Goal: Task Accomplishment & Management: Manage account settings

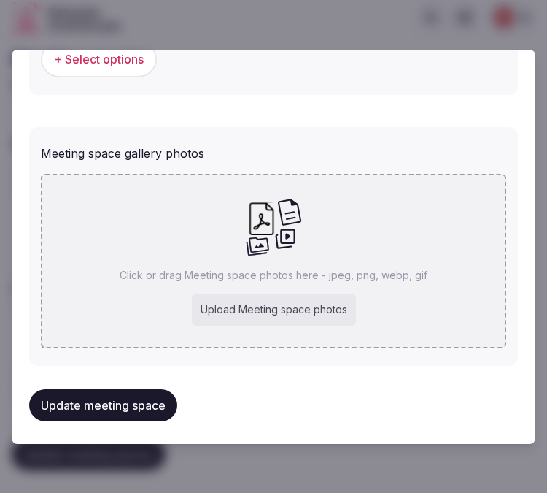
scroll to position [1104, 0]
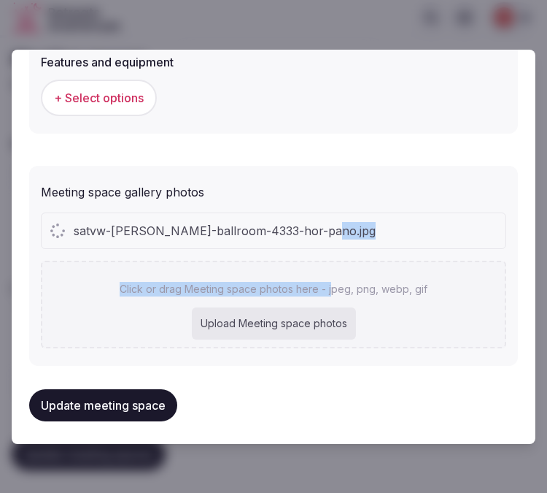
click at [325, 242] on div "satvw-[PERSON_NAME]-ballroom-4333-hor-pano.jpg Click or drag Meeting space phot…" at bounding box center [274, 280] width 466 height 136
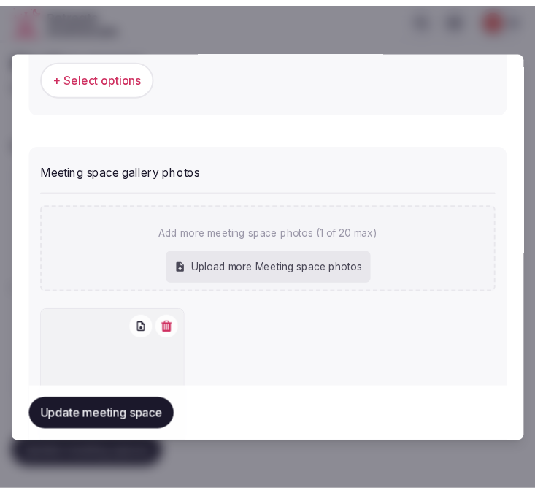
scroll to position [1185, 0]
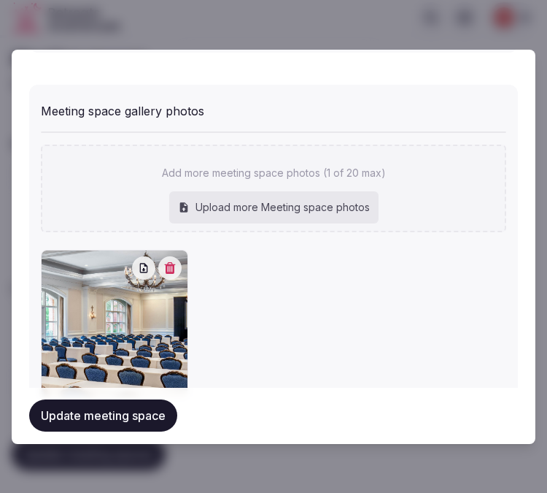
click at [51, 417] on button "Update meeting space" at bounding box center [103, 416] width 148 height 32
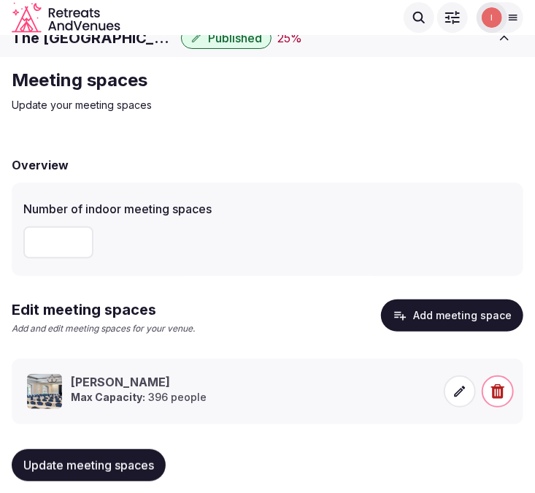
scroll to position [0, 0]
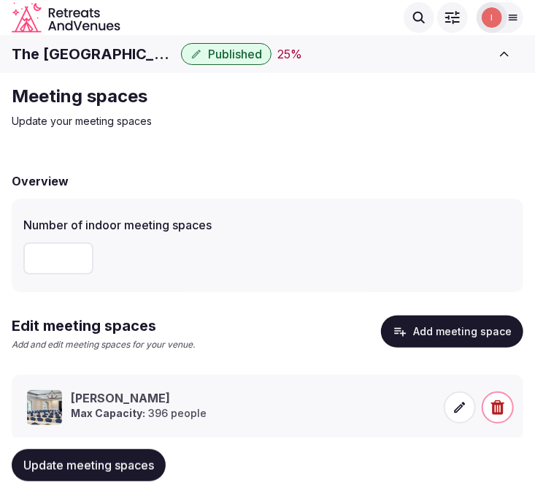
click at [140, 61] on h1 "The [GEOGRAPHIC_DATA], [GEOGRAPHIC_DATA]" at bounding box center [93, 54] width 163 height 20
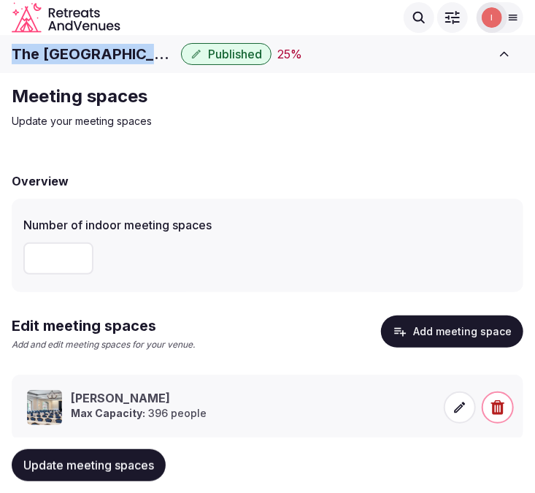
click at [140, 61] on h1 "The [GEOGRAPHIC_DATA], [GEOGRAPHIC_DATA]" at bounding box center [93, 54] width 163 height 20
copy div "The [GEOGRAPHIC_DATA], [GEOGRAPHIC_DATA]"
click at [99, 60] on h1 "The [GEOGRAPHIC_DATA], [GEOGRAPHIC_DATA]" at bounding box center [93, 54] width 163 height 20
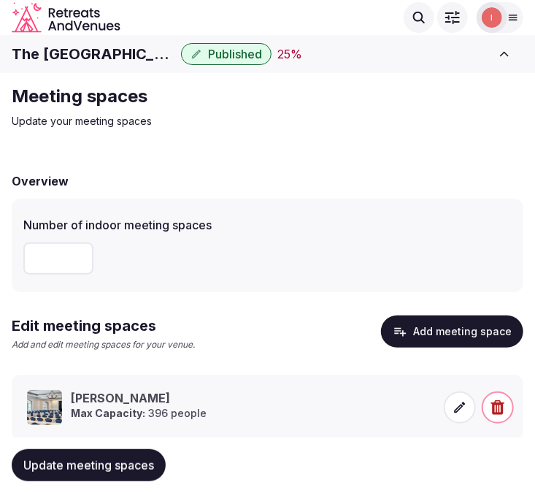
click at [99, 60] on h1 "The [GEOGRAPHIC_DATA], [GEOGRAPHIC_DATA]" at bounding box center [93, 54] width 163 height 20
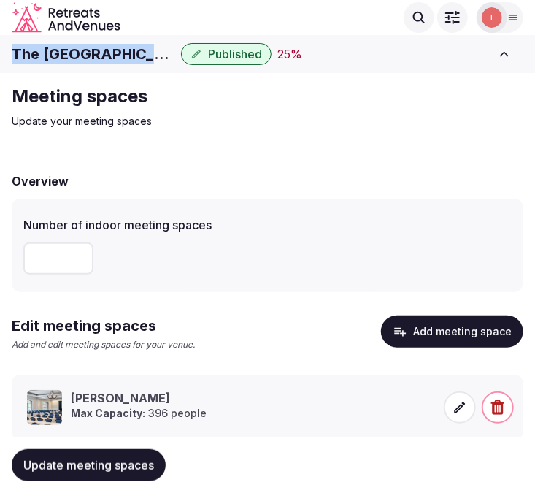
click at [99, 60] on h1 "The [GEOGRAPHIC_DATA], [GEOGRAPHIC_DATA]" at bounding box center [93, 54] width 163 height 20
copy div "The [GEOGRAPHIC_DATA], [GEOGRAPHIC_DATA]"
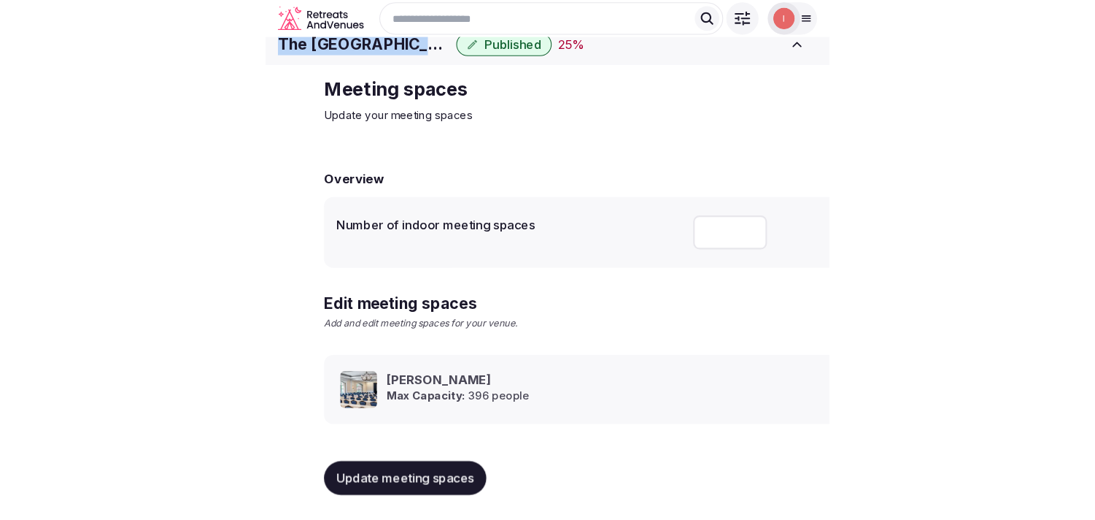
scroll to position [13, 0]
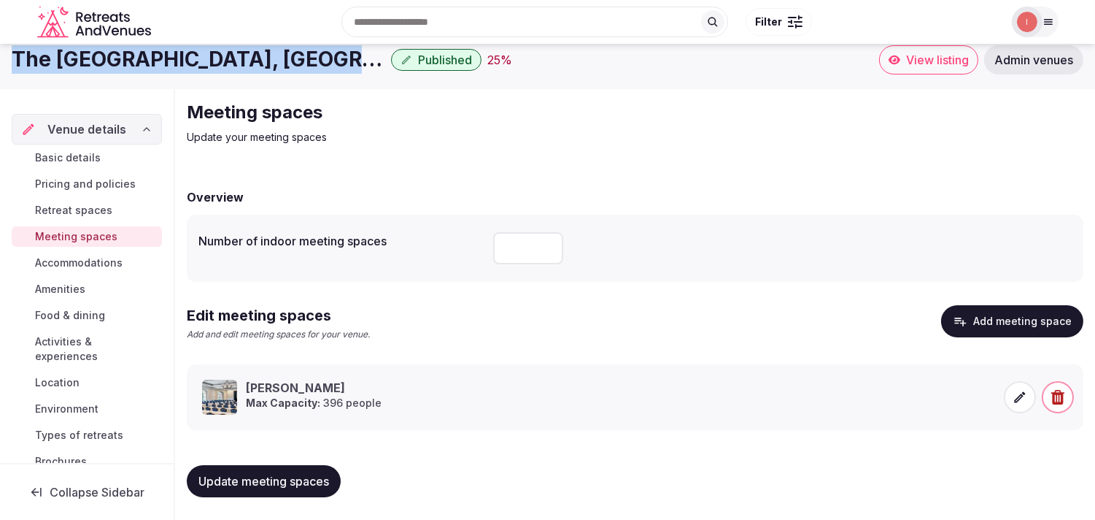
click at [93, 265] on span "Accommodations" at bounding box center [79, 262] width 88 height 15
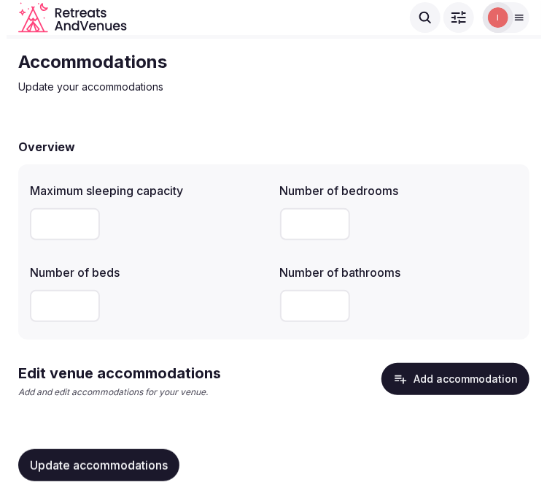
scroll to position [53, 0]
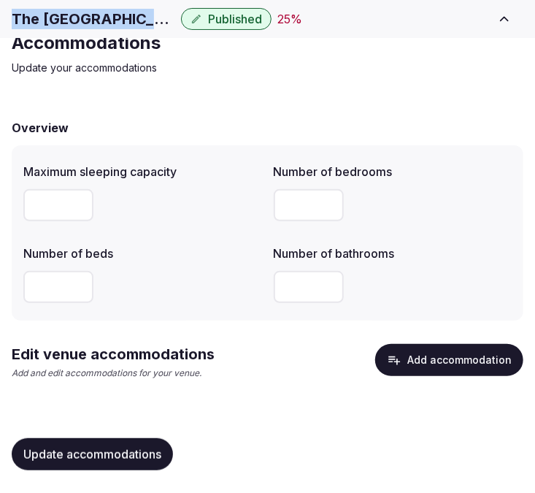
click at [417, 359] on button "Add accommodation" at bounding box center [449, 360] width 148 height 32
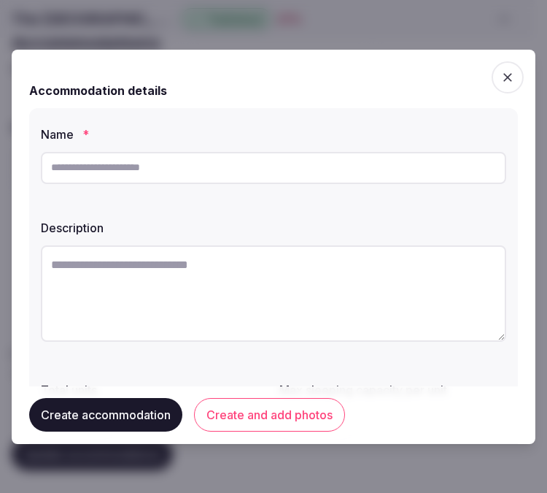
click at [332, 174] on input "text" at bounding box center [274, 168] width 466 height 32
paste input "******"
type input "******"
click at [398, 304] on textarea at bounding box center [274, 293] width 466 height 96
click at [293, 271] on textarea at bounding box center [274, 293] width 466 height 96
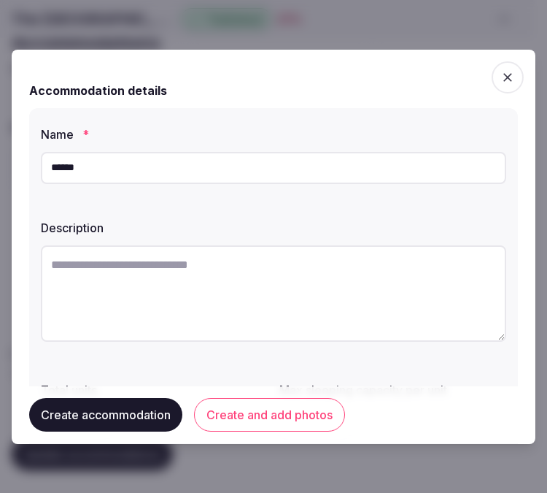
paste textarea "**********"
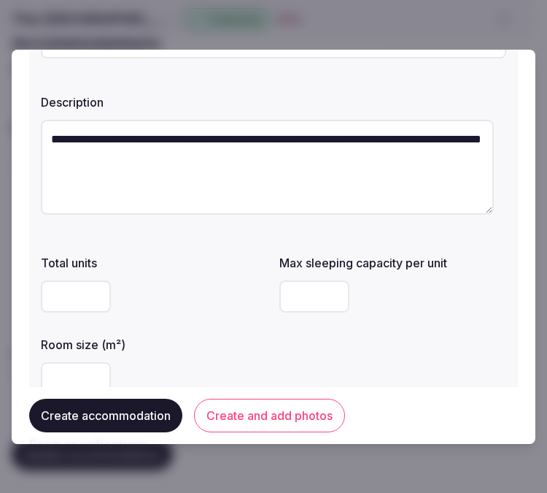
scroll to position [162, 0]
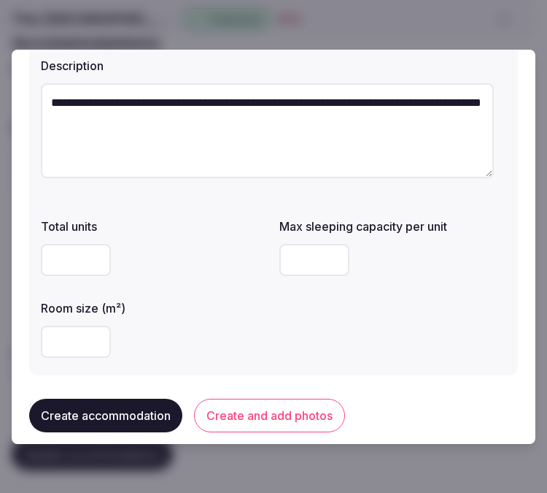
type textarea "**********"
drag, startPoint x: 74, startPoint y: 325, endPoint x: 368, endPoint y: 88, distance: 377.2
click at [82, 314] on div "Room size (m²)" at bounding box center [154, 328] width 227 height 70
click at [66, 258] on input "number" at bounding box center [76, 260] width 70 height 32
click at [293, 267] on input "number" at bounding box center [314, 260] width 70 height 32
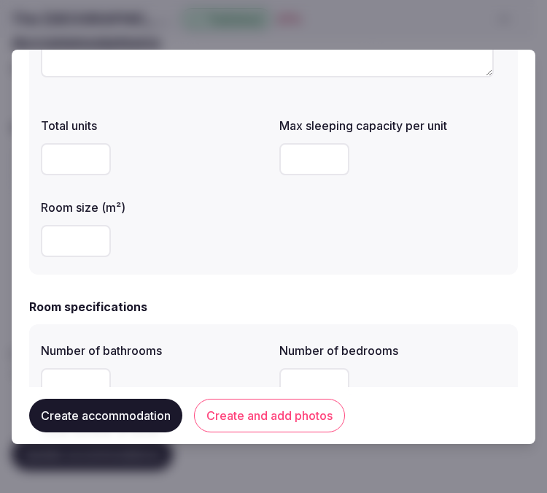
scroll to position [324, 0]
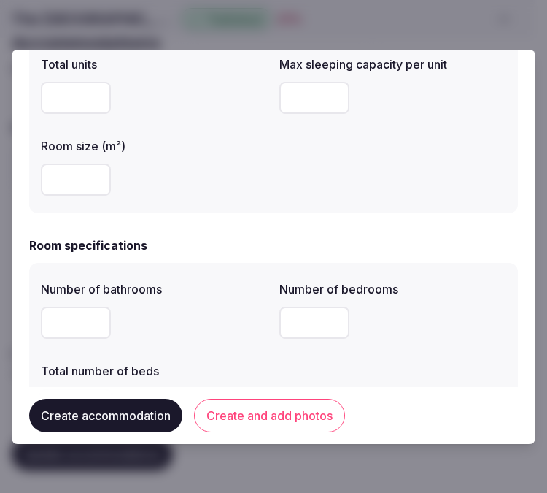
type input "*"
click at [64, 319] on input "number" at bounding box center [76, 322] width 70 height 32
type input "*"
click at [296, 323] on input "*" at bounding box center [314, 322] width 70 height 32
type input "*"
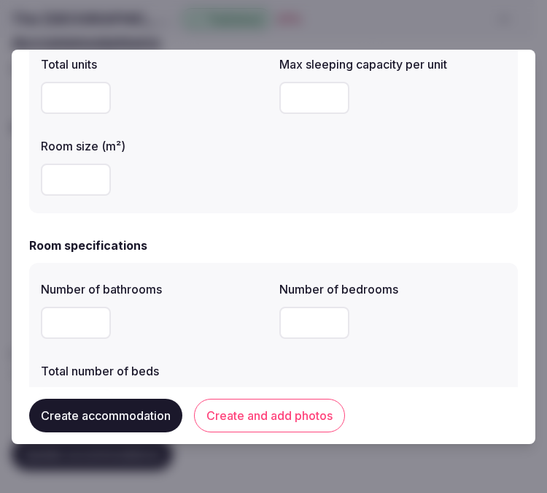
click at [197, 316] on div "*" at bounding box center [154, 322] width 227 height 32
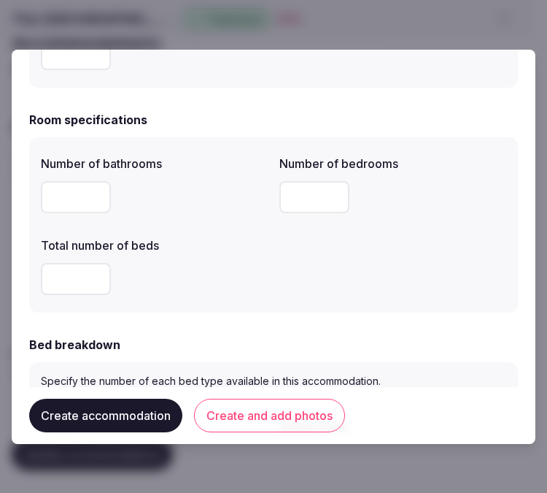
scroll to position [486, 0]
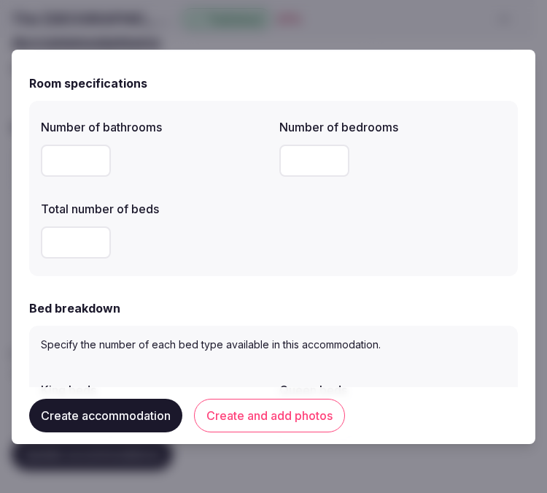
click at [66, 239] on input "number" at bounding box center [76, 242] width 70 height 32
type input "*"
click at [375, 314] on div "Bed breakdown" at bounding box center [273, 308] width 489 height 18
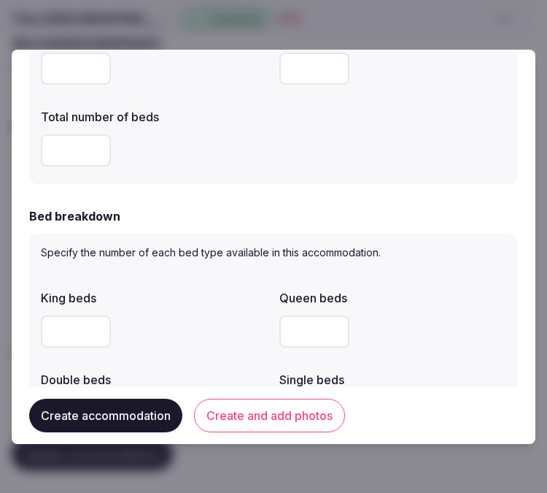
scroll to position [648, 0]
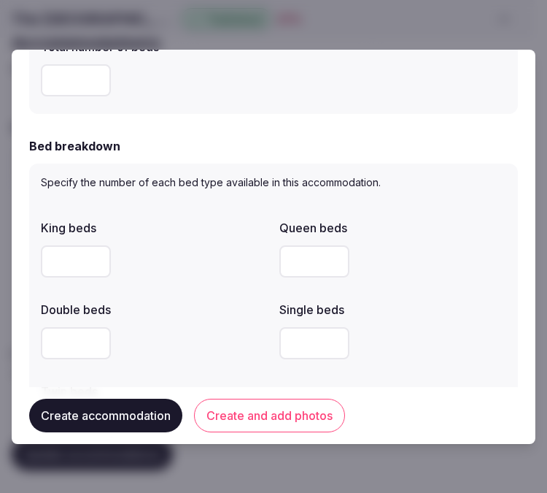
click at [285, 265] on input "*" at bounding box center [314, 261] width 70 height 32
type input "*"
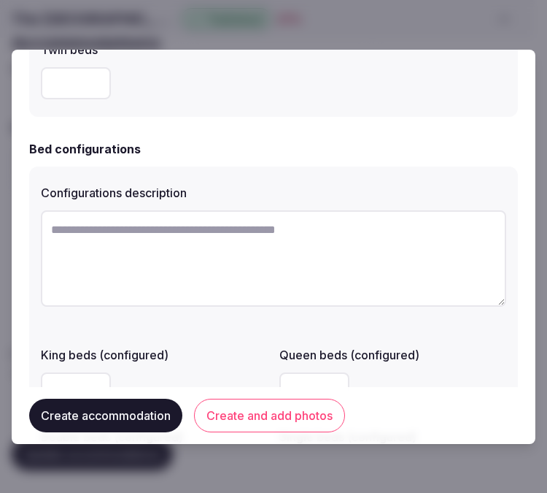
scroll to position [973, 0]
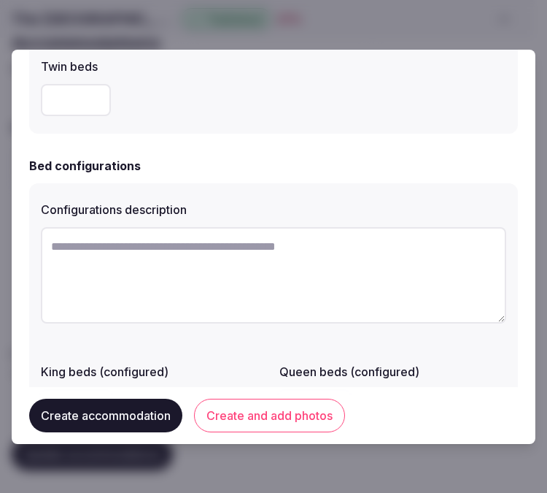
paste textarea "********"
click at [226, 266] on textarea "********" at bounding box center [274, 275] width 466 height 96
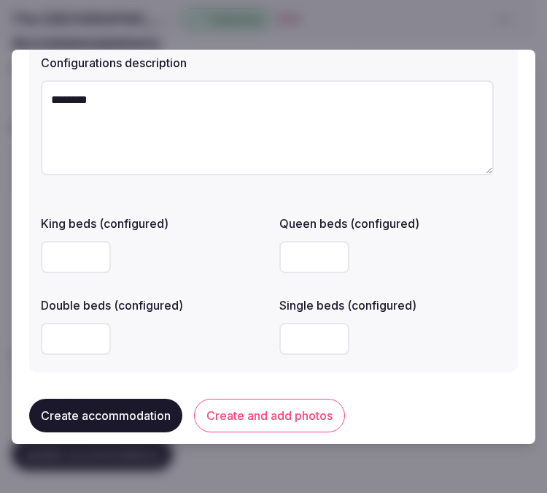
scroll to position [1135, 0]
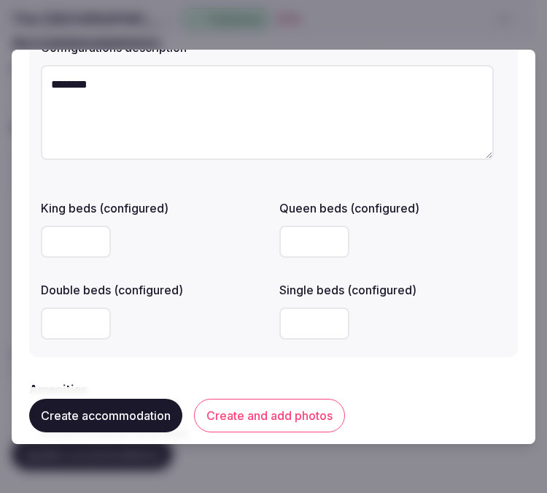
type textarea "********"
click at [300, 244] on input "number" at bounding box center [314, 241] width 70 height 32
type input "*"
click at [433, 290] on label "Single beds (configured)" at bounding box center [392, 290] width 227 height 12
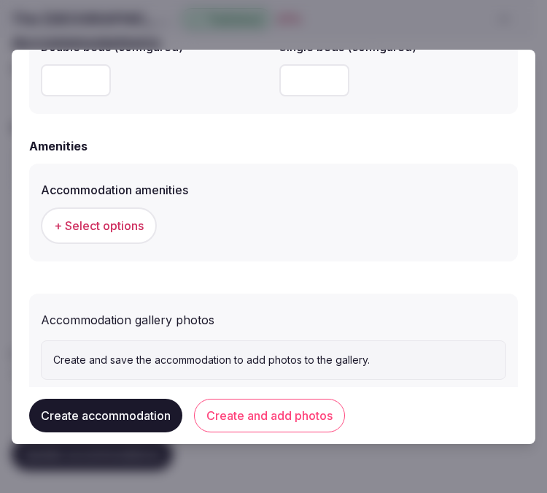
scroll to position [1416, 0]
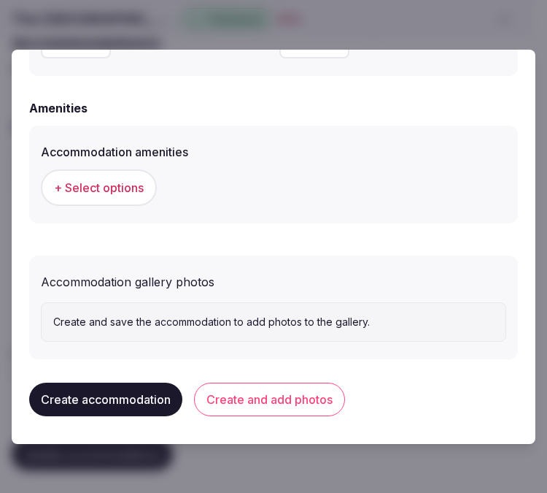
click at [120, 185] on span "+ Select options" at bounding box center [99, 188] width 90 height 16
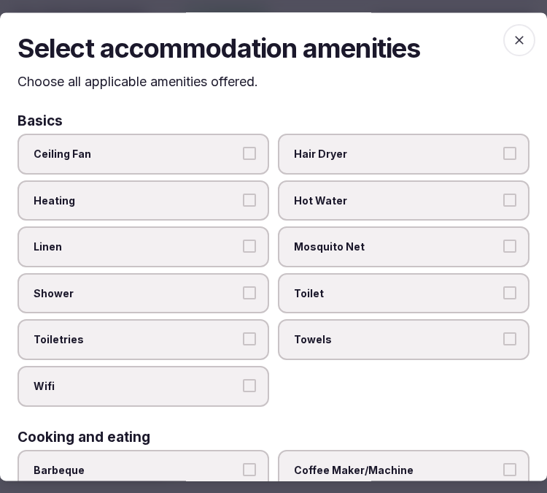
click at [137, 252] on label "Linen" at bounding box center [144, 247] width 252 height 41
click at [243, 252] on button "Linen" at bounding box center [249, 246] width 13 height 13
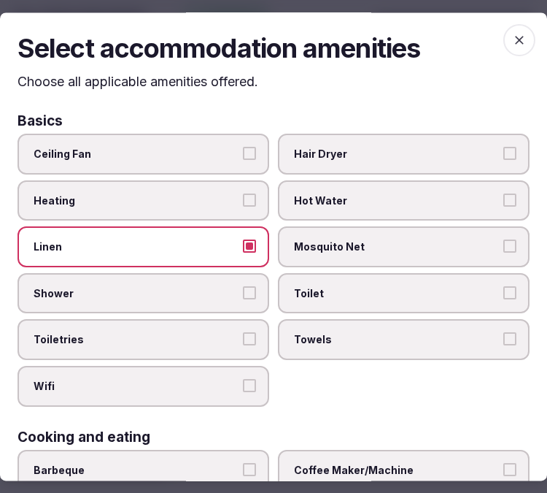
drag, startPoint x: 235, startPoint y: 293, endPoint x: 246, endPoint y: 303, distance: 15.0
click at [236, 293] on label "Shower" at bounding box center [144, 293] width 252 height 41
click at [243, 293] on button "Shower" at bounding box center [249, 292] width 13 height 13
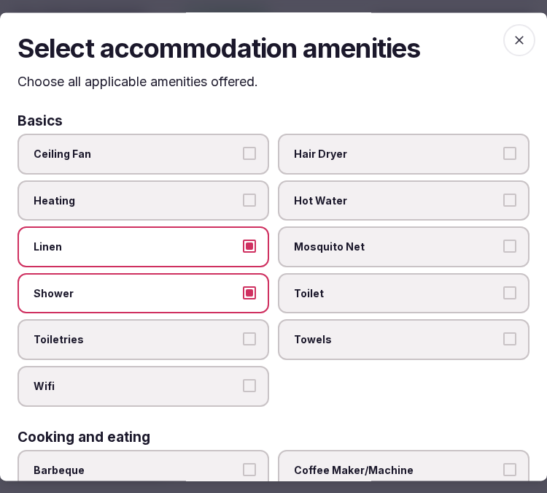
drag, startPoint x: 239, startPoint y: 328, endPoint x: 230, endPoint y: 347, distance: 21.2
click at [243, 333] on button "Toiletries" at bounding box center [249, 339] width 13 height 13
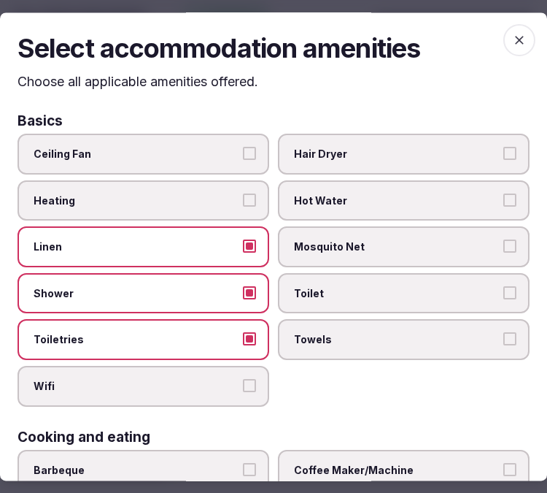
click at [227, 379] on span "Wifi" at bounding box center [136, 386] width 205 height 15
click at [243, 379] on button "Wifi" at bounding box center [249, 385] width 13 height 13
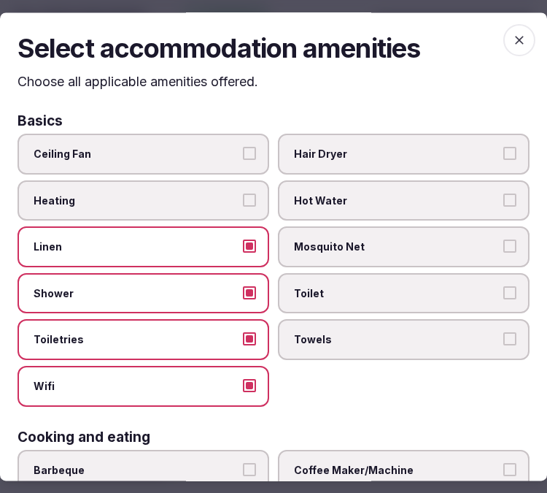
click at [347, 343] on label "Towels" at bounding box center [404, 340] width 252 height 41
click at [503, 343] on button "Towels" at bounding box center [509, 339] width 13 height 13
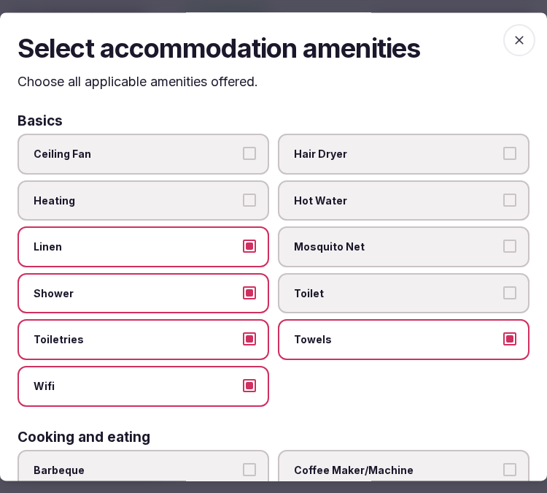
click at [429, 301] on label "Toilet" at bounding box center [404, 293] width 252 height 41
click at [503, 299] on button "Toilet" at bounding box center [509, 292] width 13 height 13
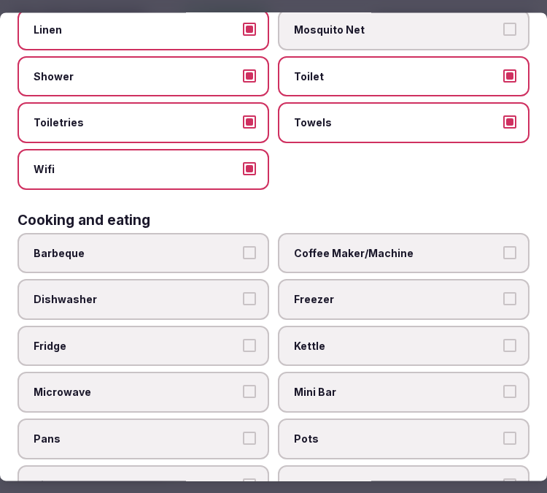
scroll to position [243, 0]
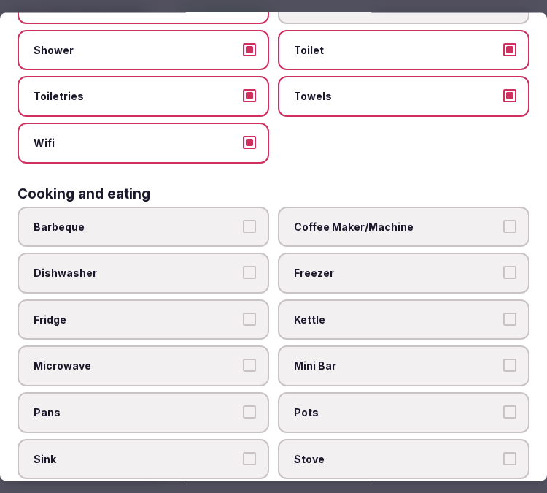
click at [349, 207] on label "Coffee Maker/Machine" at bounding box center [404, 227] width 252 height 41
click at [503, 220] on button "Coffee Maker/Machine" at bounding box center [509, 226] width 13 height 13
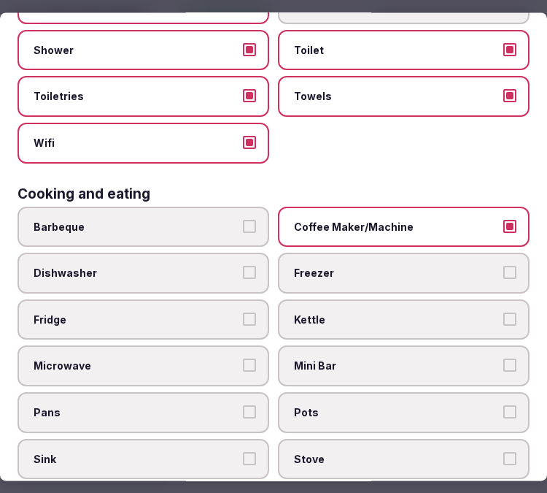
click at [388, 359] on span "Mini Bar" at bounding box center [396, 366] width 205 height 15
click at [503, 359] on button "Mini Bar" at bounding box center [509, 365] width 13 height 13
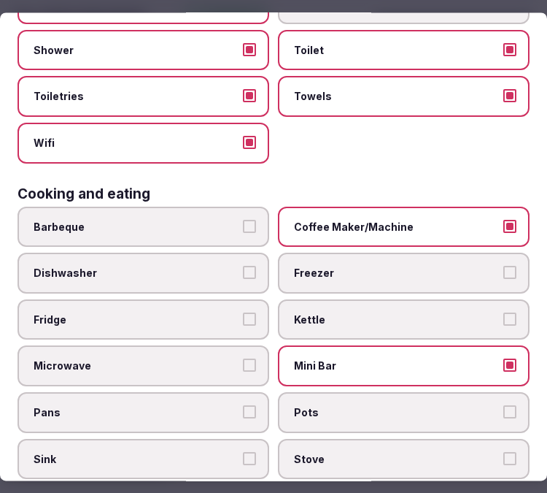
click at [244, 312] on button "Fridge" at bounding box center [249, 318] width 13 height 13
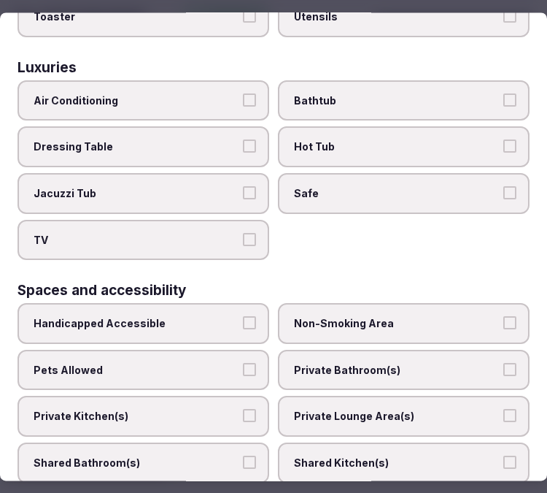
scroll to position [648, 0]
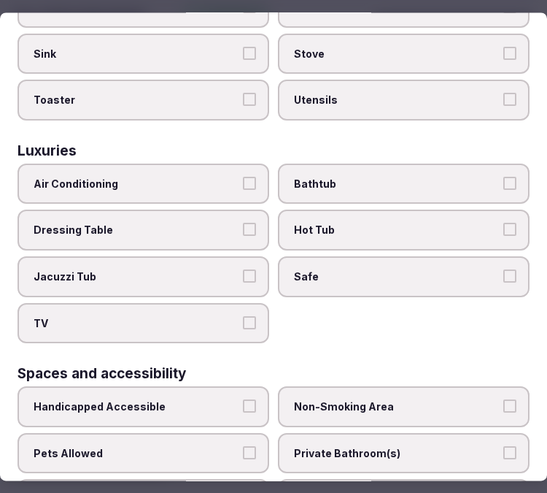
click at [197, 177] on span "Air Conditioning" at bounding box center [136, 184] width 205 height 15
click at [243, 177] on button "Air Conditioning" at bounding box center [249, 183] width 13 height 13
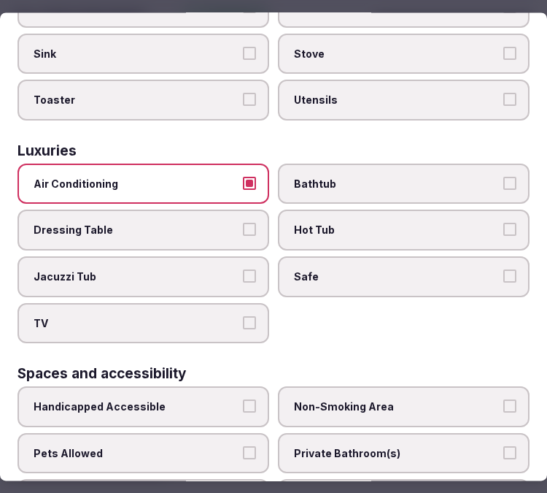
click at [410, 187] on div "Air Conditioning Bathtub Dressing Table Hot Tub Jacuzzi Tub Safe TV" at bounding box center [274, 253] width 512 height 180
drag, startPoint x: 421, startPoint y: 177, endPoint x: 491, endPoint y: 212, distance: 78.6
click at [422, 177] on label "Bathtub" at bounding box center [404, 183] width 252 height 41
click at [503, 177] on button "Bathtub" at bounding box center [509, 183] width 13 height 13
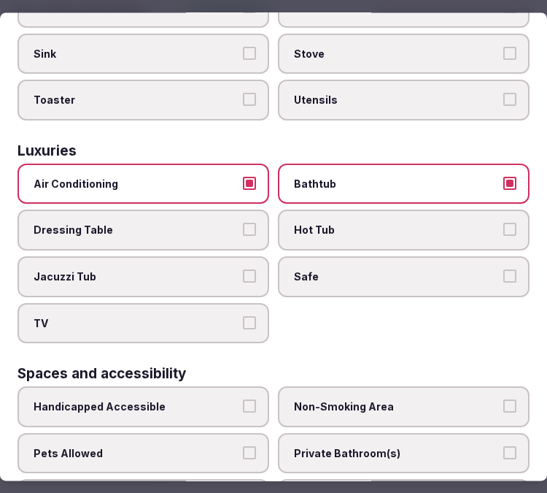
click at [512, 256] on label "Safe" at bounding box center [404, 276] width 252 height 41
click at [512, 269] on button "Safe" at bounding box center [509, 275] width 13 height 13
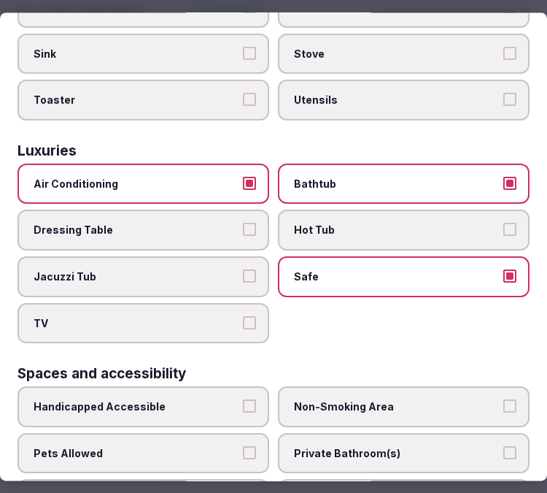
click at [197, 303] on label "TV" at bounding box center [144, 323] width 252 height 41
click at [243, 316] on button "TV" at bounding box center [249, 322] width 13 height 13
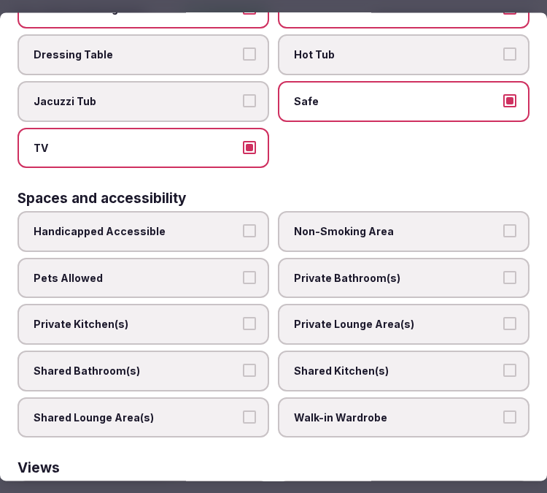
scroll to position [822, 0]
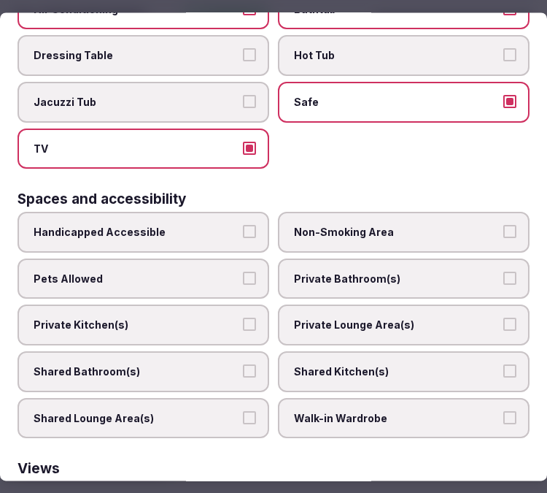
click at [420, 271] on span "Private Bathroom(s)" at bounding box center [396, 278] width 205 height 15
click at [503, 271] on button "Private Bathroom(s)" at bounding box center [509, 277] width 13 height 13
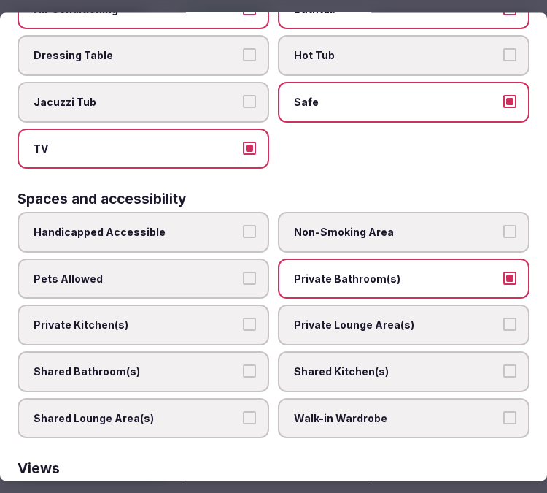
click at [412, 318] on span "Private Lounge Area(s)" at bounding box center [396, 325] width 205 height 15
click at [503, 318] on button "Private Lounge Area(s)" at bounding box center [509, 324] width 13 height 13
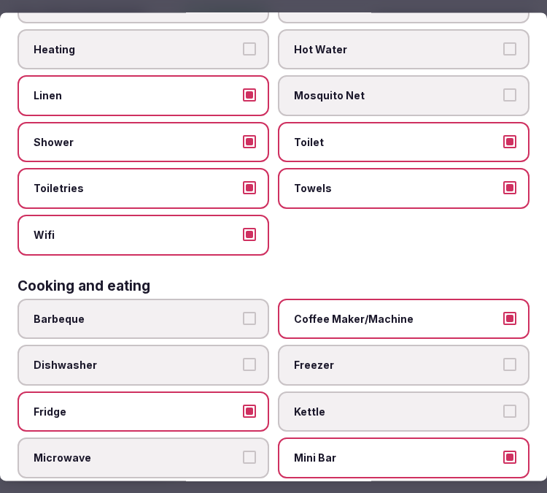
scroll to position [12, 0]
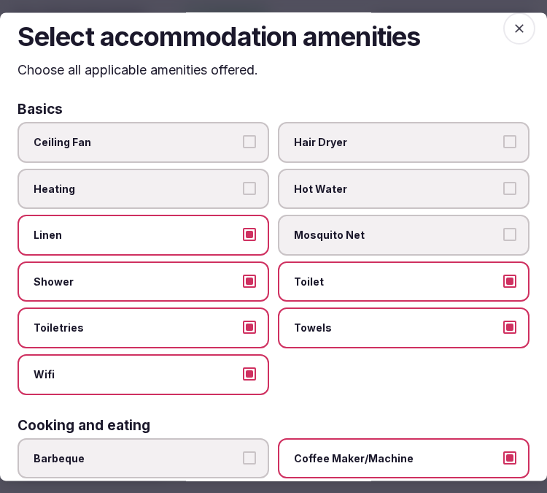
click at [503, 23] on span "button" at bounding box center [519, 28] width 32 height 32
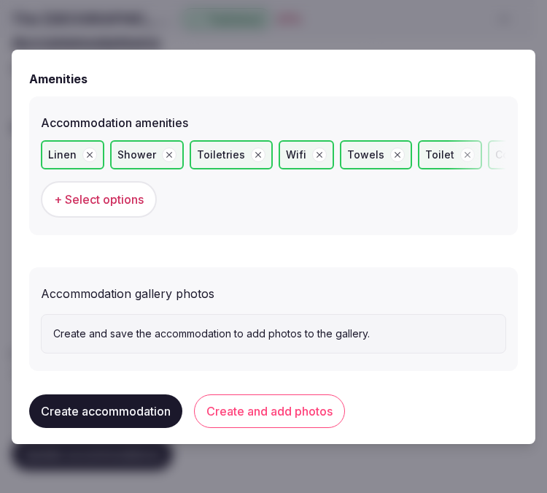
scroll to position [1455, 0]
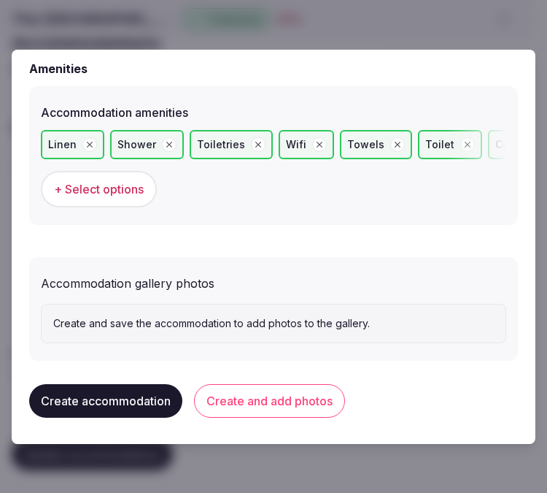
click at [287, 389] on button "Create and add photos" at bounding box center [269, 401] width 151 height 34
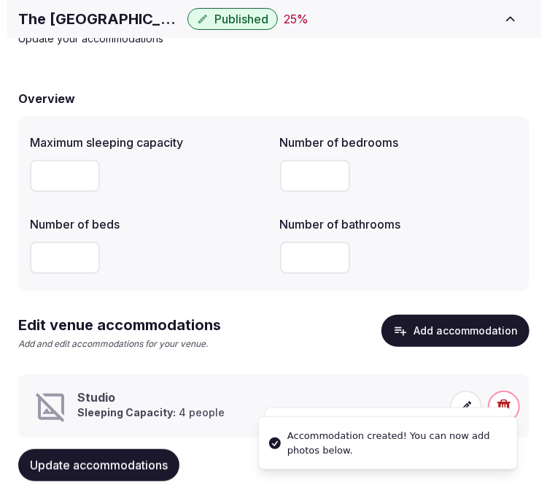
scroll to position [119, 0]
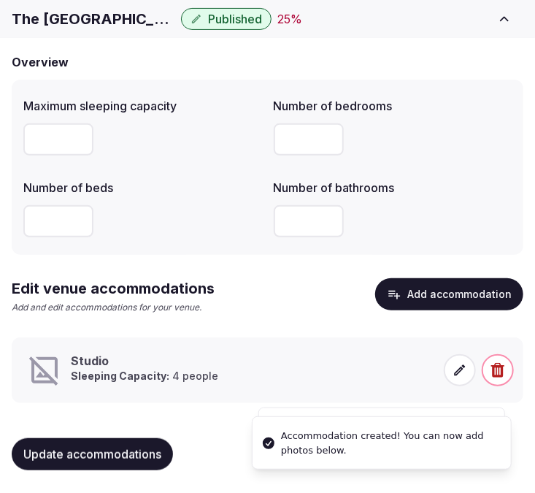
click at [451, 362] on span at bounding box center [460, 370] width 32 height 32
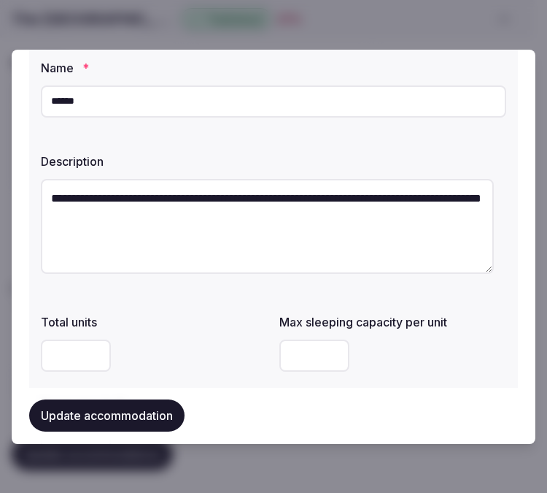
scroll to position [162, 0]
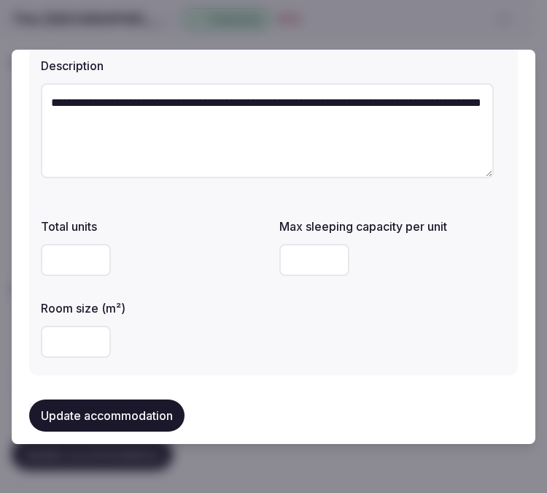
click at [474, 29] on div at bounding box center [273, 246] width 547 height 493
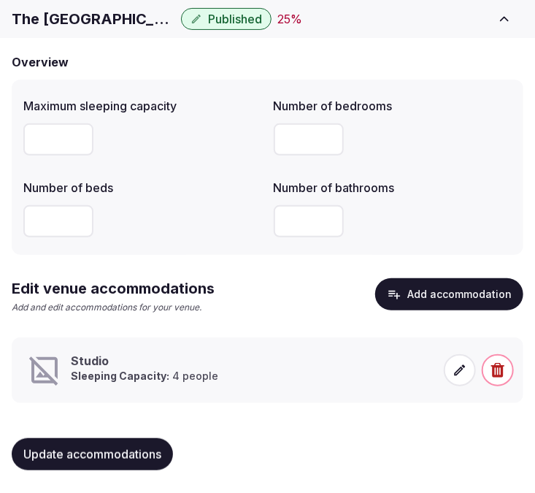
click at [455, 365] on icon at bounding box center [459, 370] width 15 height 15
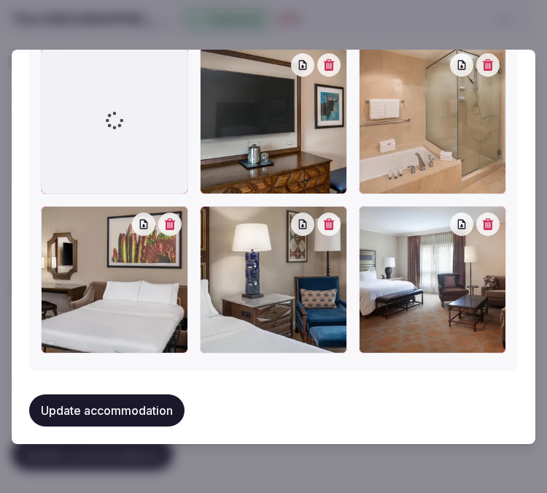
scroll to position [1973, 0]
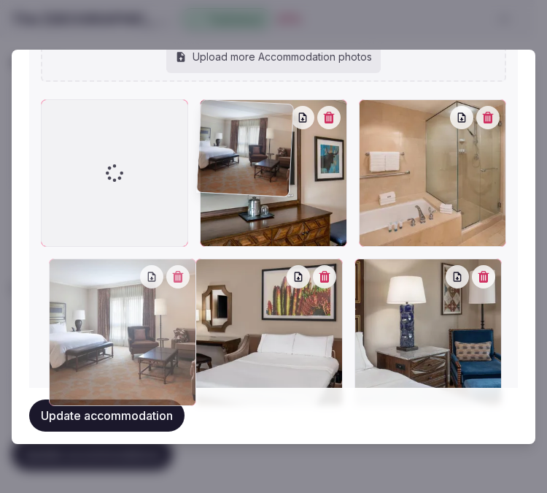
drag, startPoint x: 366, startPoint y: 215, endPoint x: 53, endPoint y: 90, distance: 337.9
click at [55, 92] on div "500822265.jpg 502052970.jpg 502052979.jpg 500822280.jpg Add more accommodation …" at bounding box center [274, 122] width 466 height 567
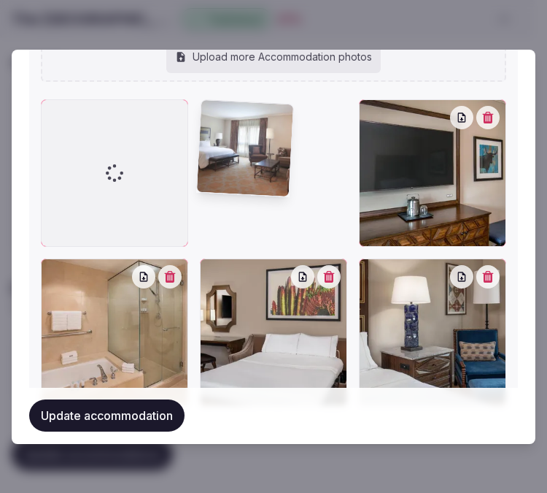
scroll to position [1917, 0]
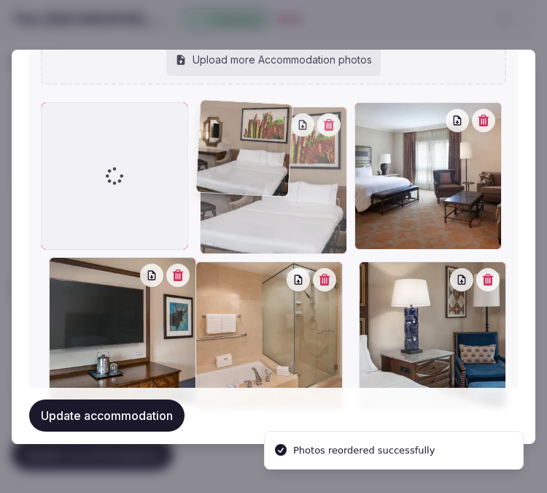
drag, startPoint x: 209, startPoint y: 252, endPoint x: 309, endPoint y: 140, distance: 149.9
click at [309, 140] on div at bounding box center [273, 180] width 147 height 147
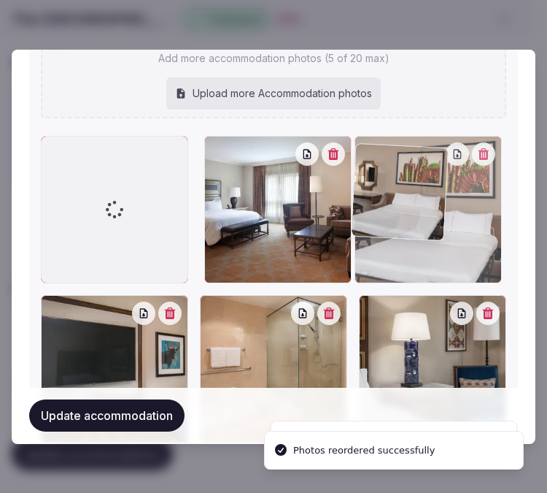
drag, startPoint x: 204, startPoint y: 112, endPoint x: 429, endPoint y: 104, distance: 224.9
click at [429, 104] on div "Add more accommodation photos (5 of 20 max) Upload more Accommodation photos" at bounding box center [274, 75] width 466 height 88
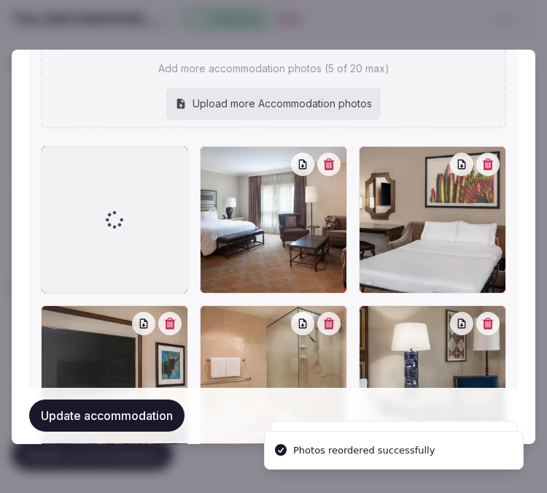
scroll to position [1954, 0]
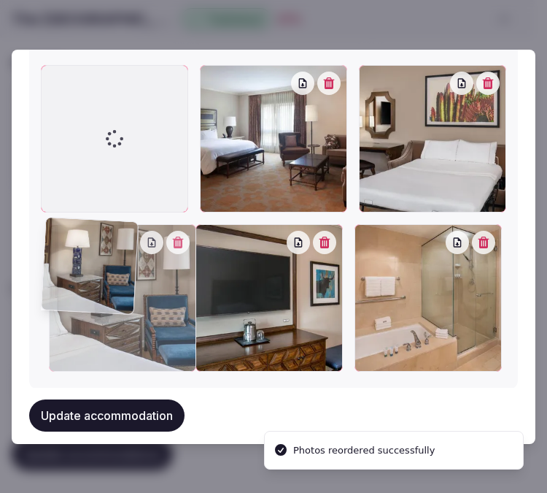
drag, startPoint x: 361, startPoint y: 229, endPoint x: 69, endPoint y: 237, distance: 292.7
click at [69, 237] on div at bounding box center [122, 297] width 147 height 147
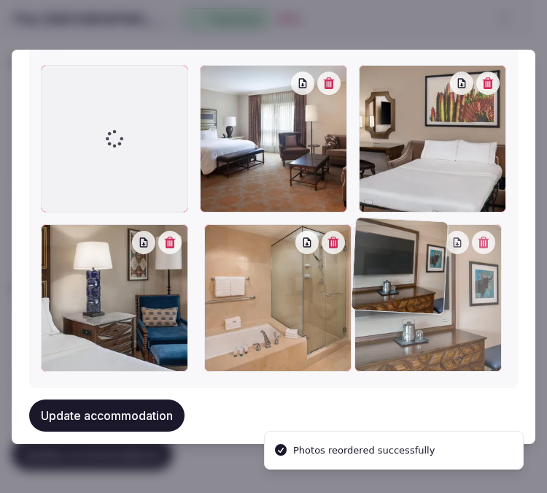
drag, startPoint x: 323, startPoint y: 236, endPoint x: 381, endPoint y: 234, distance: 57.7
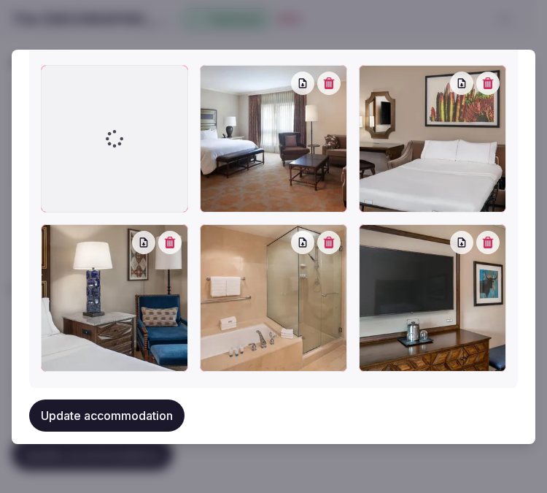
click at [156, 417] on button "Update accommodation" at bounding box center [106, 416] width 155 height 32
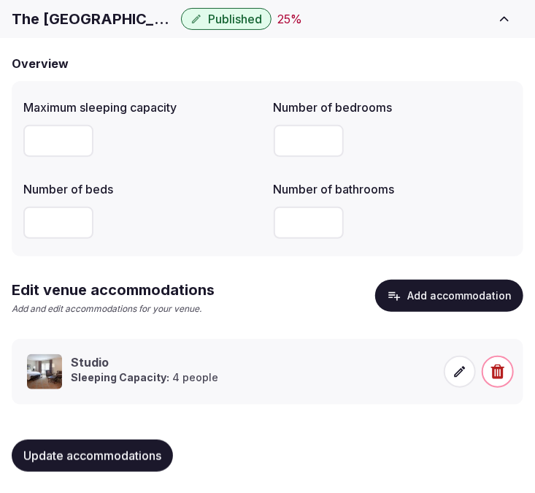
scroll to position [119, 0]
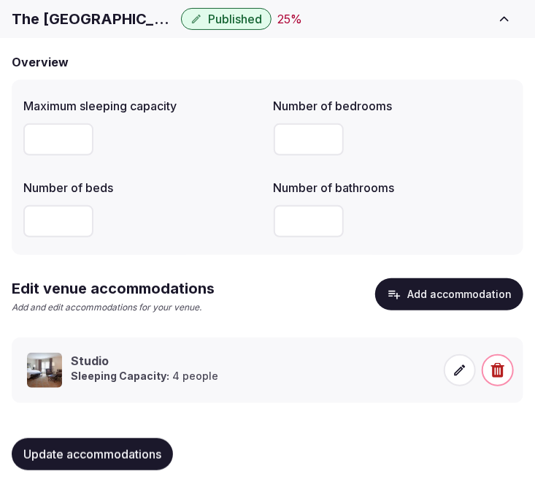
click at [119, 454] on span "Update accommodations" at bounding box center [92, 454] width 138 height 15
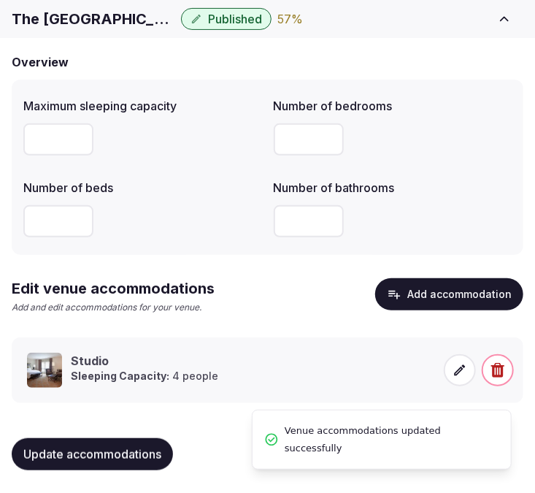
click at [93, 447] on span "Update accommodations" at bounding box center [92, 454] width 138 height 15
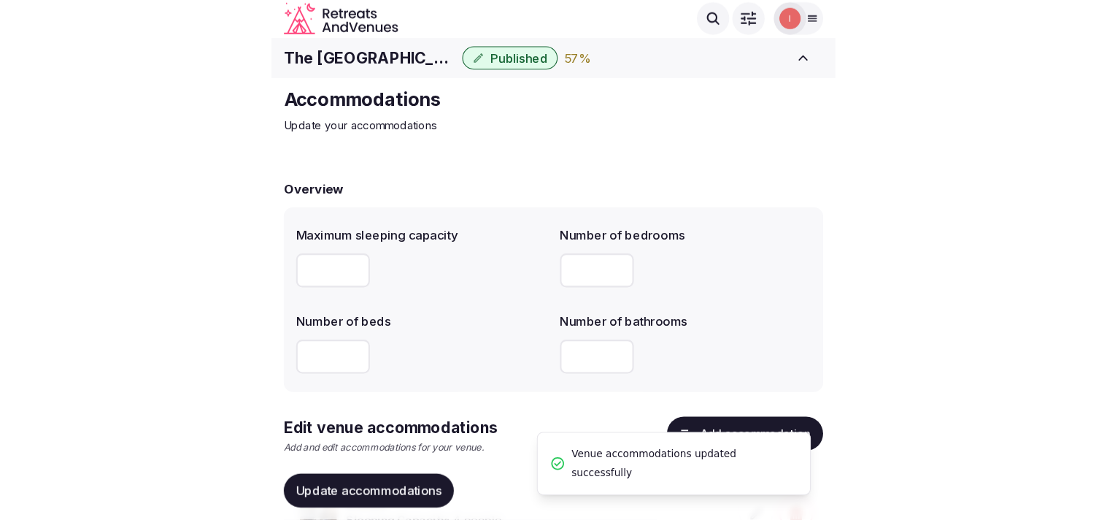
scroll to position [0, 0]
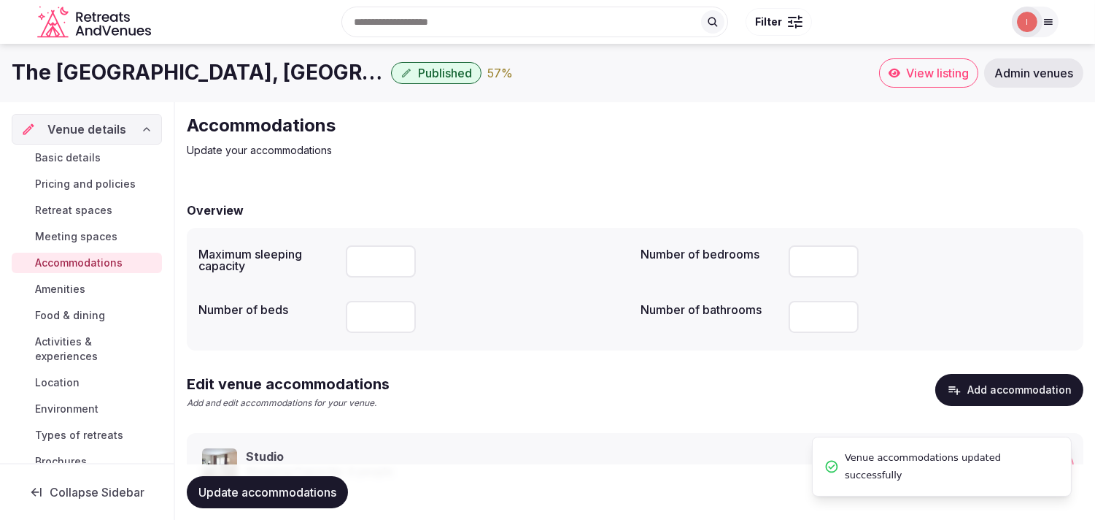
click at [37, 287] on span "Amenities" at bounding box center [60, 289] width 50 height 15
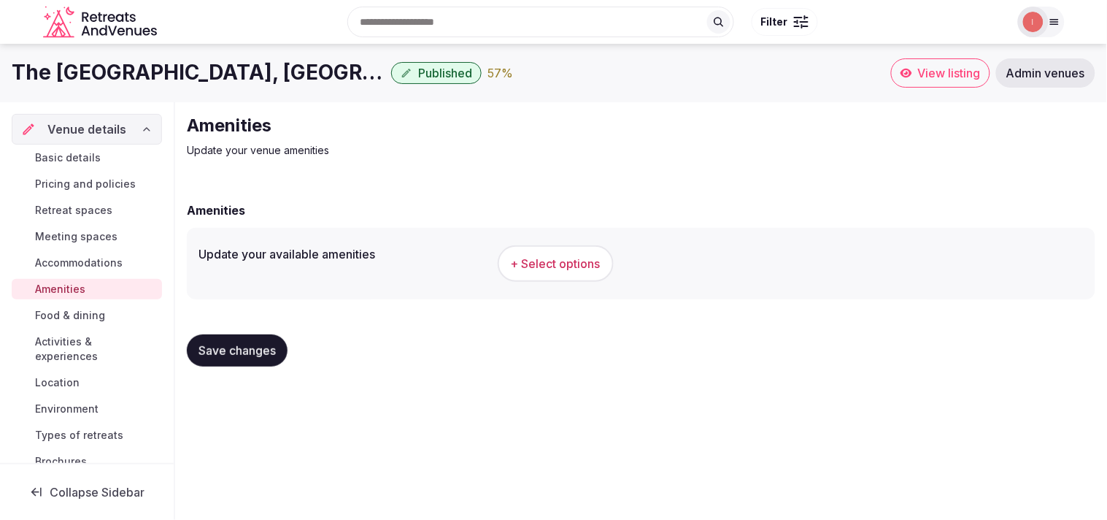
scroll to position [81, 0]
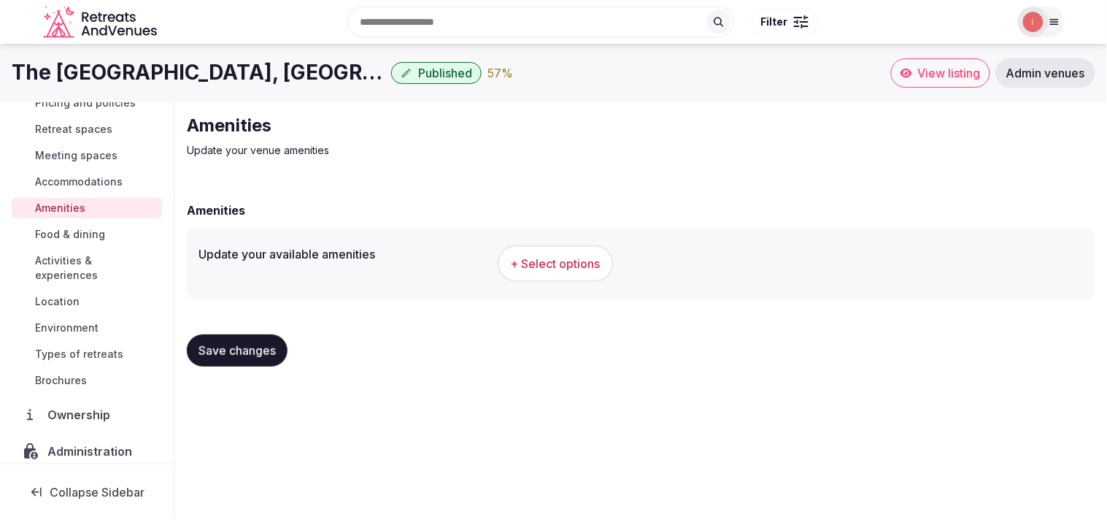
click at [547, 263] on span "+ Select options" at bounding box center [556, 263] width 90 height 16
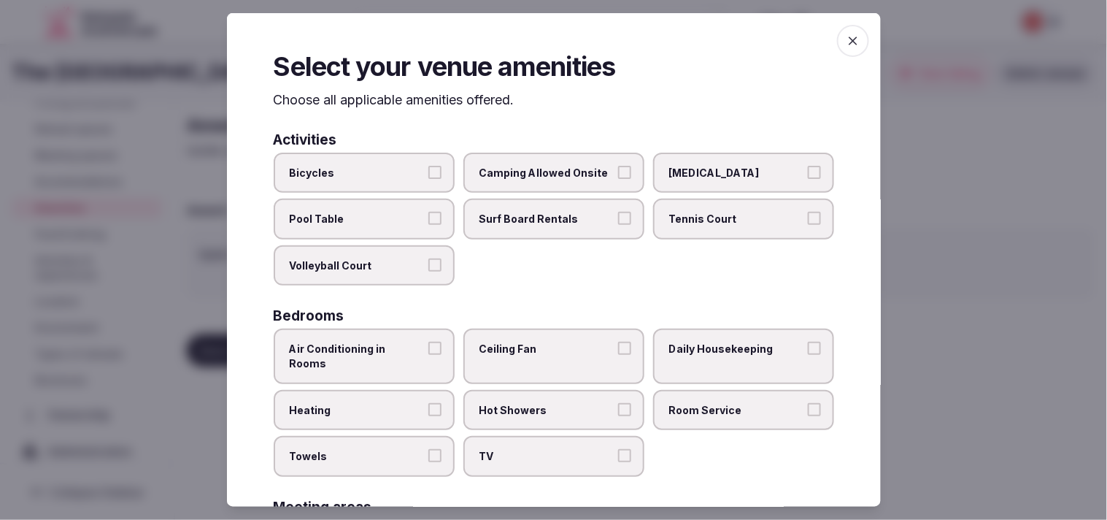
scroll to position [162, 0]
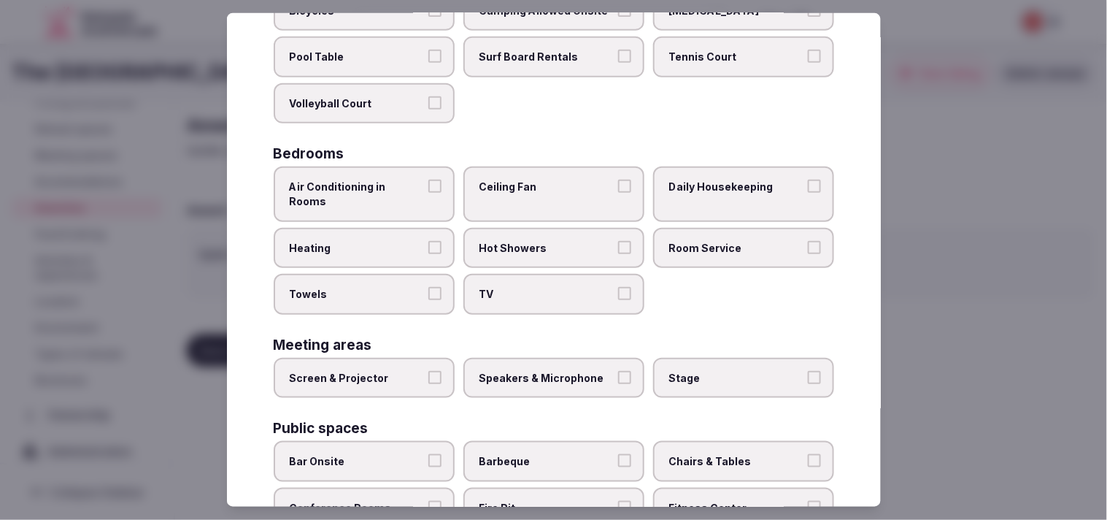
click at [438, 168] on label "Air Conditioning in Rooms" at bounding box center [364, 193] width 181 height 55
click at [438, 180] on button "Air Conditioning in Rooms" at bounding box center [434, 186] width 13 height 13
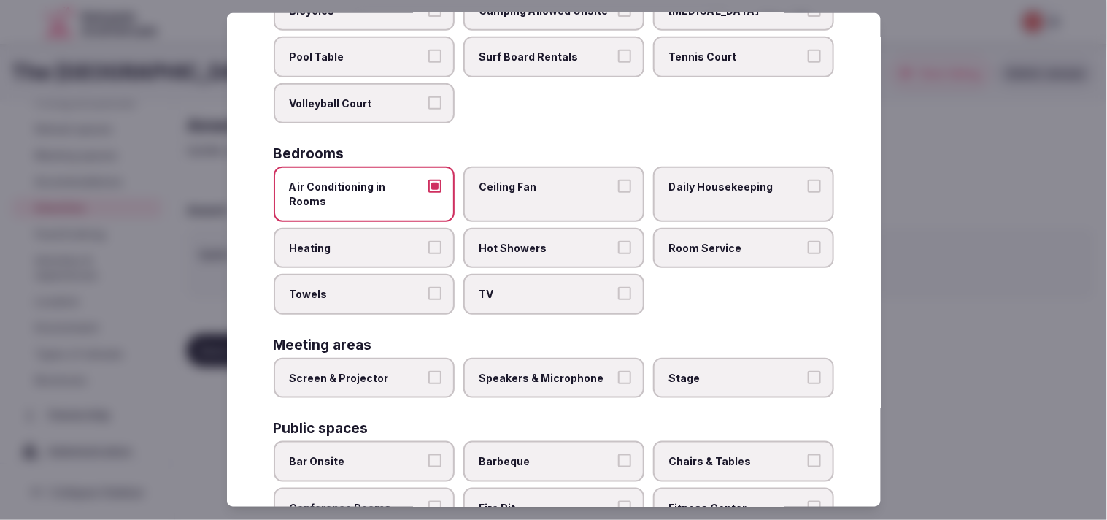
click at [547, 172] on label "Daily Housekeeping" at bounding box center [743, 193] width 181 height 55
click at [547, 180] on button "Daily Housekeeping" at bounding box center [814, 186] width 13 height 13
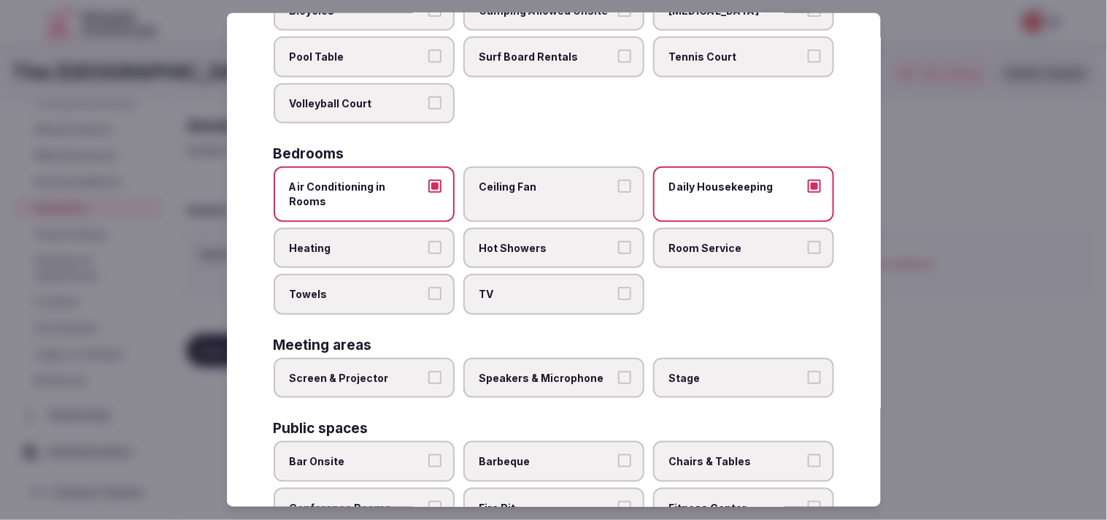
click at [547, 240] on button "Room Service" at bounding box center [814, 246] width 13 height 13
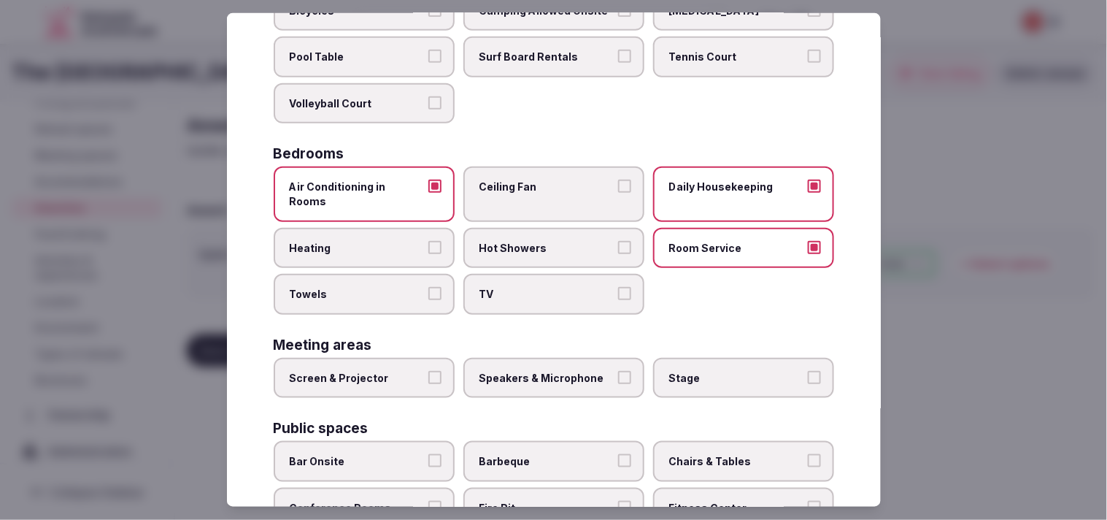
click at [547, 227] on label "Hot Showers" at bounding box center [553, 247] width 181 height 41
click at [547, 240] on button "Hot Showers" at bounding box center [624, 246] width 13 height 13
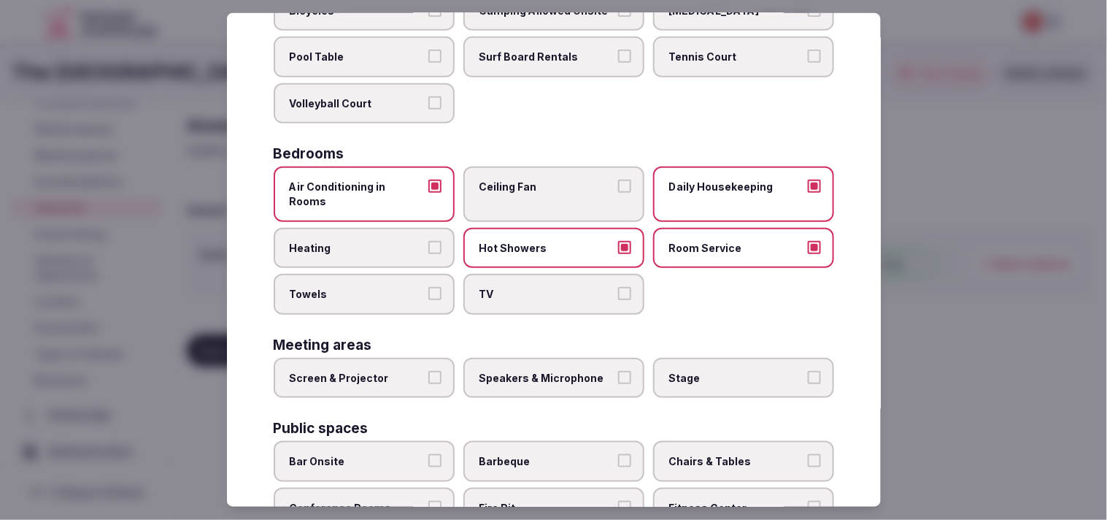
click at [547, 282] on div "Air Conditioning in Rooms Ceiling Fan Daily Housekeeping Heating Hot Showers Ro…" at bounding box center [554, 239] width 560 height 147
click at [547, 274] on label "TV" at bounding box center [553, 294] width 181 height 41
click at [547, 287] on button "TV" at bounding box center [624, 293] width 13 height 13
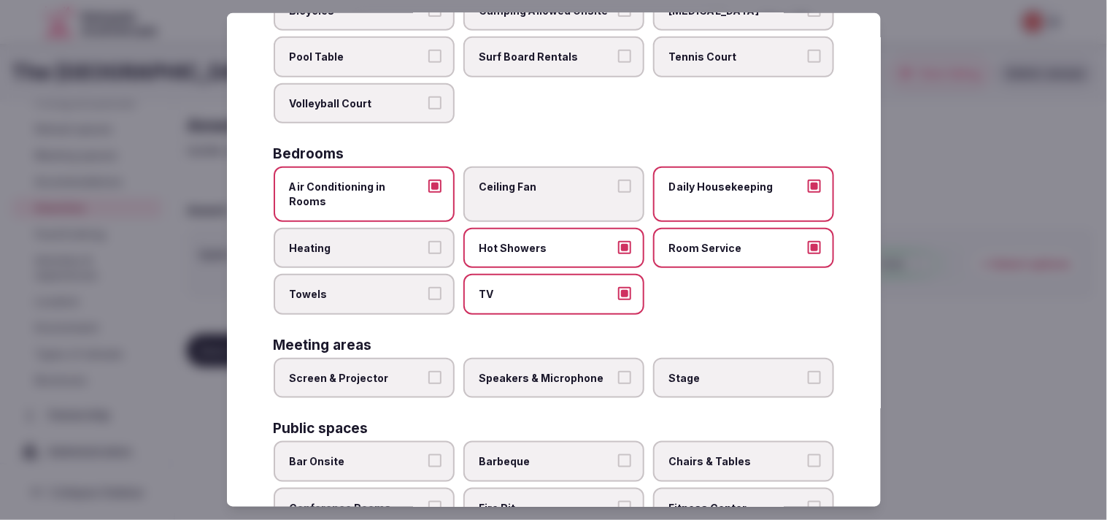
click at [421, 274] on label "Towels" at bounding box center [364, 294] width 181 height 41
click at [428, 287] on button "Towels" at bounding box center [434, 293] width 13 height 13
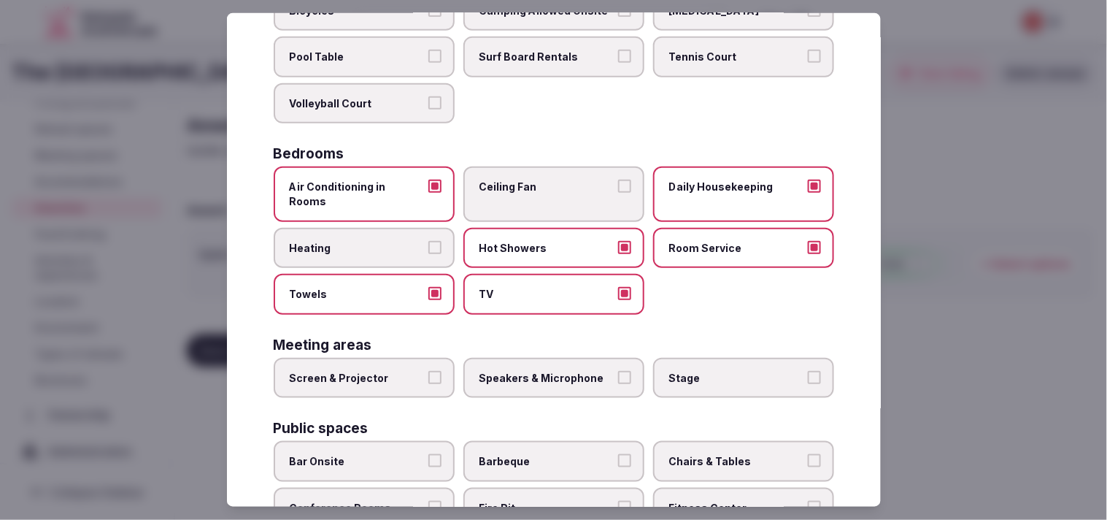
click at [434, 371] on button "Screen & Projector" at bounding box center [434, 377] width 13 height 13
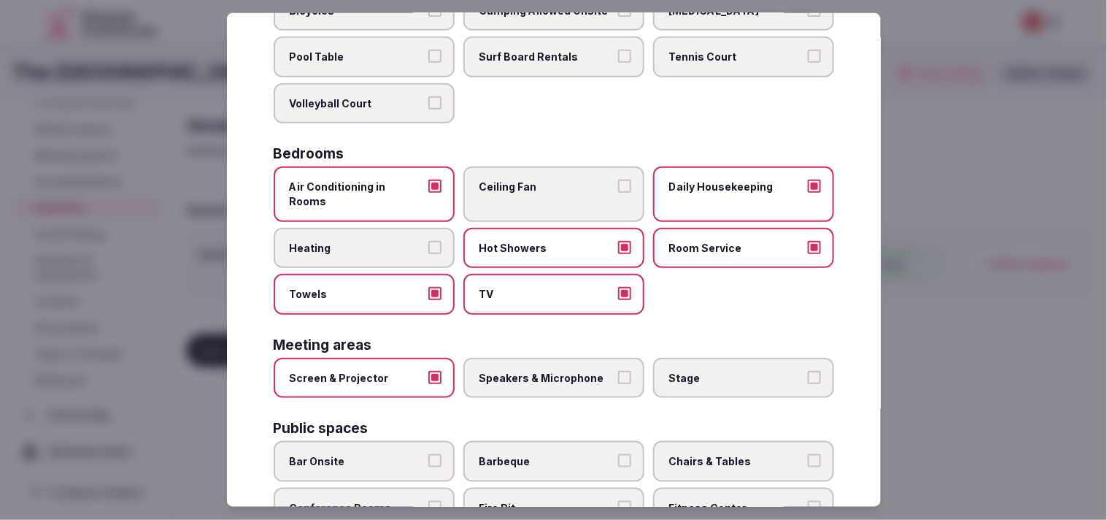
click at [547, 371] on button "Speakers & Microphone" at bounding box center [624, 377] width 13 height 13
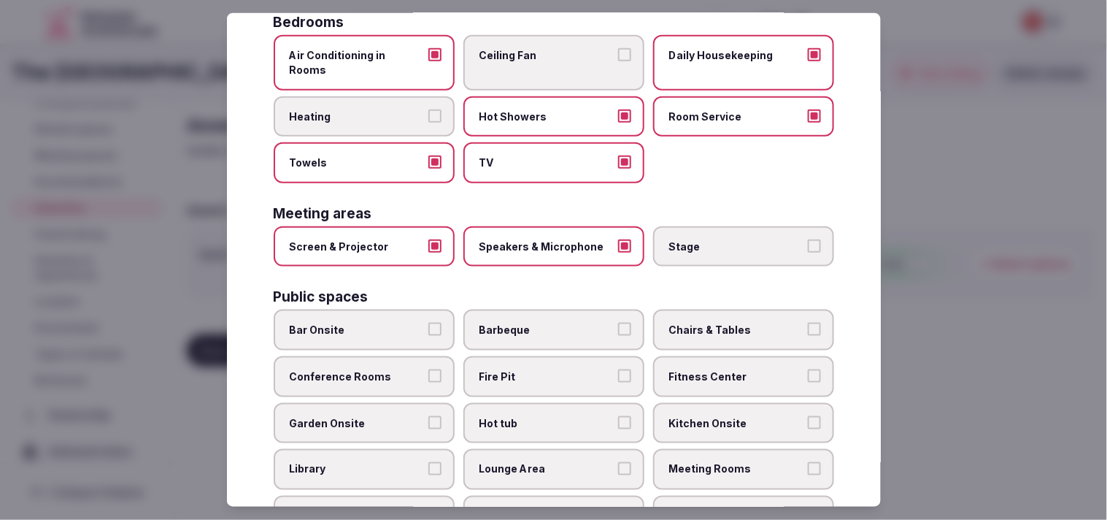
scroll to position [486, 0]
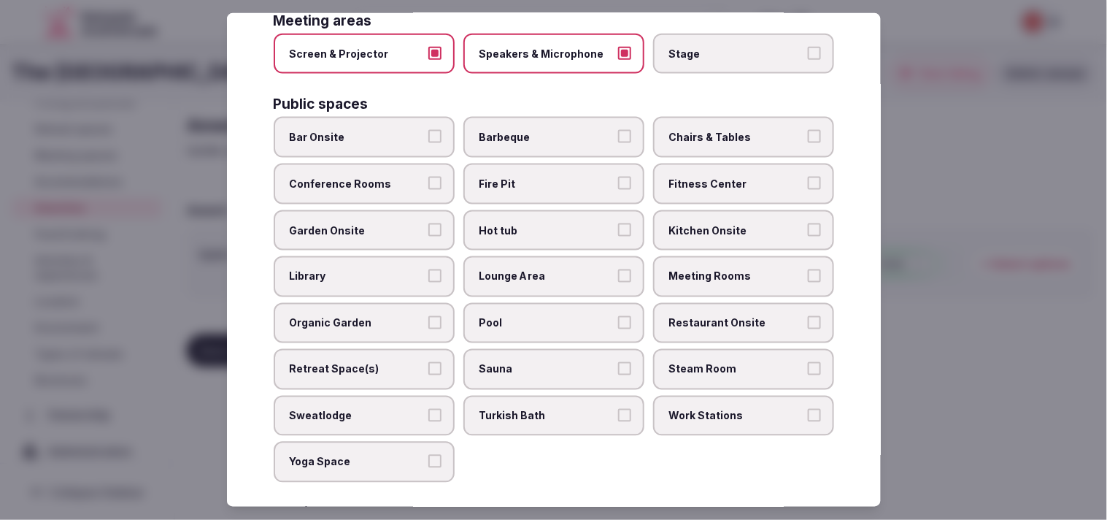
click at [428, 130] on button "Bar Onsite" at bounding box center [434, 136] width 13 height 13
click at [547, 117] on label "Chairs & Tables" at bounding box center [743, 137] width 181 height 41
click at [547, 130] on button "Chairs & Tables" at bounding box center [814, 136] width 13 height 13
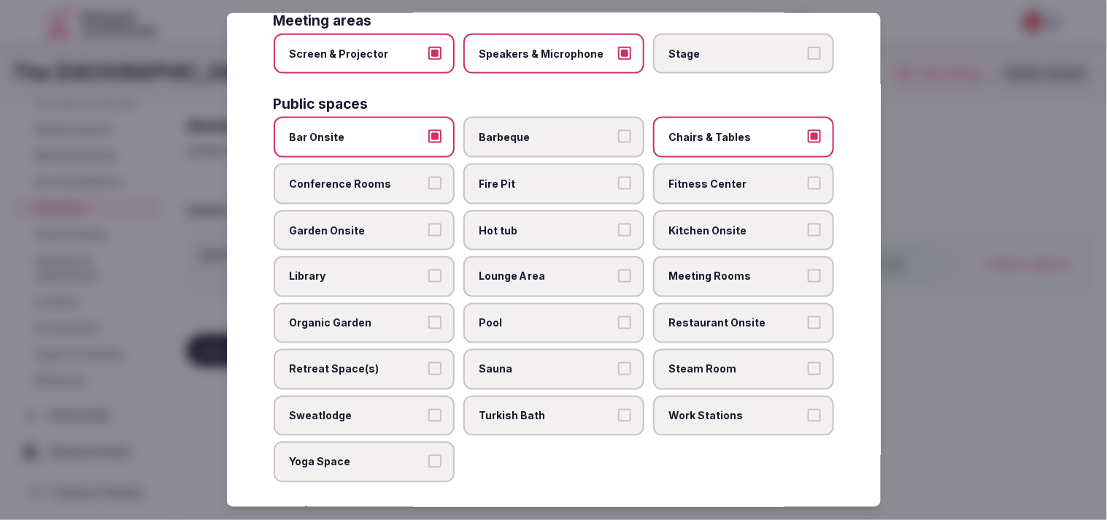
click at [547, 166] on label "Fire Pit" at bounding box center [553, 183] width 181 height 41
click at [547, 177] on button "Fire Pit" at bounding box center [624, 183] width 13 height 13
click at [547, 166] on label "Fitness Center" at bounding box center [743, 183] width 181 height 41
click at [547, 177] on button "Fitness Center" at bounding box center [814, 183] width 13 height 13
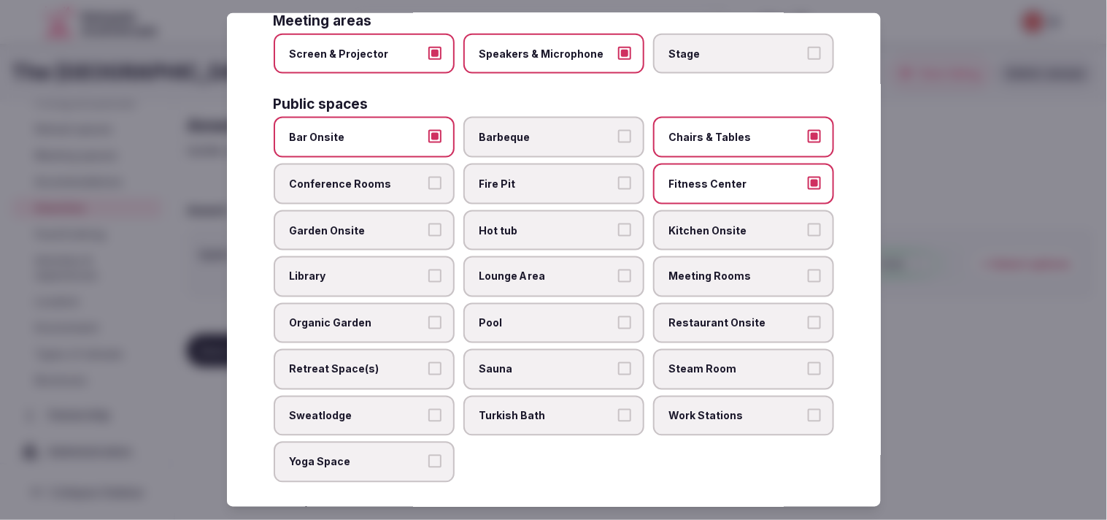
click at [547, 303] on label "Pool" at bounding box center [553, 323] width 181 height 41
click at [547, 316] on button "Pool" at bounding box center [624, 322] width 13 height 13
click at [547, 256] on label "Lounge Area" at bounding box center [553, 276] width 181 height 41
click at [547, 269] on button "Lounge Area" at bounding box center [624, 275] width 13 height 13
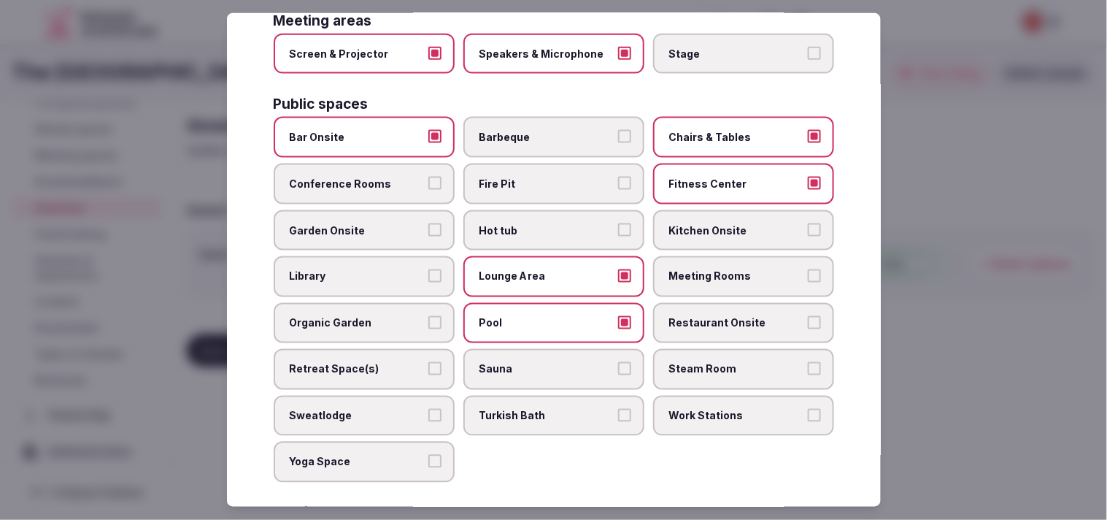
click at [547, 269] on span "Meeting Rooms" at bounding box center [736, 276] width 134 height 15
click at [547, 269] on button "Meeting Rooms" at bounding box center [814, 275] width 13 height 13
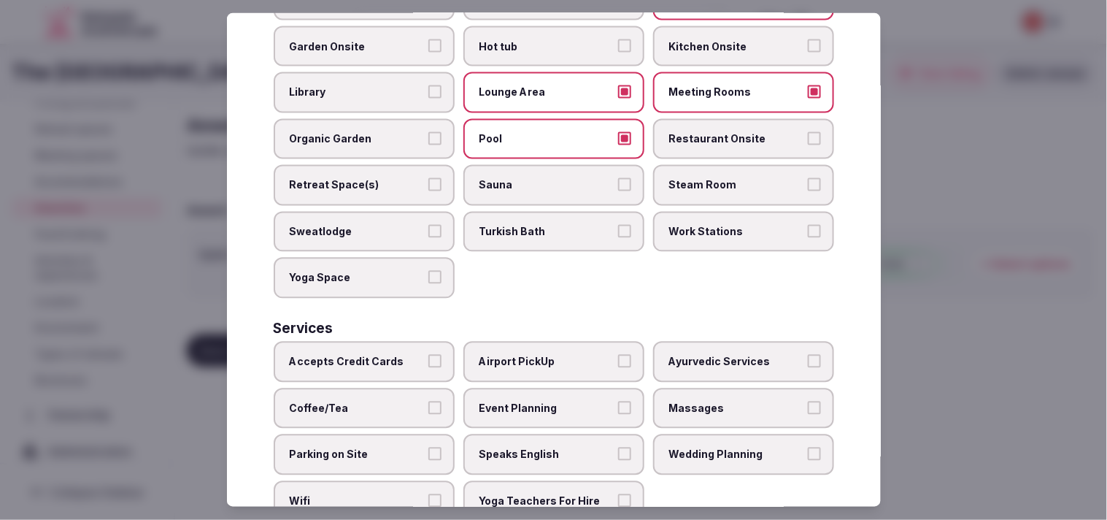
scroll to position [679, 0]
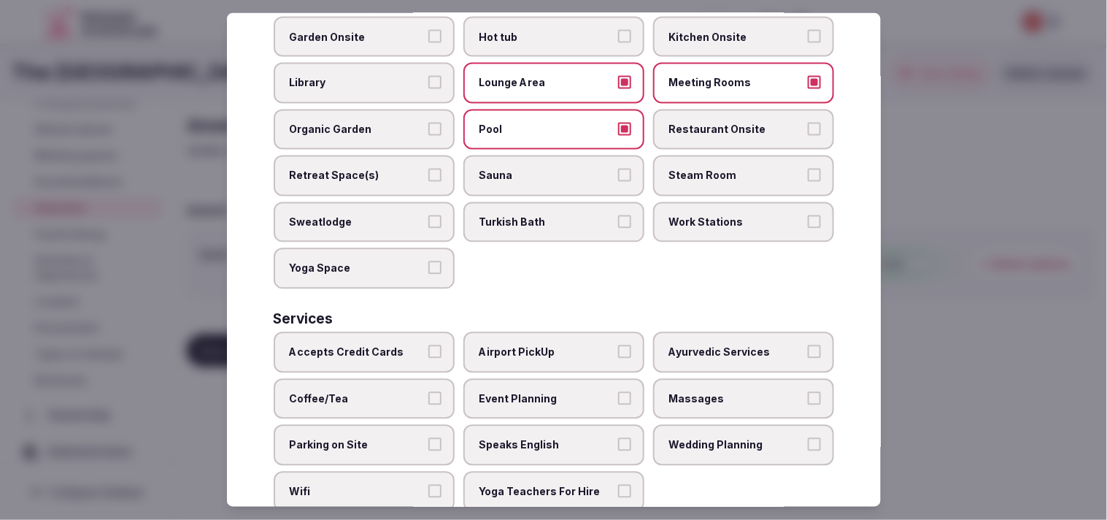
click at [547, 109] on label "Restaurant Onsite" at bounding box center [743, 129] width 181 height 41
click at [547, 123] on button "Restaurant Onsite" at bounding box center [814, 129] width 13 height 13
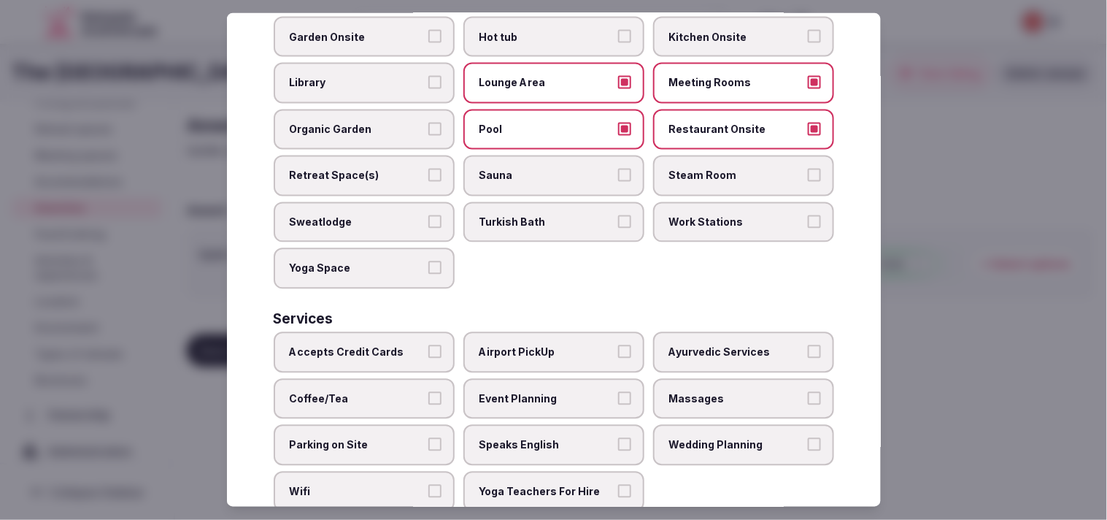
click at [440, 332] on label "Accepts Credit Cards" at bounding box center [364, 352] width 181 height 41
click at [440, 345] on button "Accepts Credit Cards" at bounding box center [434, 351] width 13 height 13
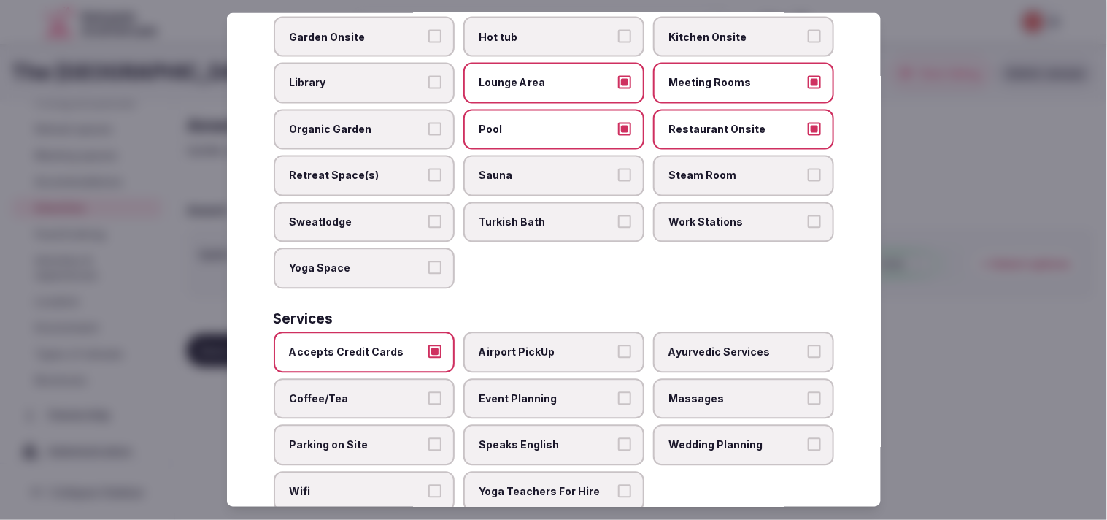
drag, startPoint x: 545, startPoint y: 376, endPoint x: 563, endPoint y: 381, distance: 18.9
click at [547, 378] on label "Event Planning" at bounding box center [553, 398] width 181 height 41
click at [547, 391] on button "Event Planning" at bounding box center [624, 397] width 13 height 13
click at [410, 471] on label "Wifi" at bounding box center [364, 491] width 181 height 41
click at [428, 485] on button "Wifi" at bounding box center [434, 491] width 13 height 13
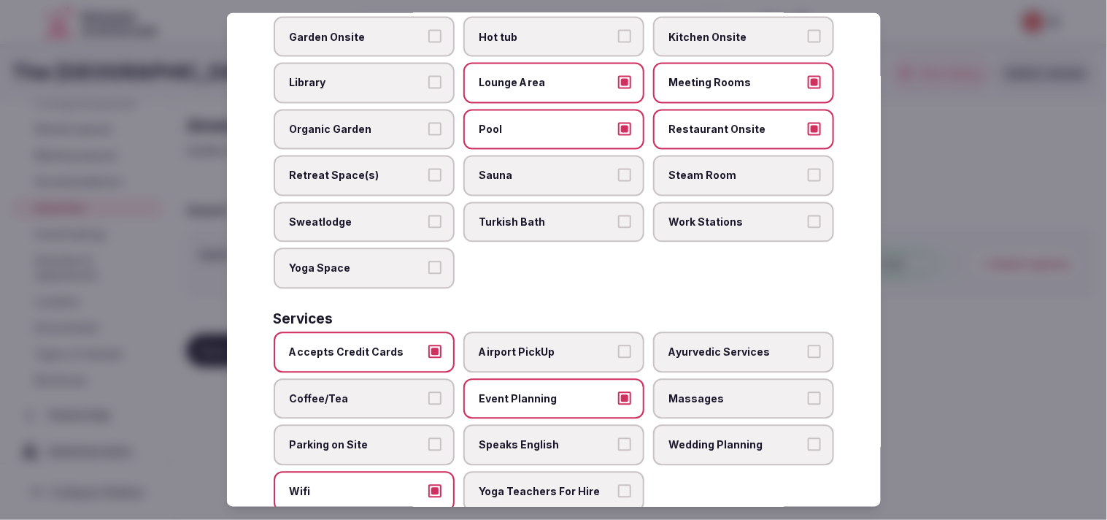
click at [547, 425] on label "Speaks English" at bounding box center [553, 445] width 181 height 41
click at [547, 438] on button "Speaks English" at bounding box center [624, 444] width 13 height 13
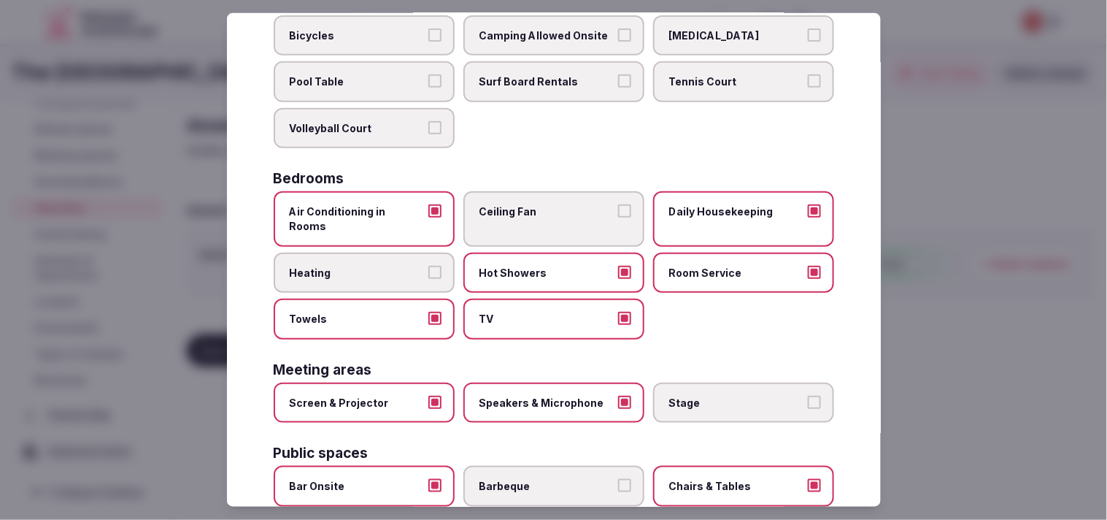
scroll to position [0, 0]
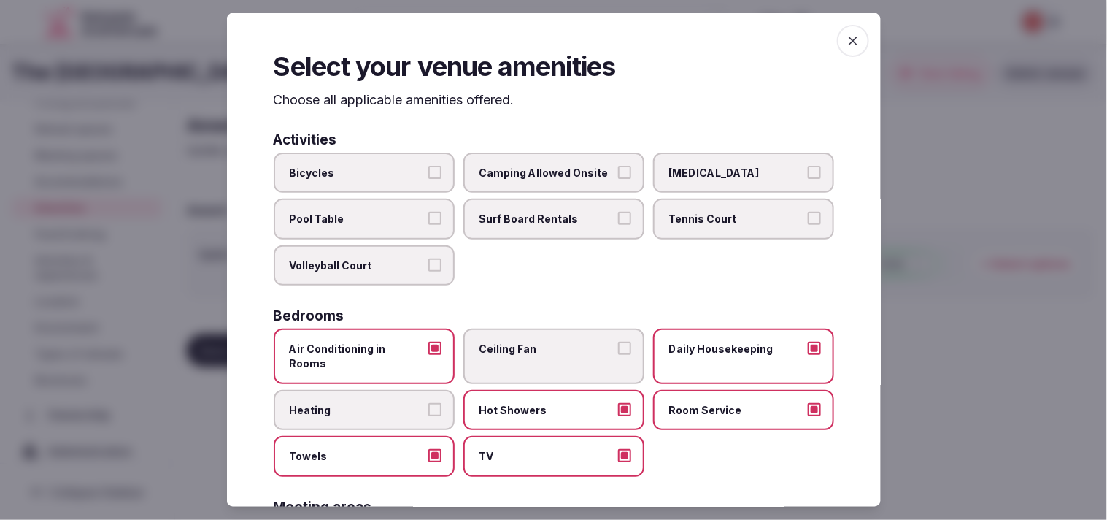
click at [547, 39] on icon "button" at bounding box center [853, 40] width 9 height 9
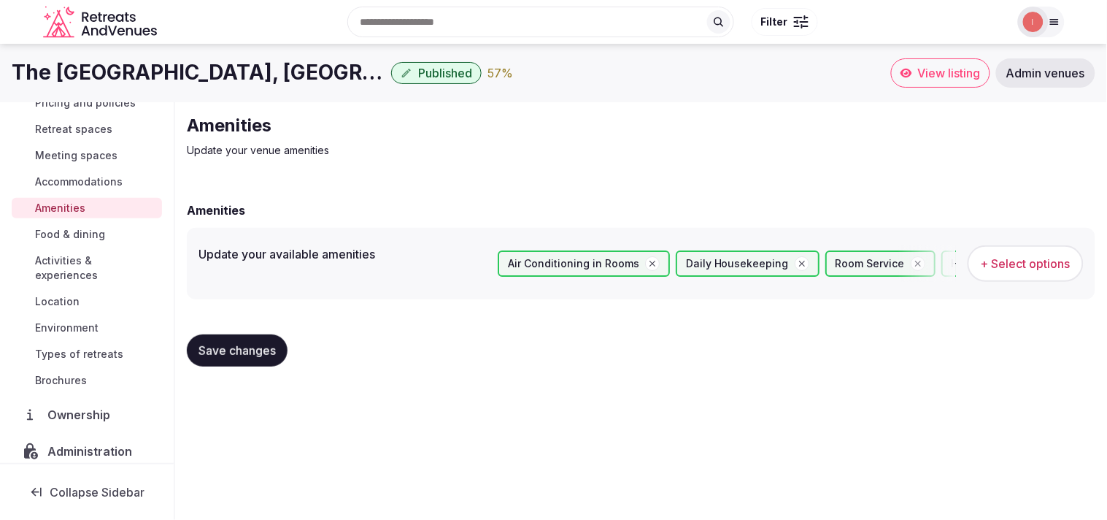
click at [253, 339] on button "Save changes" at bounding box center [237, 350] width 101 height 32
click at [75, 233] on span "Food & dining" at bounding box center [70, 234] width 70 height 15
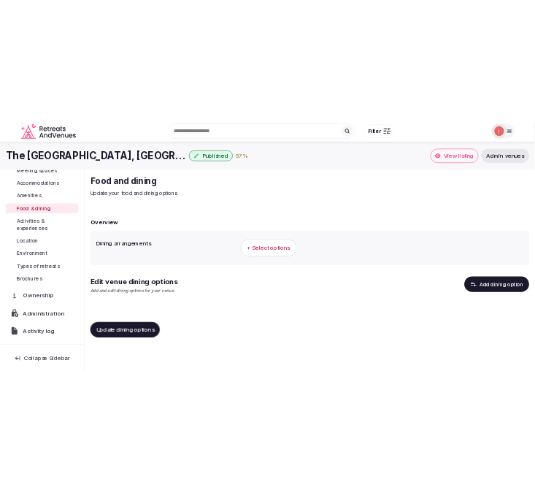
scroll to position [162, 0]
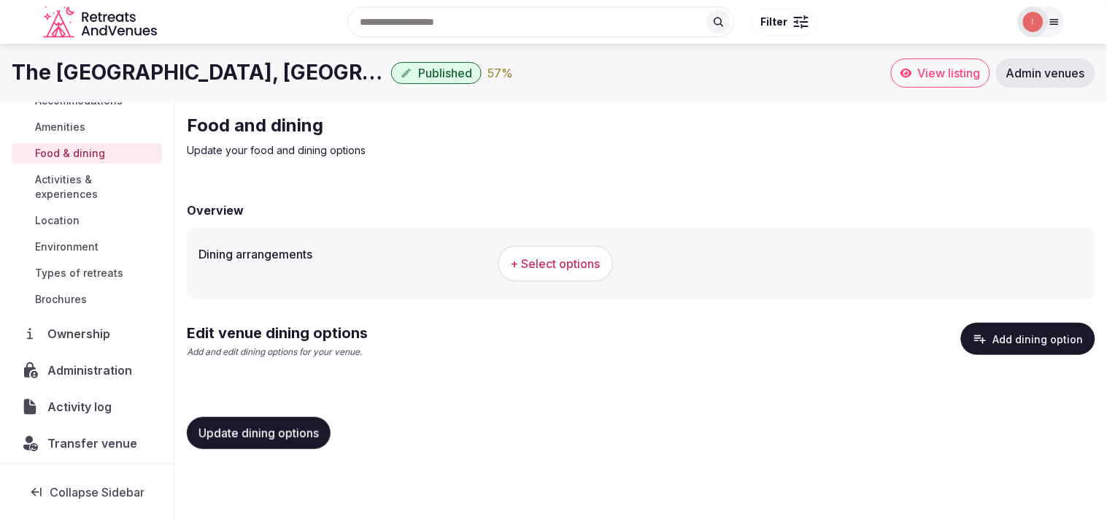
click at [547, 242] on div "+ Select options" at bounding box center [791, 263] width 586 height 48
click at [547, 253] on button "+ Select options" at bounding box center [556, 263] width 116 height 36
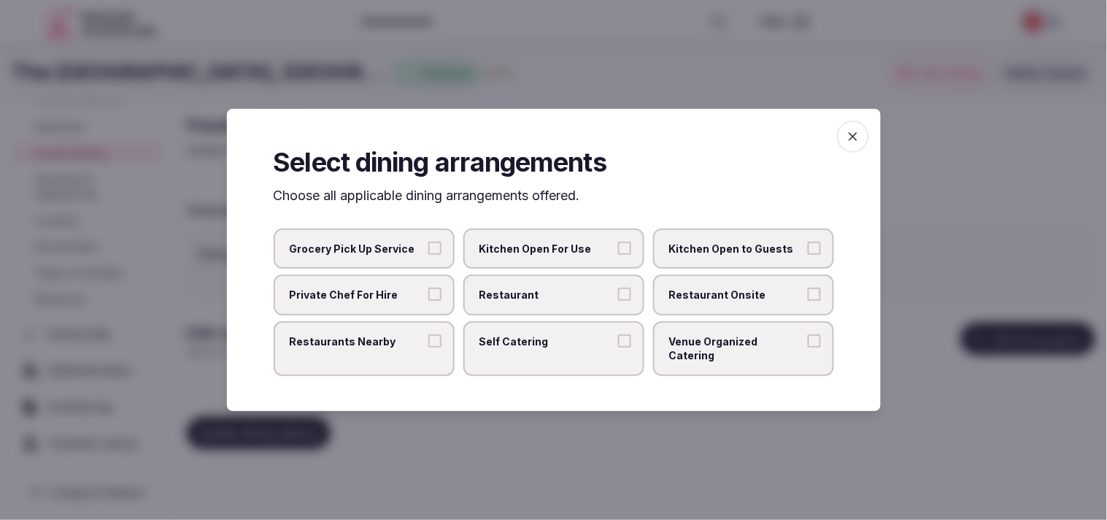
click at [547, 297] on span "Restaurant" at bounding box center [546, 294] width 134 height 15
click at [547, 297] on button "Restaurant" at bounding box center [624, 293] width 13 height 13
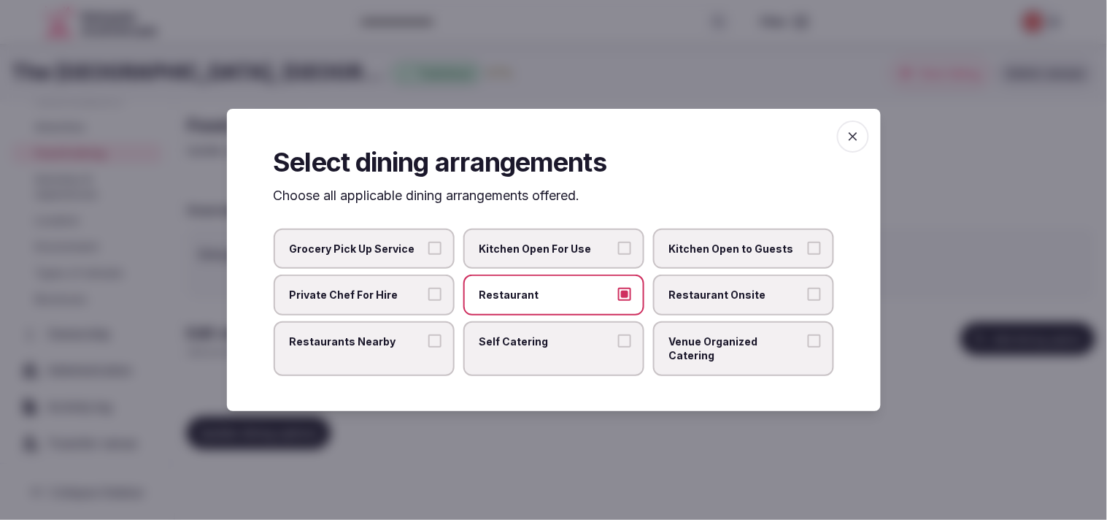
click at [547, 312] on label "Restaurant Onsite" at bounding box center [743, 294] width 181 height 41
click at [547, 301] on button "Restaurant Onsite" at bounding box center [814, 293] width 13 height 13
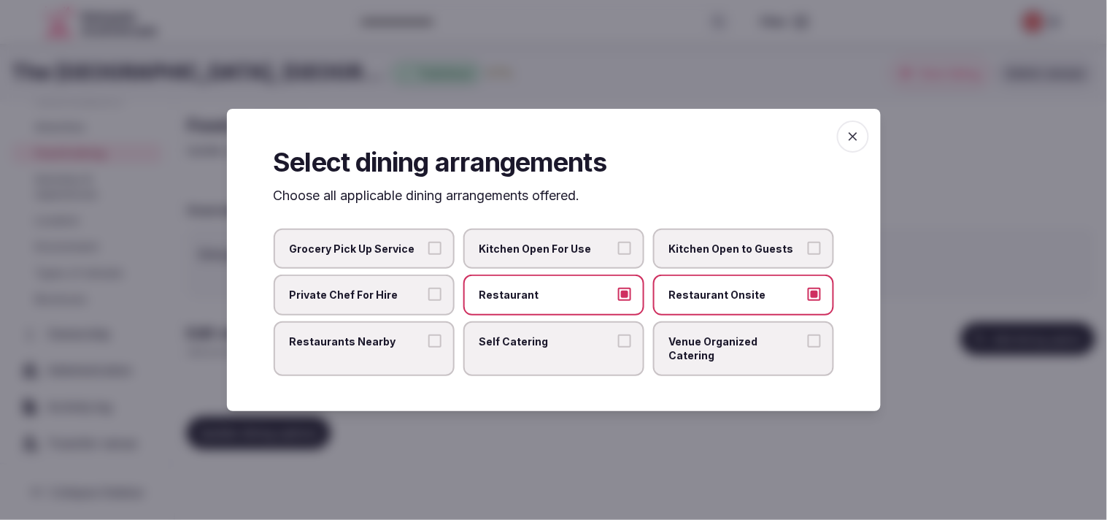
click at [547, 345] on span "Venue Organized Catering" at bounding box center [736, 348] width 134 height 28
click at [547, 345] on button "Venue Organized Catering" at bounding box center [814, 340] width 13 height 13
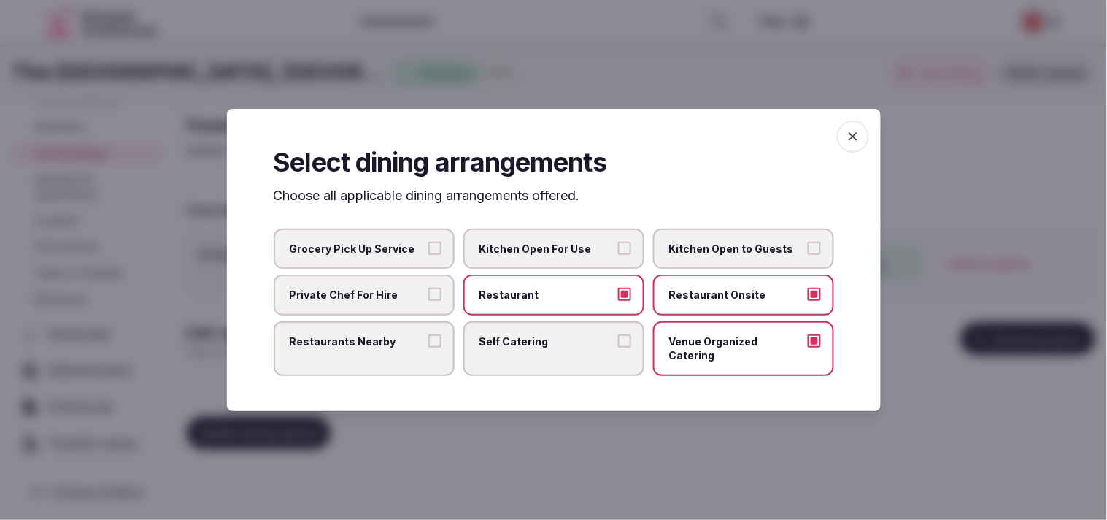
click at [547, 126] on div "Select dining arrangements Choose all applicable dining arrangements offered. G…" at bounding box center [554, 260] width 654 height 302
click at [412, 341] on span "Restaurants Nearby" at bounding box center [357, 341] width 134 height 15
click at [428, 341] on button "Restaurants Nearby" at bounding box center [434, 340] width 13 height 13
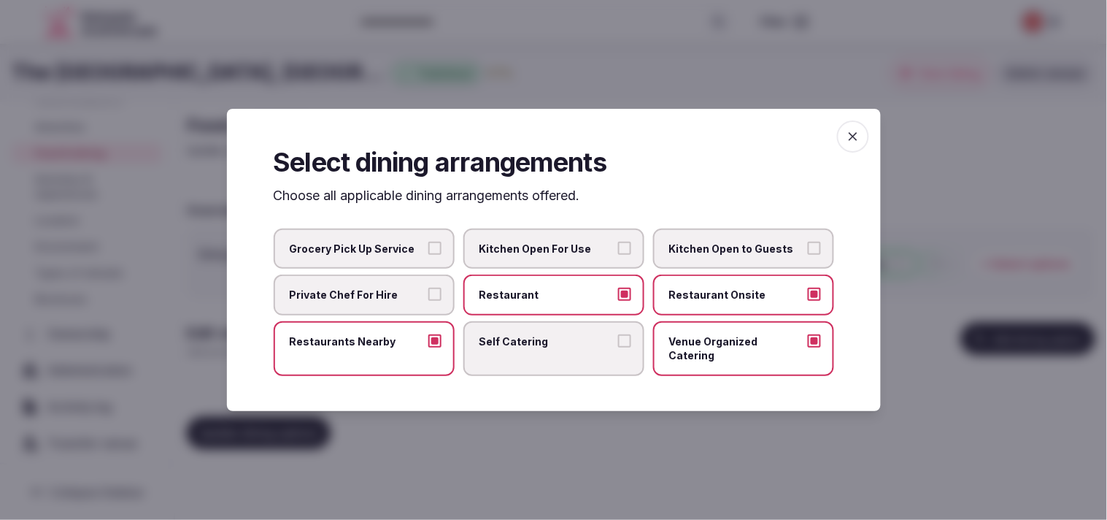
click at [547, 144] on icon "button" at bounding box center [853, 136] width 15 height 15
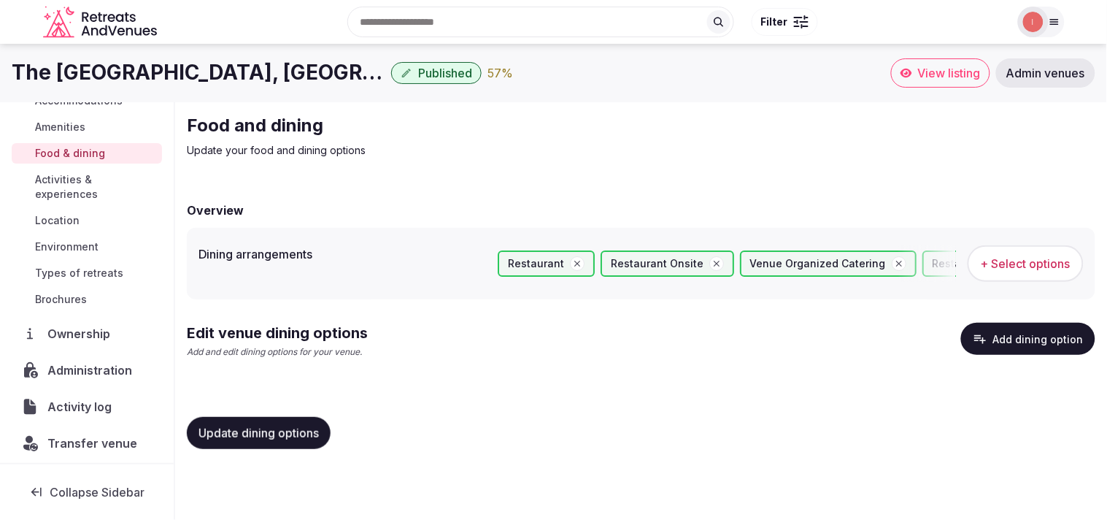
click at [294, 439] on span "Update dining options" at bounding box center [258, 432] width 120 height 15
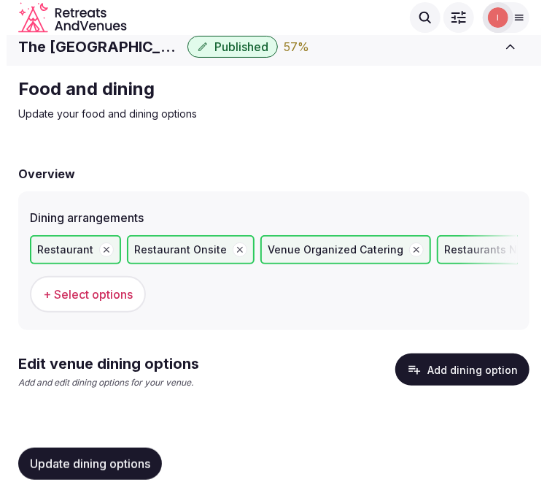
scroll to position [15, 0]
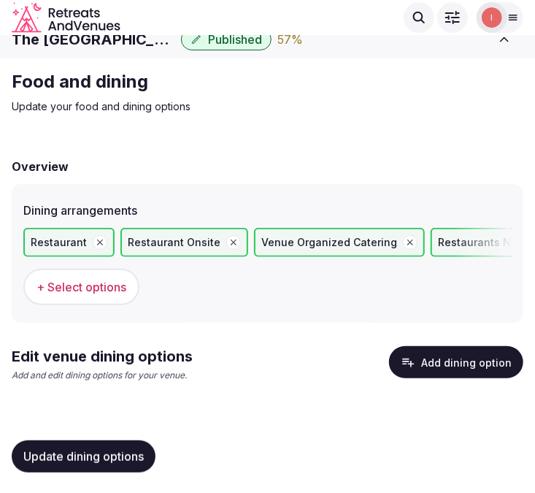
click at [502, 350] on button "Add dining option" at bounding box center [456, 362] width 134 height 32
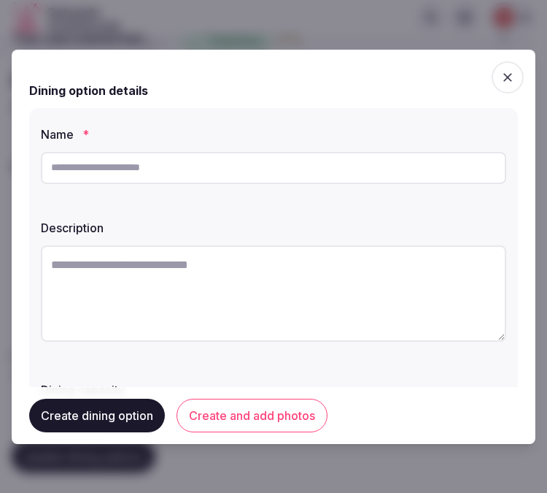
click at [214, 172] on input "text" at bounding box center [274, 168] width 466 height 32
paste input "**********"
type input "**********"
click at [223, 285] on textarea at bounding box center [274, 293] width 466 height 96
paste textarea "**********"
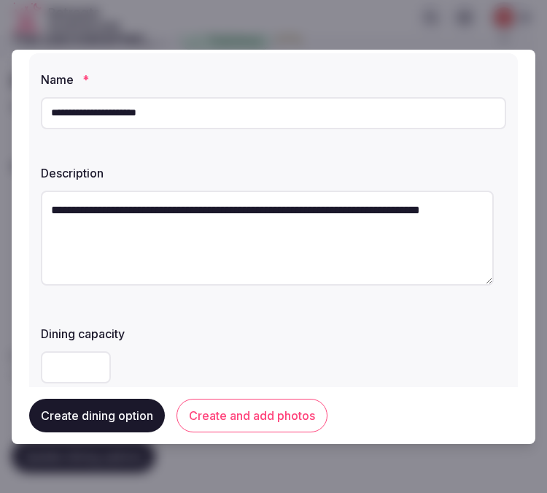
scroll to position [81, 0]
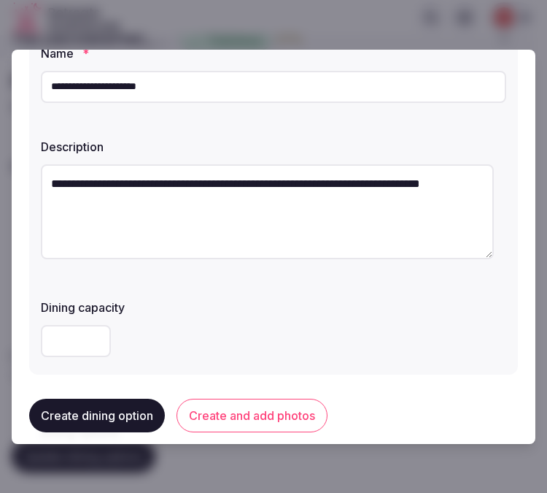
type textarea "**********"
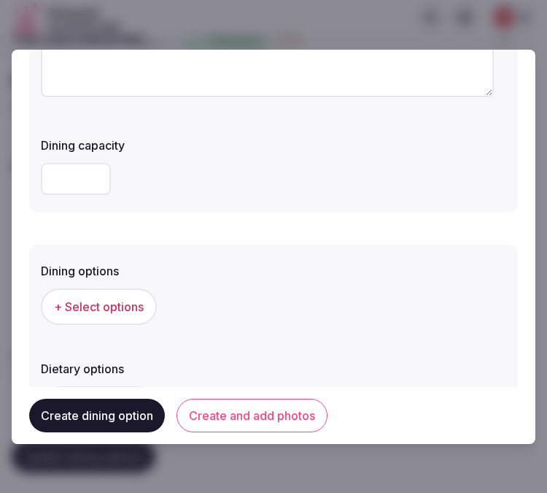
scroll to position [405, 0]
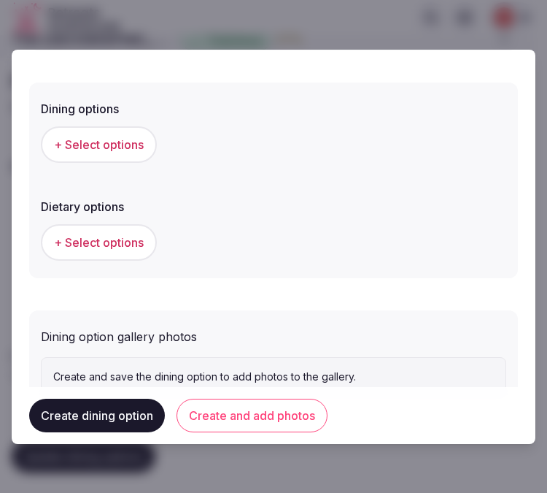
click at [115, 140] on span "+ Select options" at bounding box center [99, 144] width 90 height 16
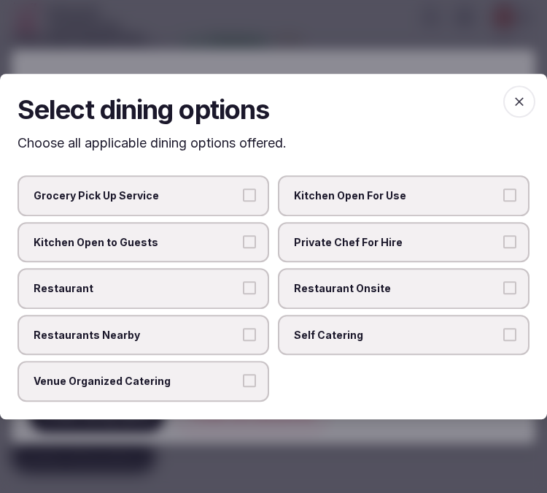
drag, startPoint x: 435, startPoint y: 292, endPoint x: 426, endPoint y: 317, distance: 27.0
click at [435, 293] on span "Restaurant Onsite" at bounding box center [396, 288] width 205 height 15
click at [503, 293] on button "Restaurant Onsite" at bounding box center [509, 287] width 13 height 13
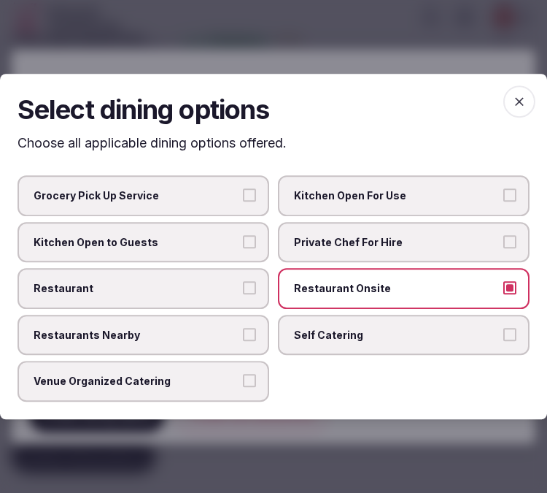
click at [195, 332] on span "Restaurants Nearby" at bounding box center [136, 335] width 205 height 15
click at [243, 332] on button "Restaurants Nearby" at bounding box center [249, 334] width 13 height 13
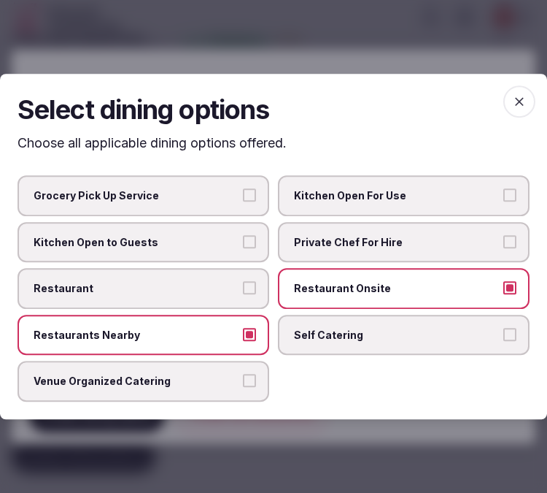
click at [239, 329] on span "Restaurants Nearby" at bounding box center [136, 335] width 205 height 15
click at [243, 329] on button "Restaurants Nearby" at bounding box center [249, 334] width 13 height 13
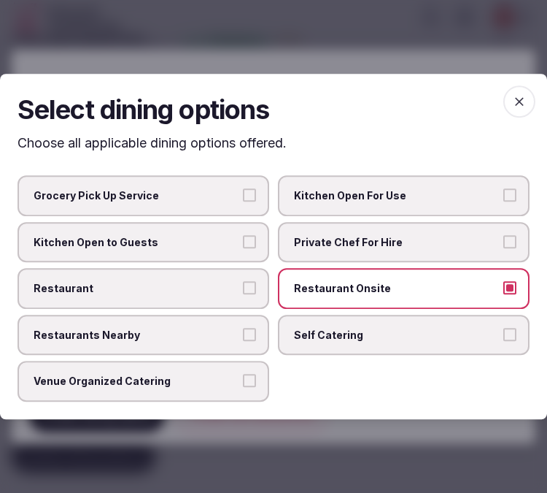
click at [231, 292] on span "Restaurant" at bounding box center [136, 288] width 205 height 15
click at [243, 292] on button "Restaurant" at bounding box center [249, 287] width 13 height 13
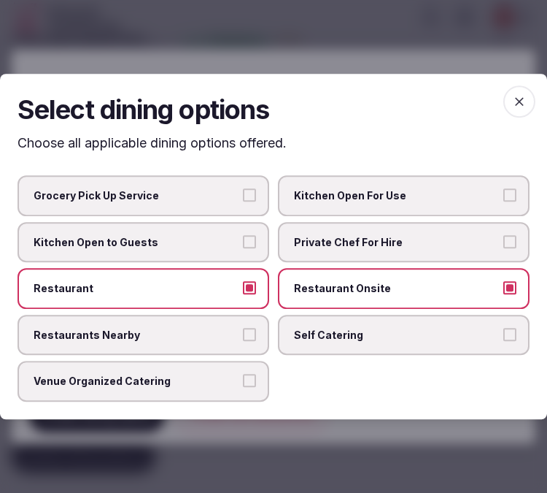
click at [512, 109] on span "button" at bounding box center [519, 101] width 32 height 32
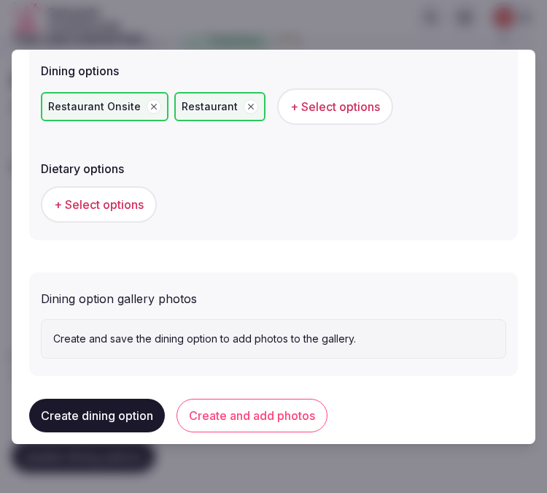
scroll to position [458, 0]
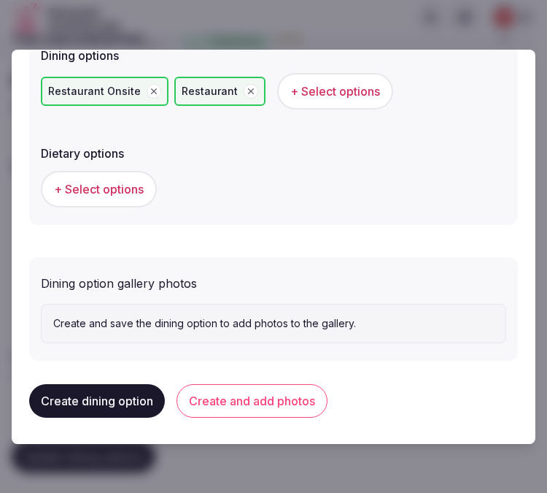
click at [139, 185] on span "+ Select options" at bounding box center [99, 189] width 90 height 16
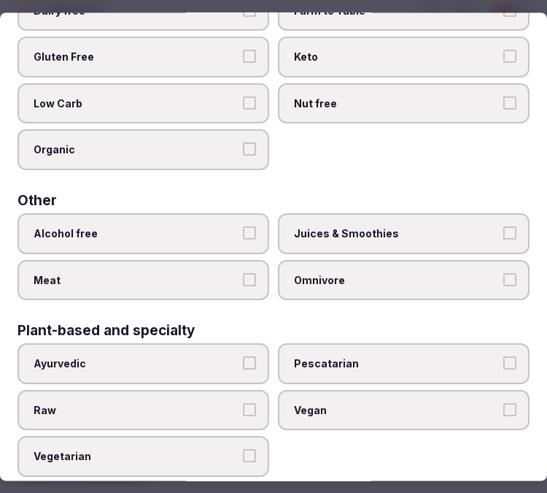
scroll to position [0, 0]
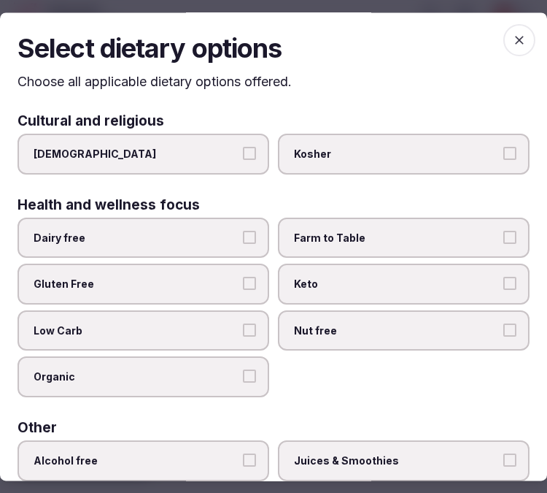
click at [515, 40] on span "button" at bounding box center [519, 40] width 32 height 32
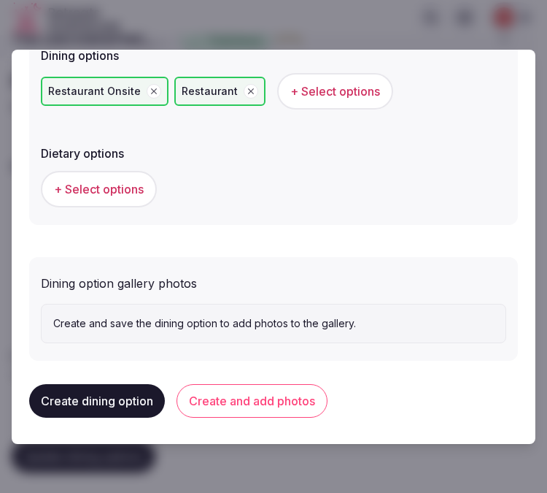
click at [267, 384] on button "Create and add photos" at bounding box center [252, 401] width 151 height 34
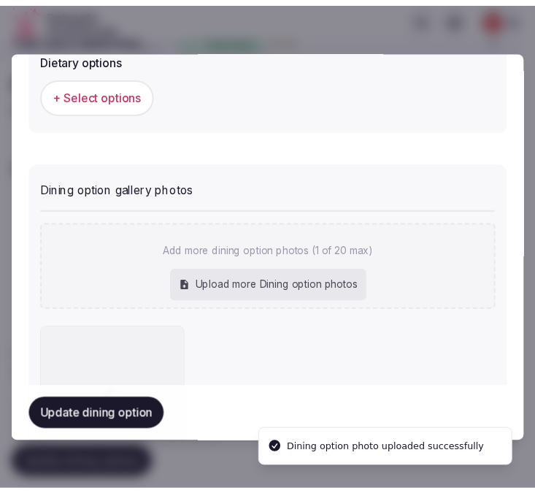
scroll to position [593, 0]
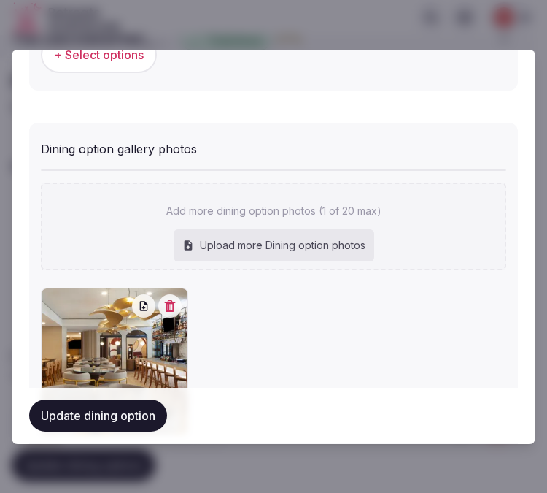
click at [95, 417] on button "Update dining option" at bounding box center [98, 416] width 138 height 32
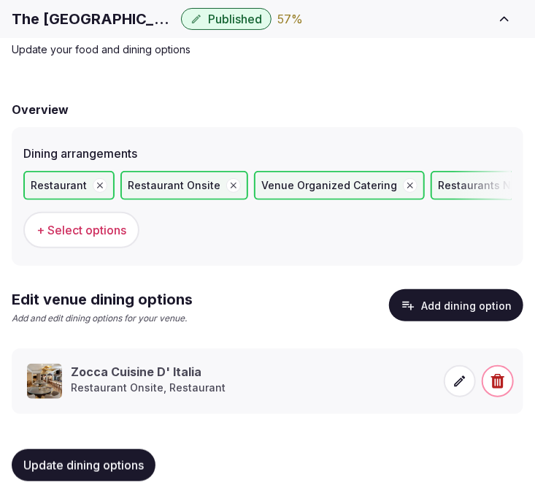
scroll to position [80, 0]
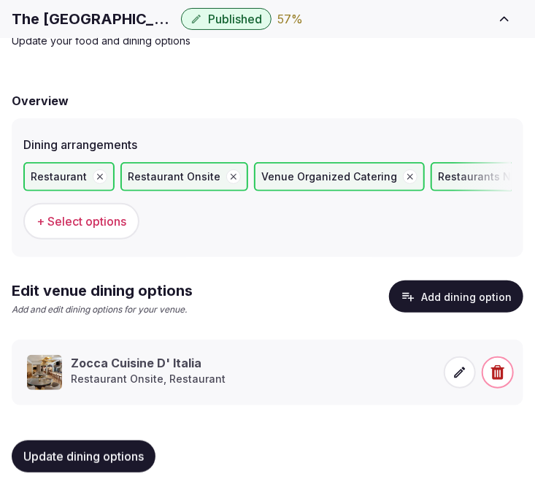
click at [113, 428] on div "Update dining options" at bounding box center [268, 455] width 512 height 55
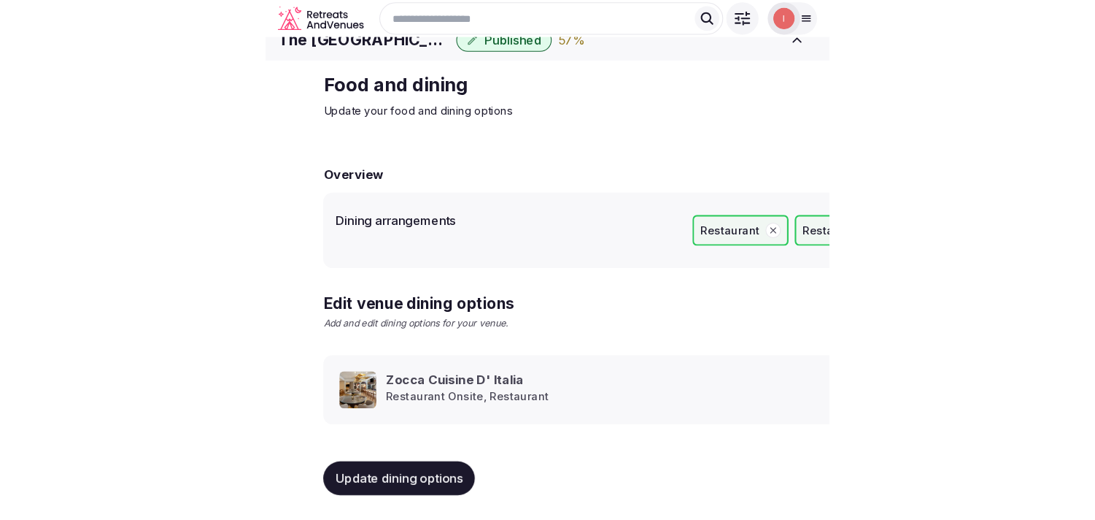
scroll to position [17, 0]
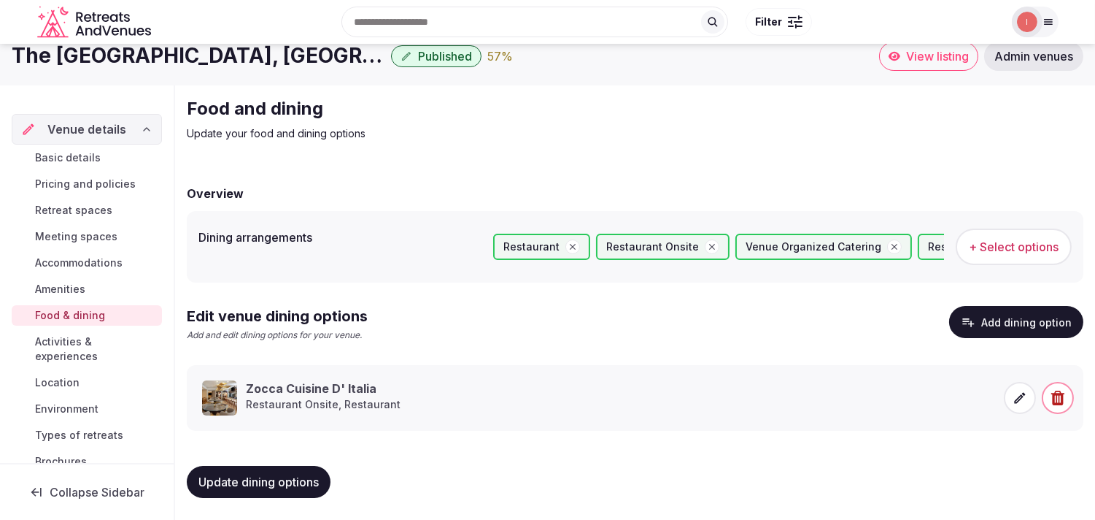
click at [77, 347] on span "Activities & experiences" at bounding box center [95, 348] width 121 height 29
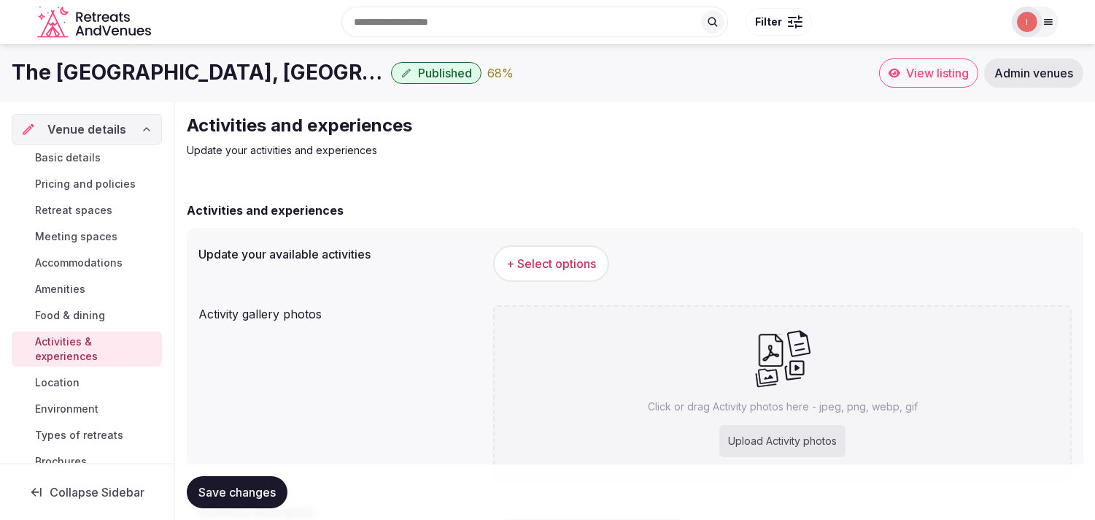
click at [547, 246] on button "+ Select options" at bounding box center [551, 263] width 116 height 36
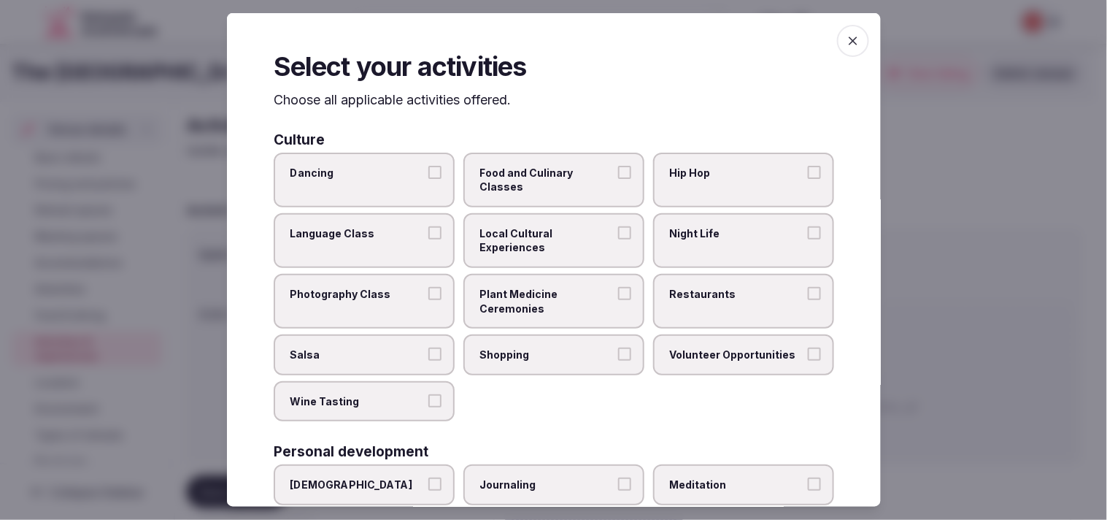
click at [547, 247] on label "Local Cultural Experiences" at bounding box center [553, 240] width 181 height 55
click at [547, 239] on button "Local Cultural Experiences" at bounding box center [624, 232] width 13 height 13
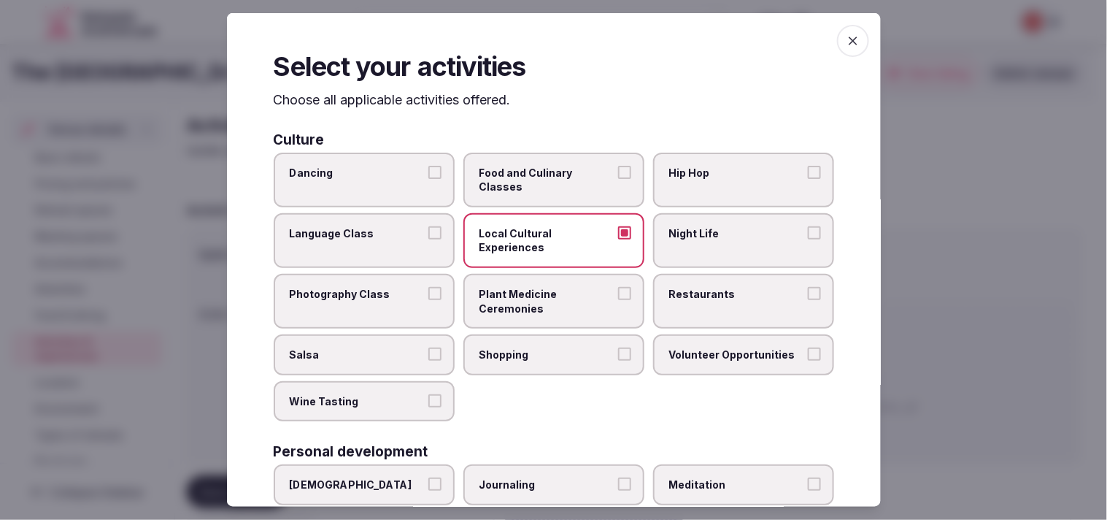
click at [547, 237] on span "Night Life" at bounding box center [736, 233] width 134 height 15
click at [547, 237] on button "Night Life" at bounding box center [814, 232] width 13 height 13
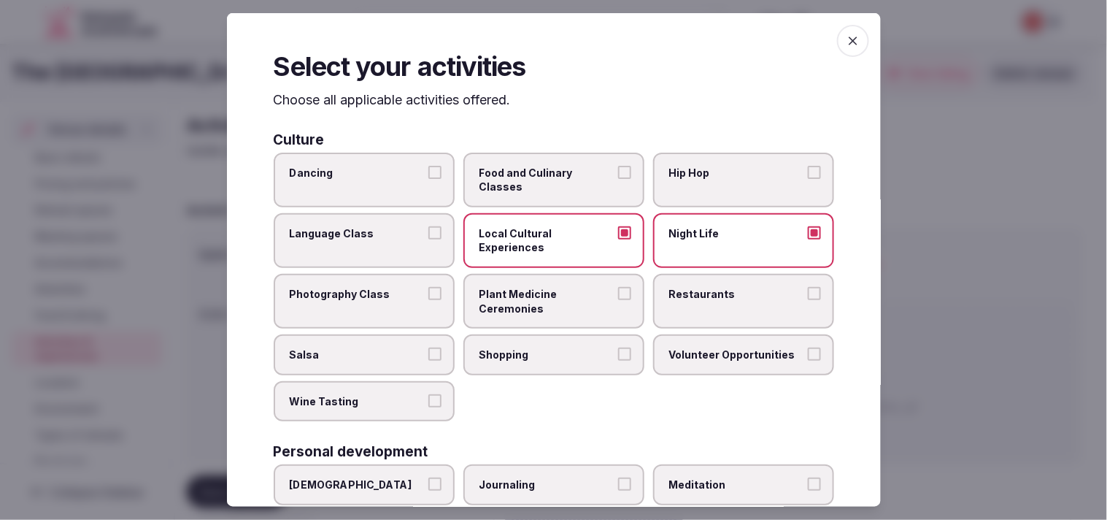
click at [547, 302] on label "Restaurants" at bounding box center [743, 301] width 181 height 55
click at [547, 300] on button "Restaurants" at bounding box center [814, 293] width 13 height 13
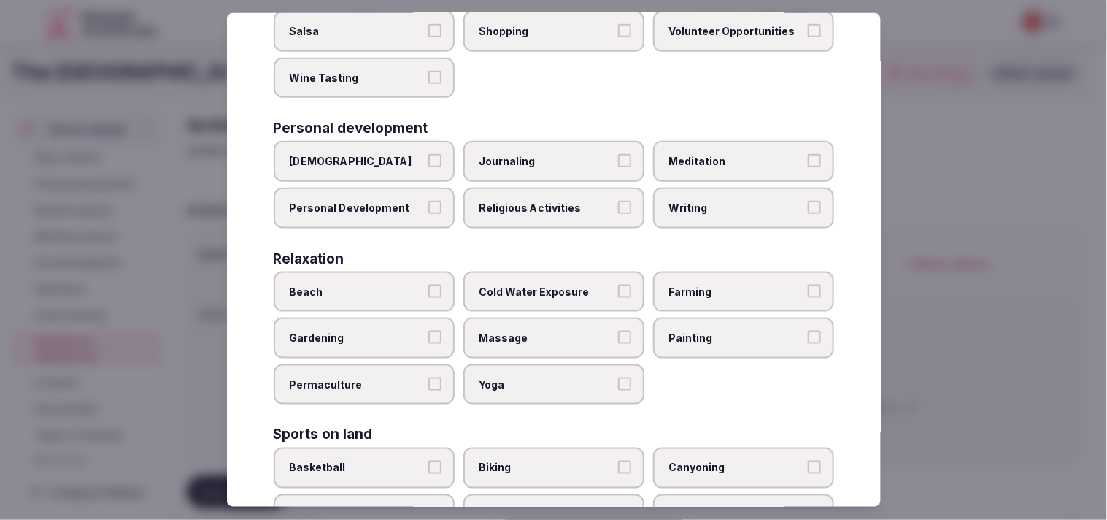
scroll to position [324, 0]
click at [392, 200] on span "Personal Development" at bounding box center [357, 207] width 134 height 15
click at [428, 200] on button "Personal Development" at bounding box center [434, 206] width 13 height 13
click at [547, 200] on span "Religious Activities" at bounding box center [546, 207] width 134 height 15
click at [547, 200] on button "Religious Activities" at bounding box center [624, 206] width 13 height 13
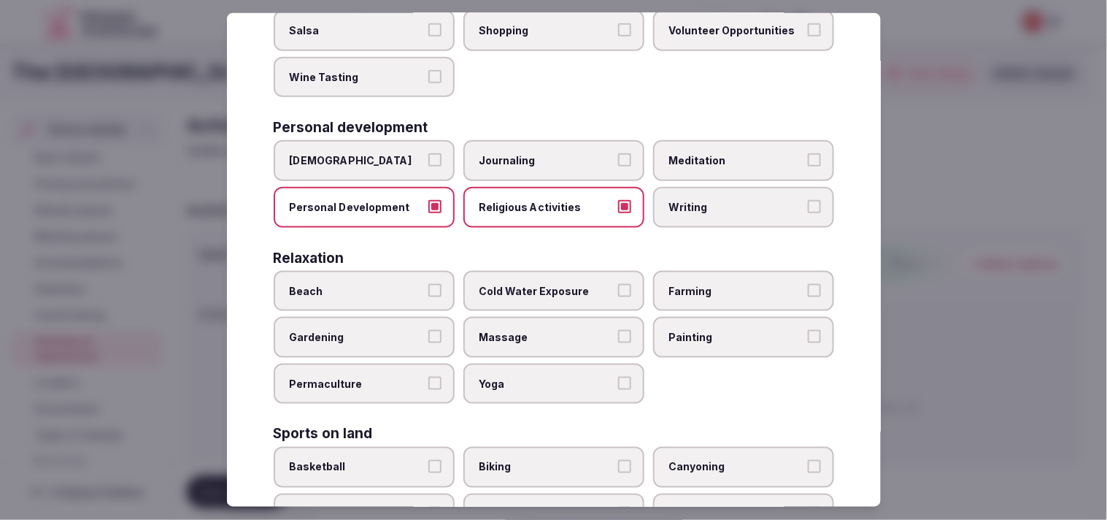
click at [547, 206] on label "Religious Activities" at bounding box center [553, 207] width 181 height 41
click at [547, 206] on button "Religious Activities" at bounding box center [624, 206] width 13 height 13
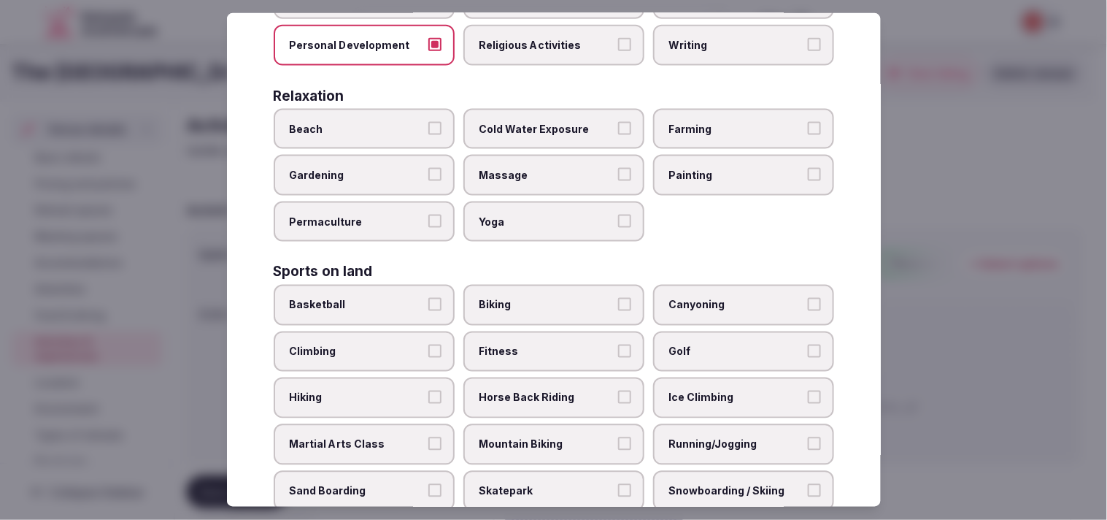
click at [547, 168] on span "Massage" at bounding box center [546, 175] width 134 height 15
click at [547, 168] on button "Massage" at bounding box center [624, 174] width 13 height 13
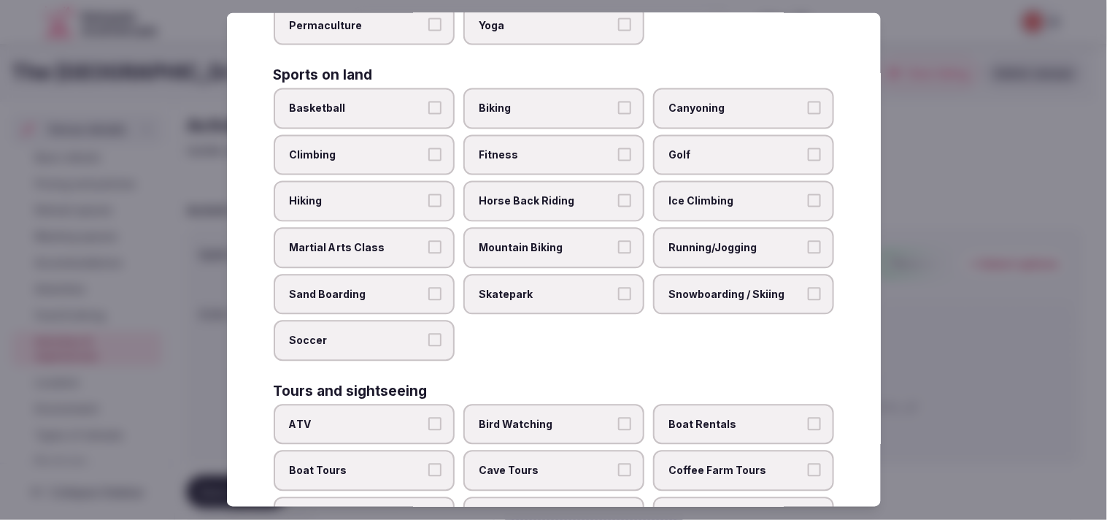
scroll to position [730, 0]
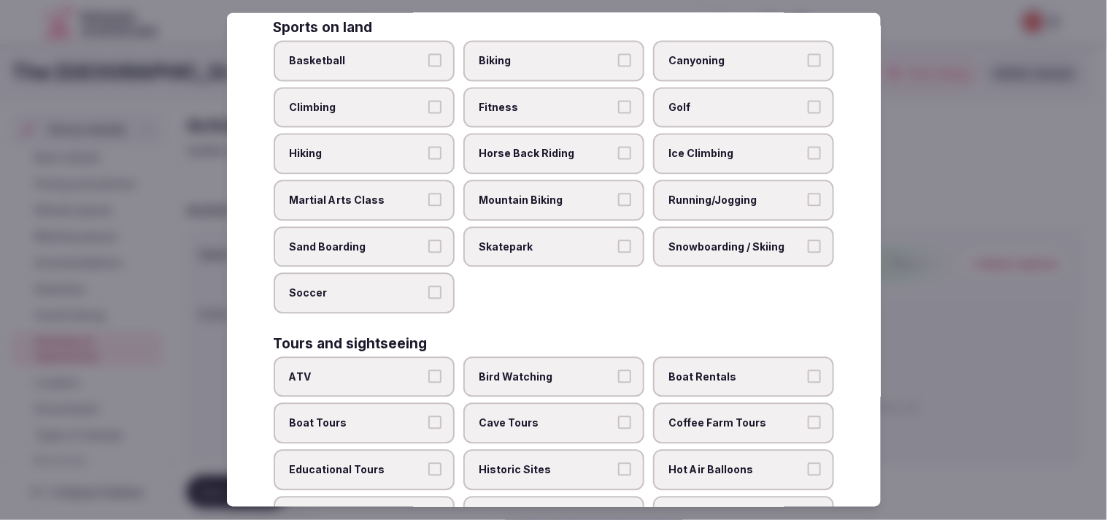
click at [531, 103] on label "Fitness" at bounding box center [553, 108] width 181 height 41
click at [547, 103] on button "Fitness" at bounding box center [624, 107] width 13 height 13
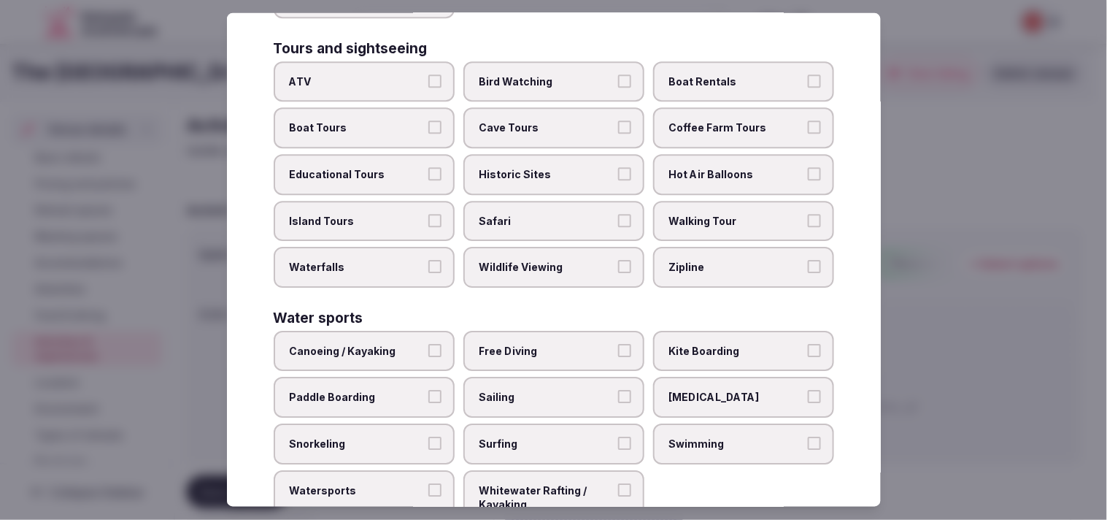
scroll to position [1044, 0]
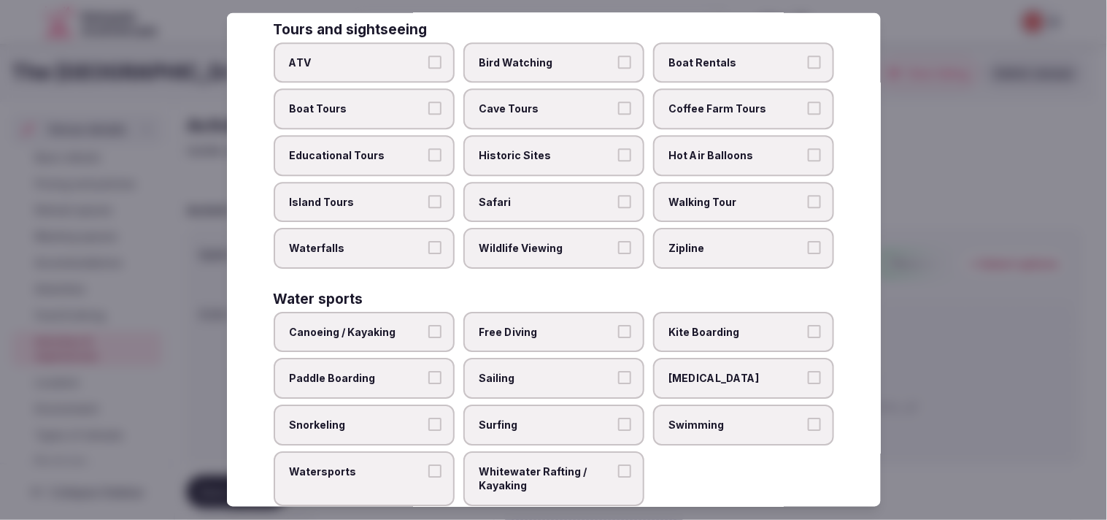
click at [547, 241] on button "Wildlife Viewing" at bounding box center [624, 247] width 13 height 13
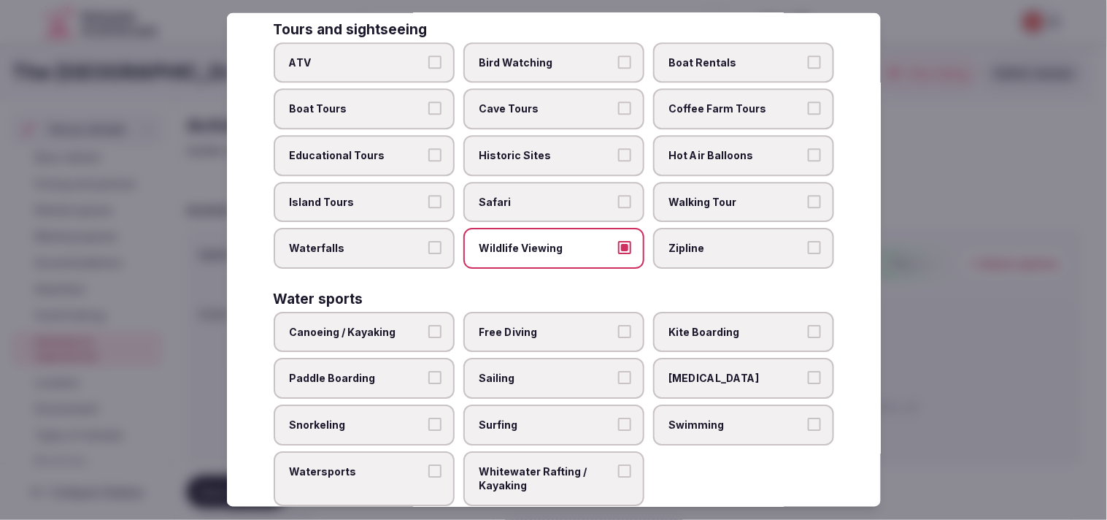
click at [547, 241] on button "Wildlife Viewing" at bounding box center [624, 247] width 13 height 13
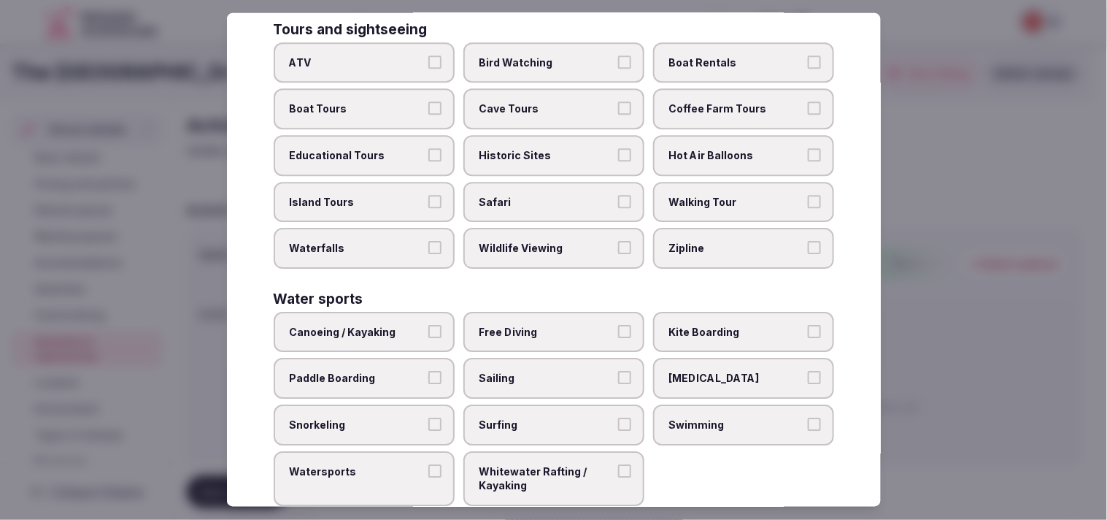
click at [547, 187] on label "Walking Tour" at bounding box center [743, 201] width 181 height 41
click at [547, 194] on button "Walking Tour" at bounding box center [814, 200] width 13 height 13
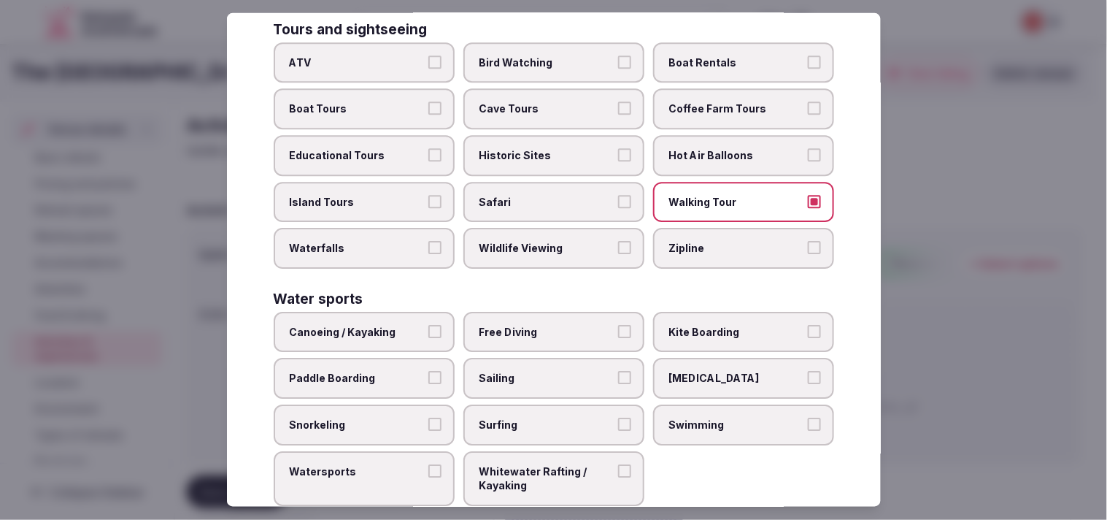
click at [547, 148] on button "Historic Sites" at bounding box center [624, 154] width 13 height 13
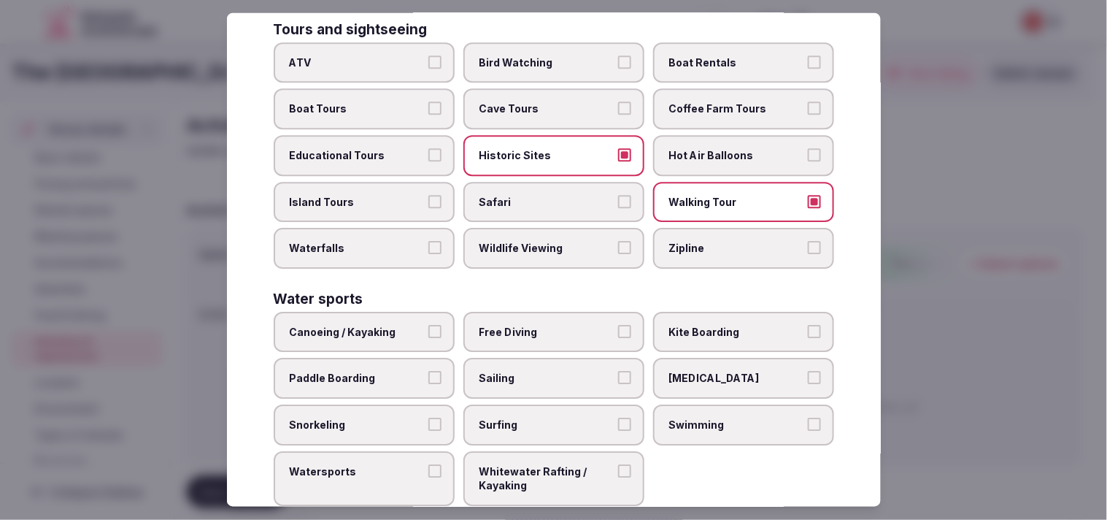
click at [547, 417] on span "Swimming" at bounding box center [736, 424] width 134 height 15
click at [547, 417] on button "Swimming" at bounding box center [814, 423] width 13 height 13
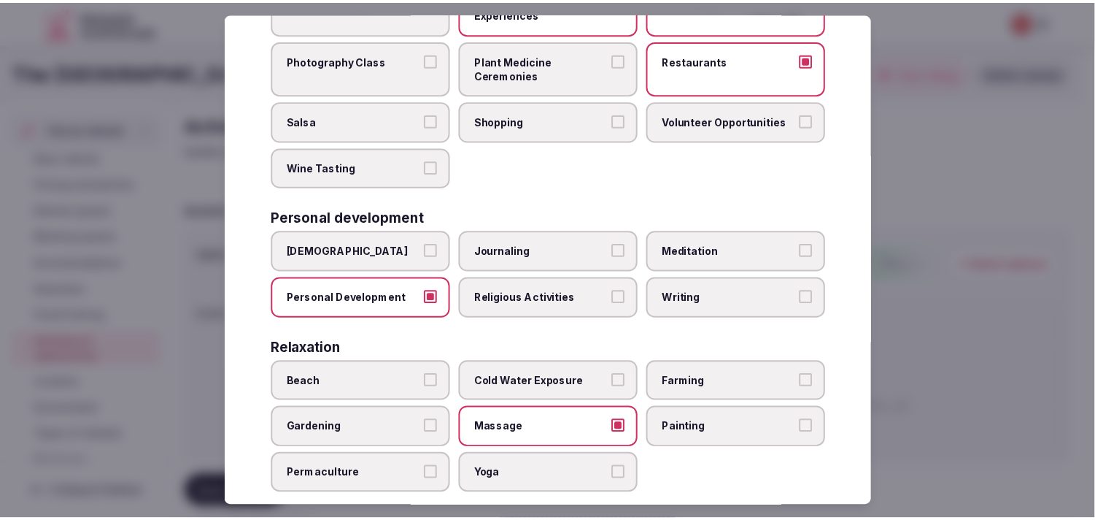
scroll to position [0, 0]
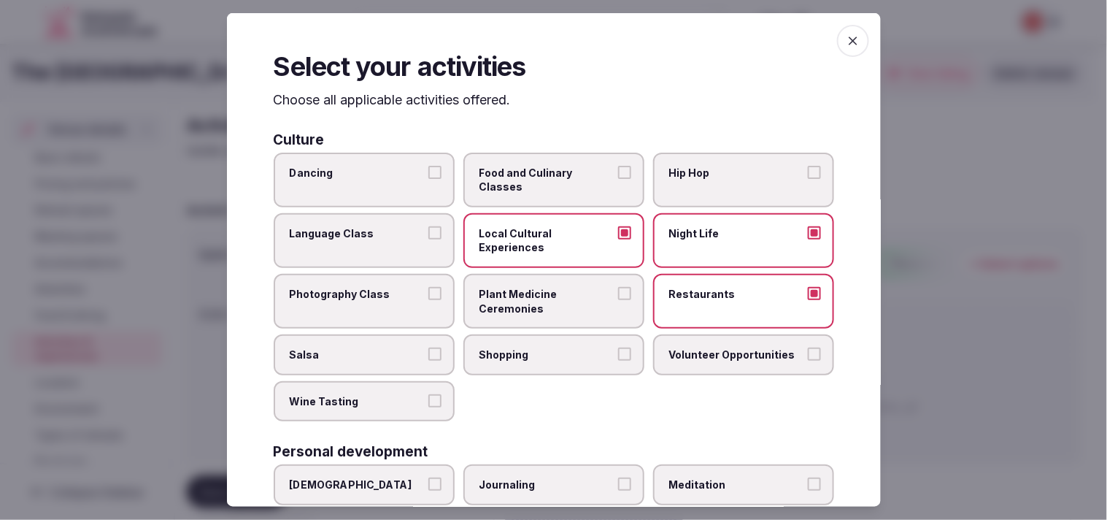
click at [547, 30] on span "button" at bounding box center [853, 41] width 32 height 32
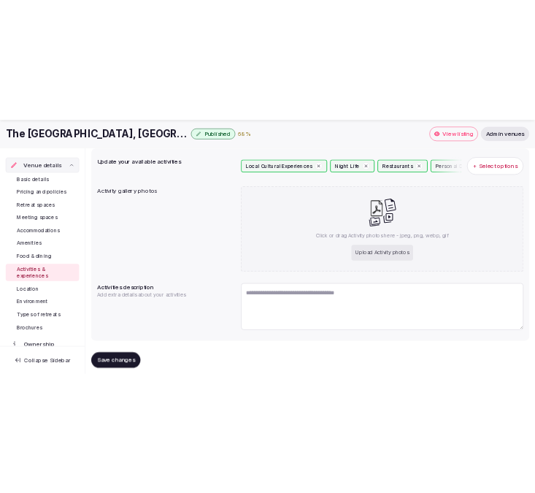
scroll to position [190, 0]
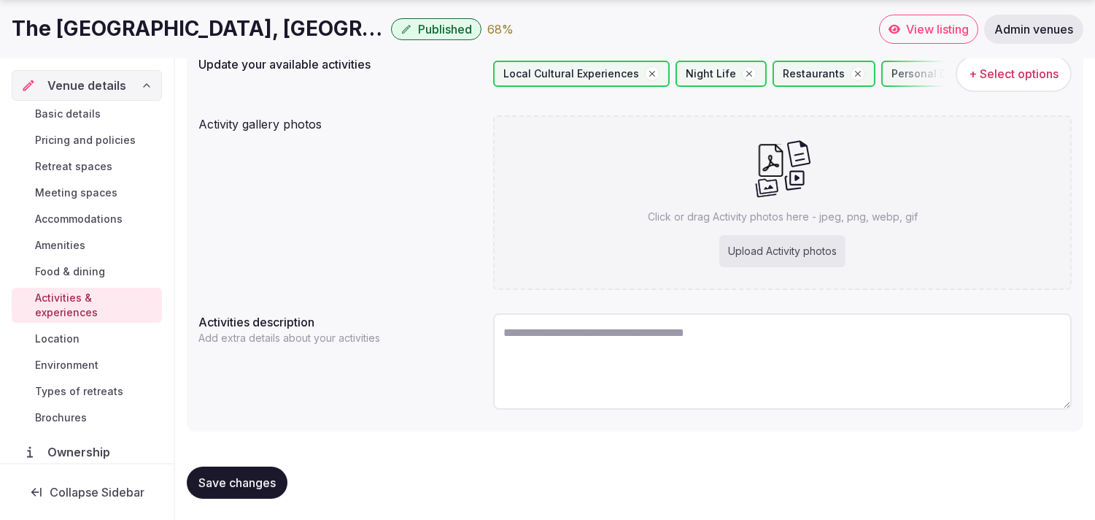
click at [263, 478] on span "Save changes" at bounding box center [236, 482] width 77 height 15
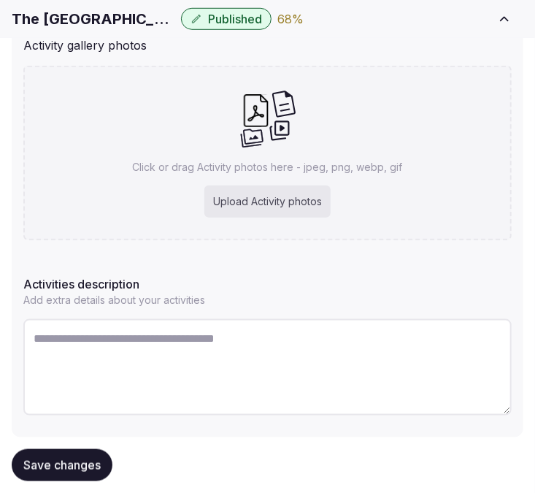
scroll to position [324, 0]
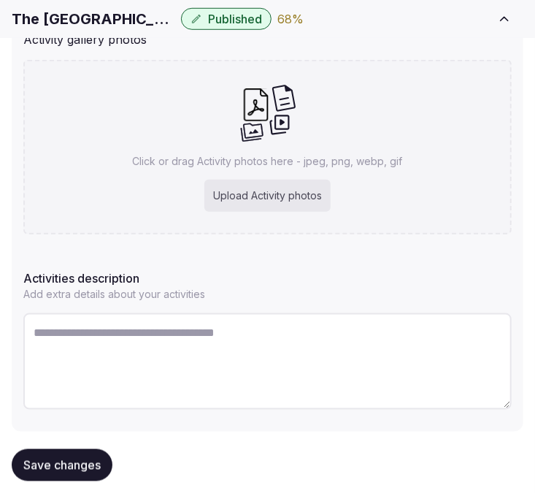
click at [102, 336] on textarea at bounding box center [267, 361] width 488 height 96
drag, startPoint x: 102, startPoint y: 336, endPoint x: 108, endPoint y: 330, distance: 8.3
paste textarea "**********"
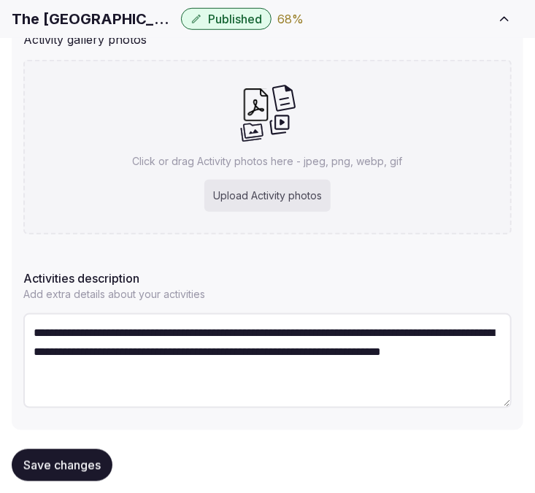
type textarea "**********"
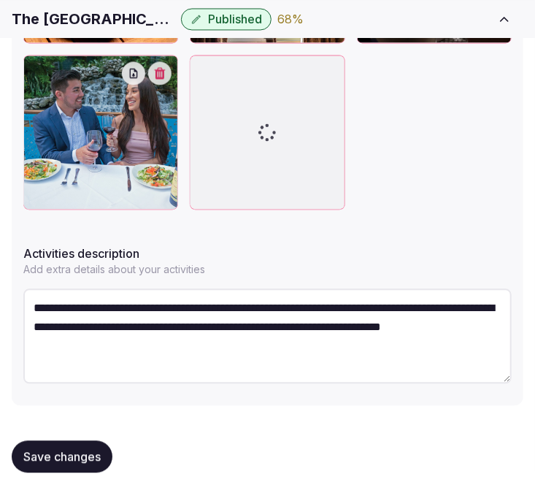
scroll to position [792, 0]
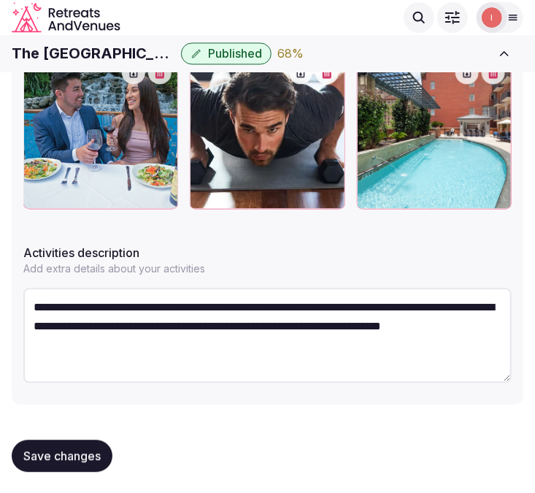
click at [117, 454] on div "Save changes" at bounding box center [268, 456] width 512 height 32
click at [103, 455] on button "Save changes" at bounding box center [62, 456] width 101 height 32
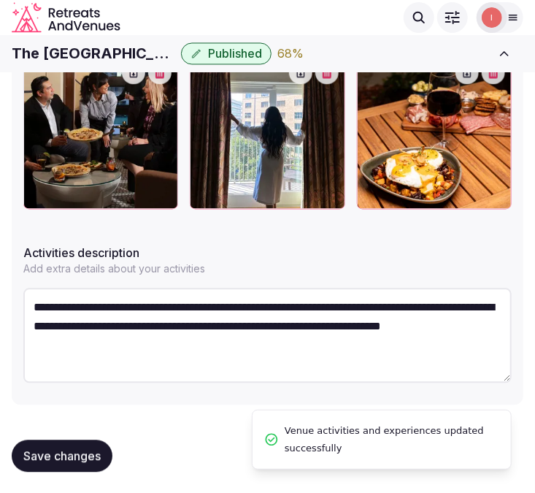
scroll to position [625, 0]
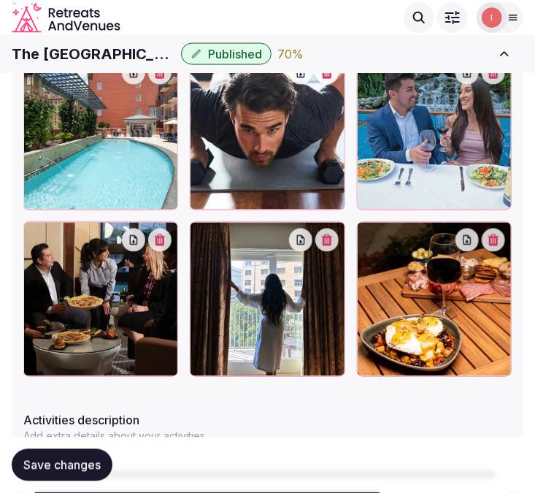
click at [101, 462] on span "Save changes" at bounding box center [61, 465] width 77 height 15
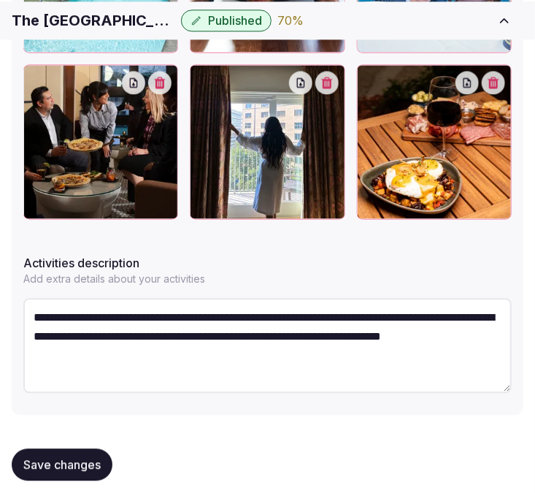
scroll to position [788, 0]
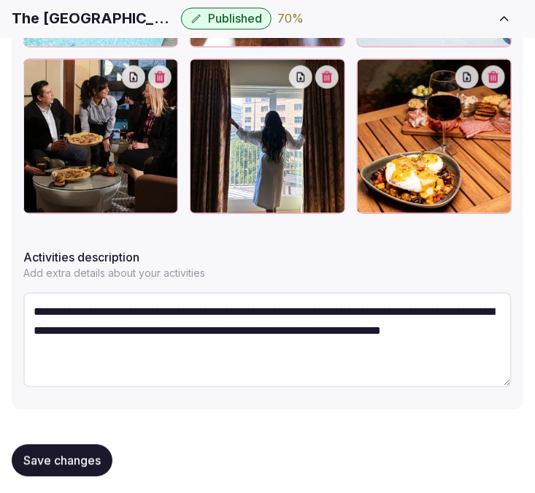
click at [91, 460] on span "Save changes" at bounding box center [61, 460] width 77 height 15
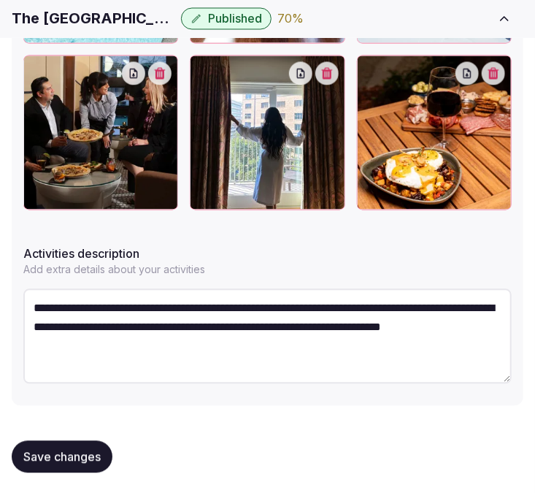
scroll to position [792, 0]
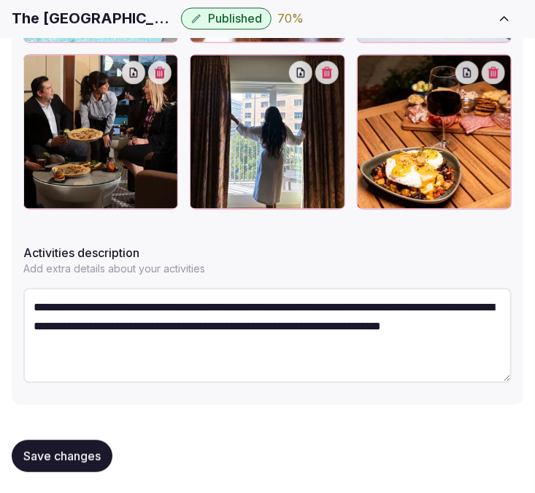
click at [50, 449] on span "Save changes" at bounding box center [61, 456] width 77 height 15
click at [50, 447] on div "Save changes" at bounding box center [62, 456] width 101 height 32
click at [47, 450] on span "Save changes" at bounding box center [61, 456] width 77 height 15
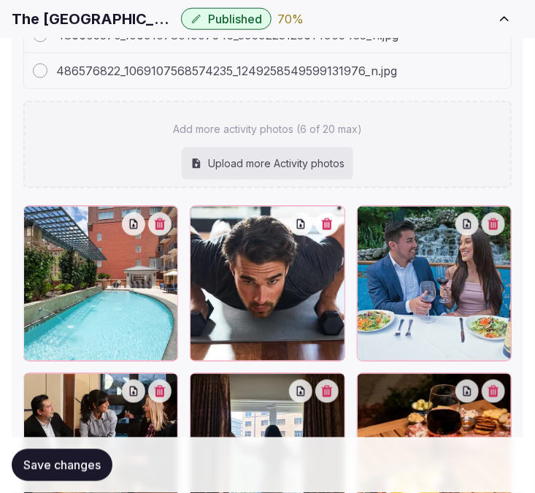
scroll to position [630, 0]
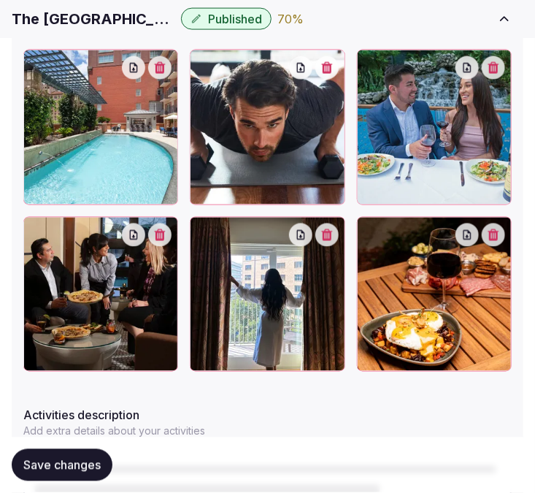
click at [97, 463] on span "Save changes" at bounding box center [61, 465] width 77 height 15
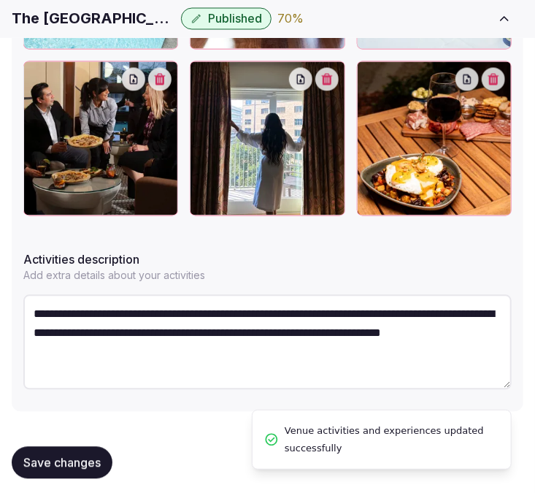
scroll to position [792, 0]
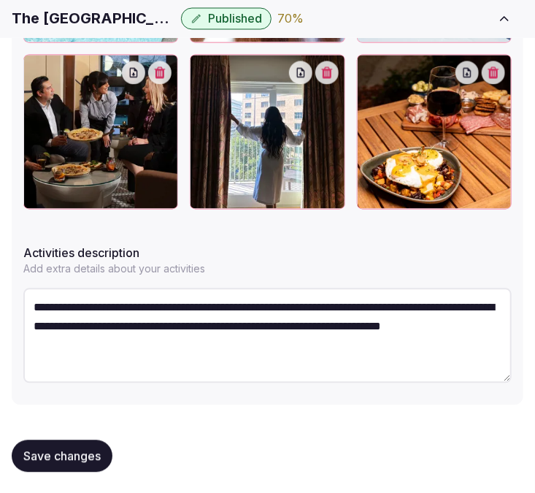
click at [51, 449] on span "Save changes" at bounding box center [61, 456] width 77 height 15
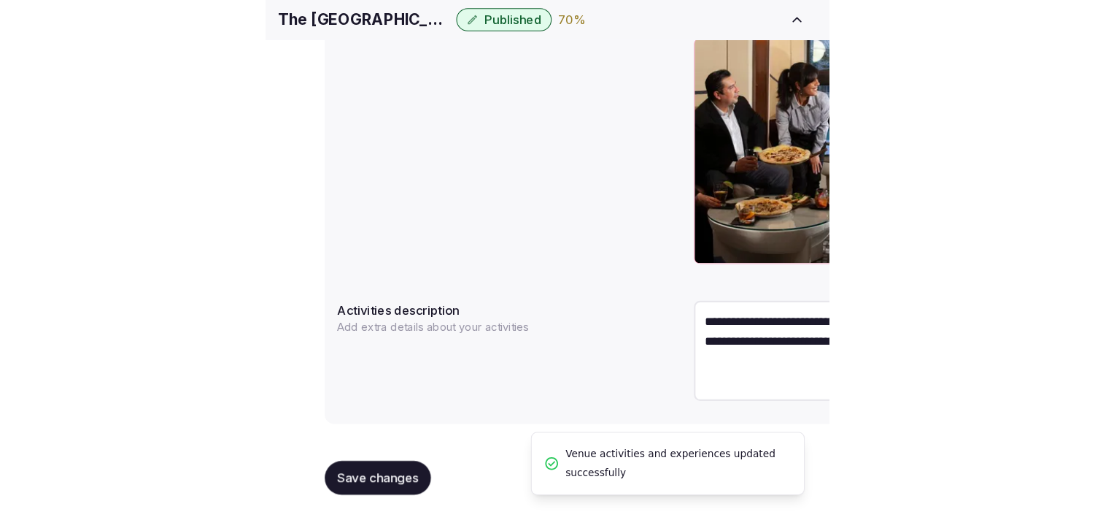
scroll to position [595, 0]
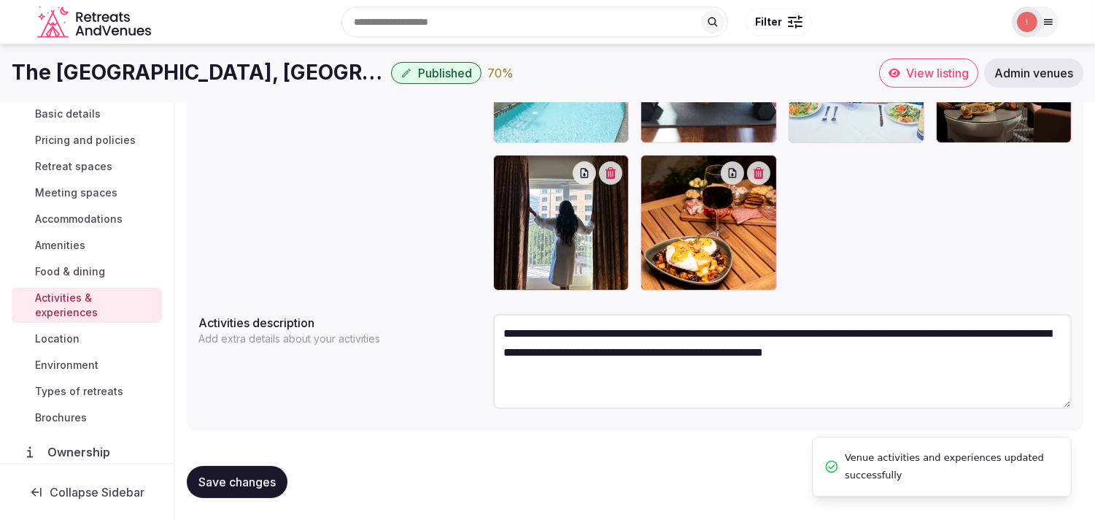
click at [68, 341] on span "Location" at bounding box center [57, 338] width 45 height 15
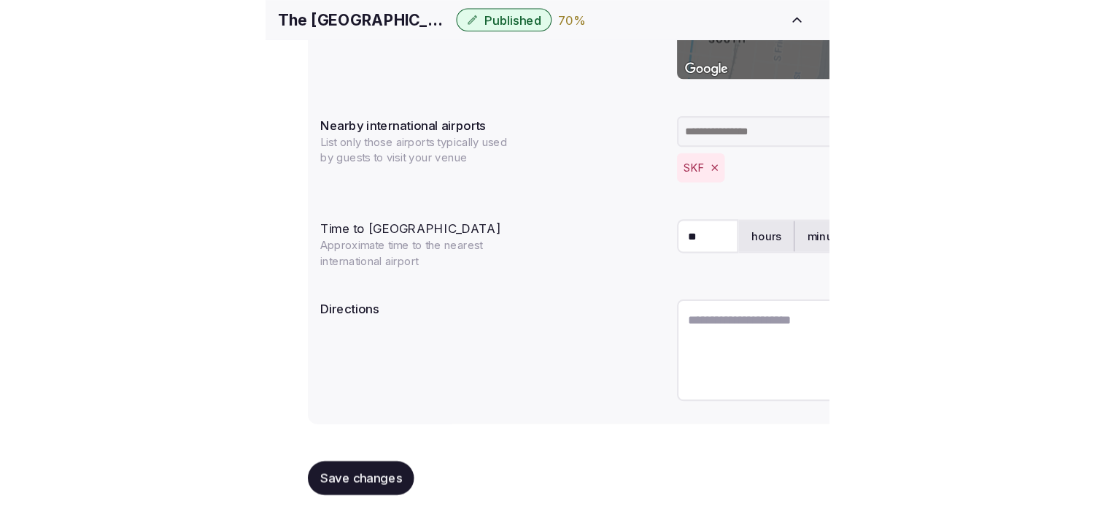
scroll to position [363, 0]
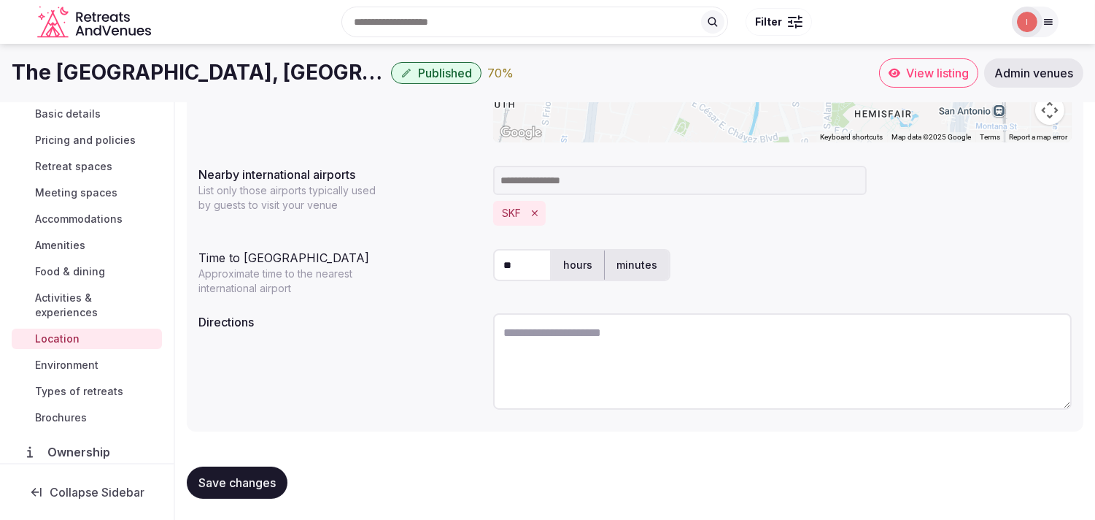
click at [74, 358] on span "Environment" at bounding box center [66, 365] width 63 height 15
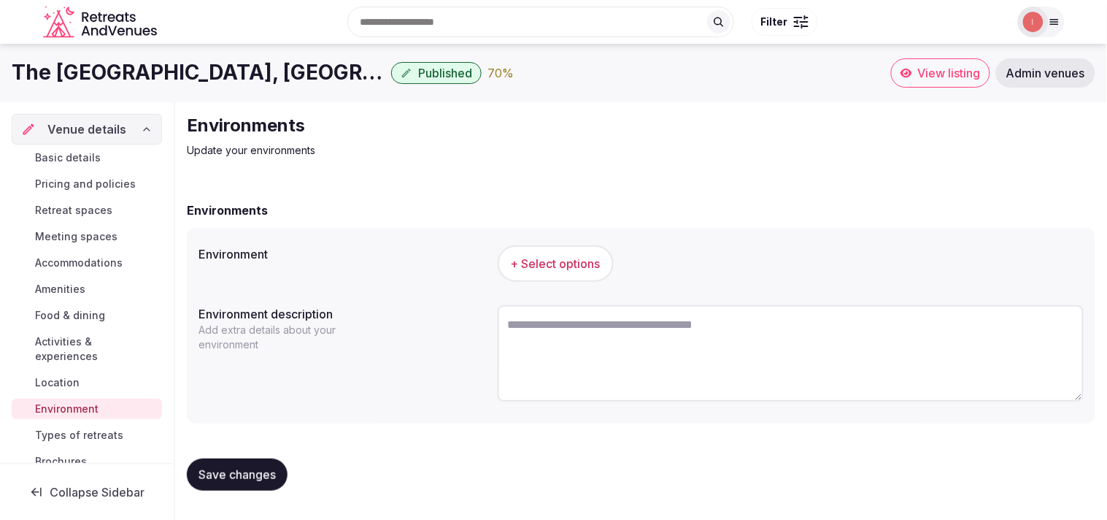
click at [547, 250] on button "+ Select options" at bounding box center [556, 263] width 116 height 36
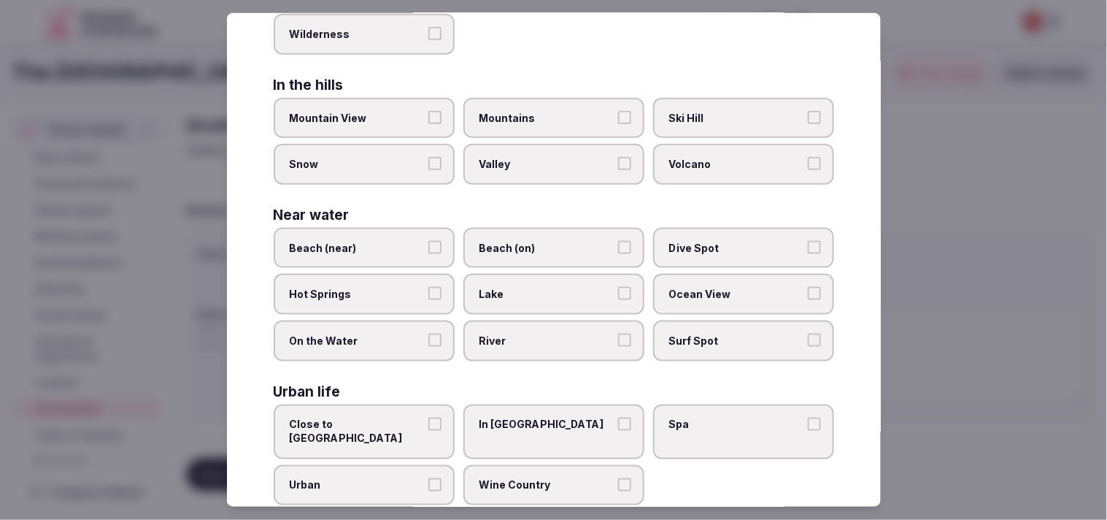
scroll to position [326, 0]
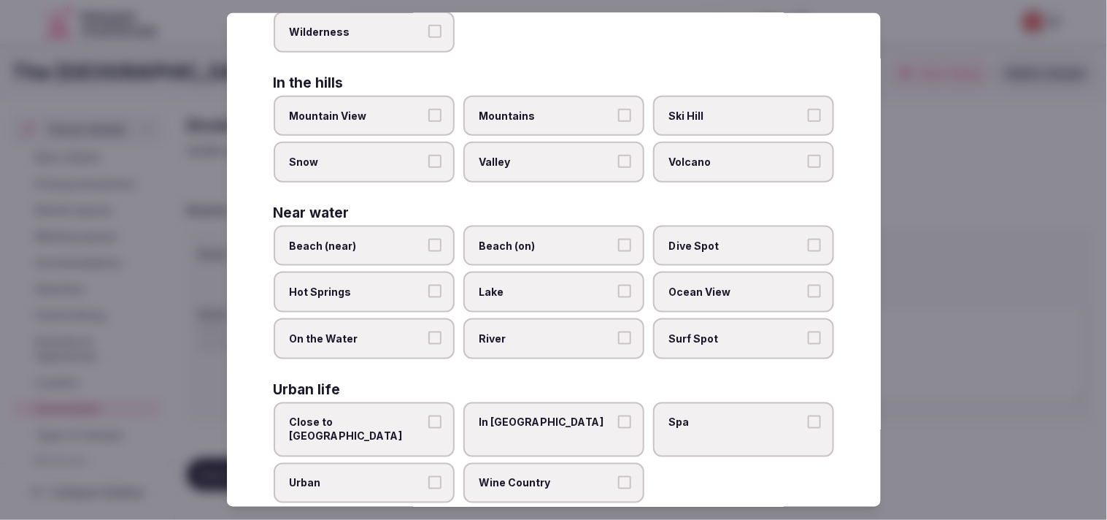
drag, startPoint x: 429, startPoint y: 456, endPoint x: 444, endPoint y: 451, distance: 15.5
click at [436, 476] on button "Urban" at bounding box center [434, 482] width 13 height 13
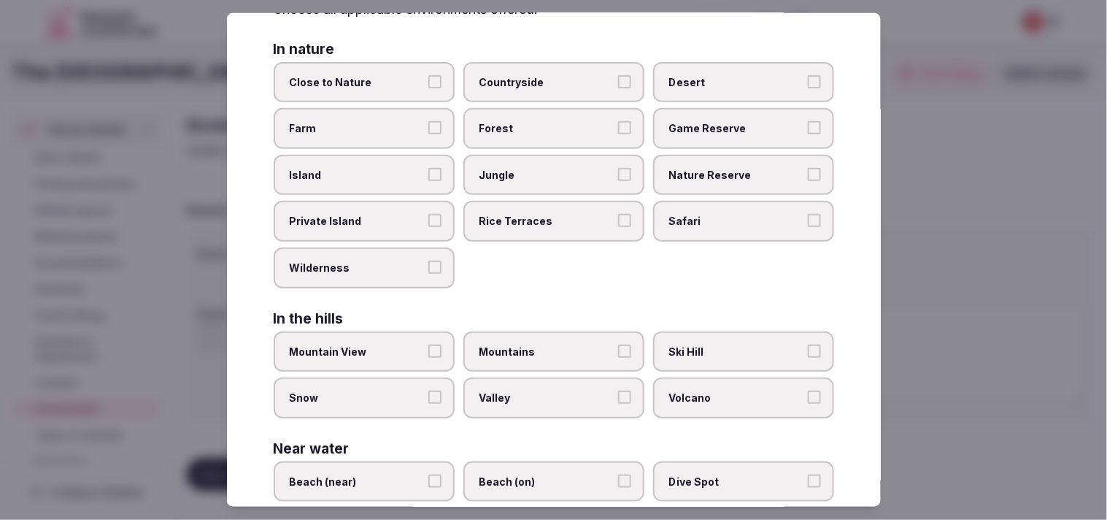
scroll to position [2, 0]
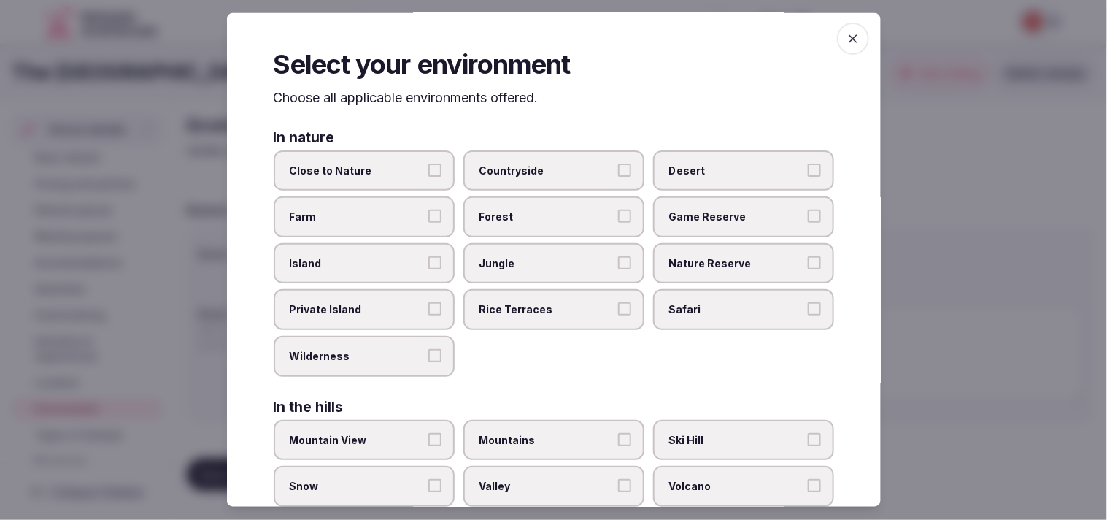
click at [547, 39] on icon "button" at bounding box center [853, 38] width 15 height 15
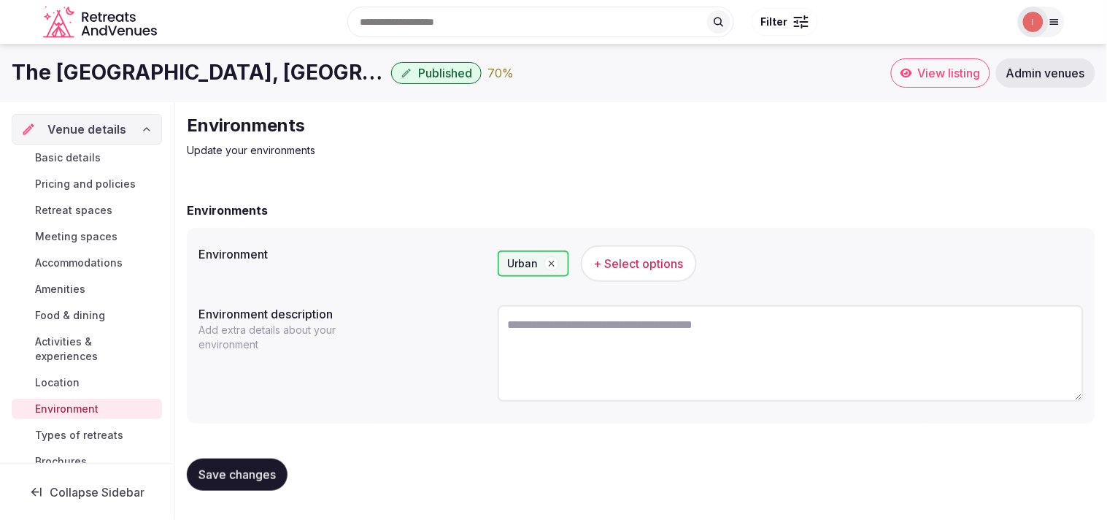
click at [547, 263] on span "+ Select options" at bounding box center [639, 263] width 90 height 16
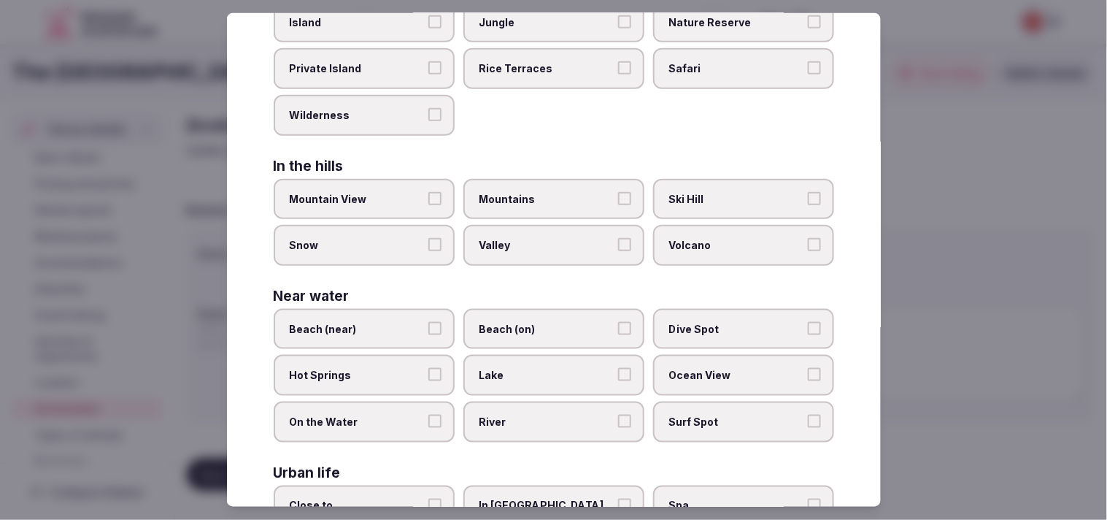
scroll to position [326, 0]
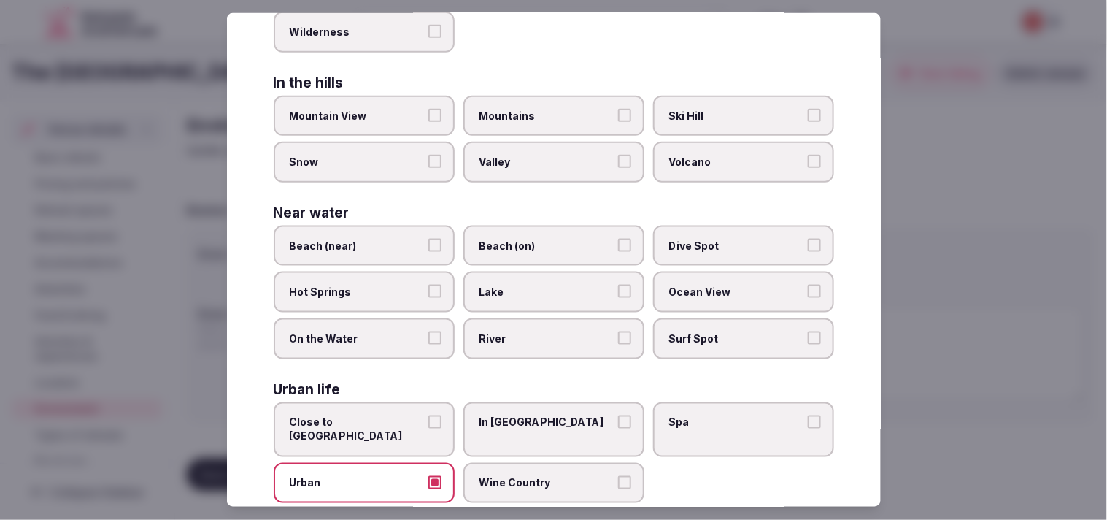
click at [498, 414] on span "In [GEOGRAPHIC_DATA]" at bounding box center [546, 421] width 134 height 15
click at [547, 414] on button "In [GEOGRAPHIC_DATA]" at bounding box center [624, 420] width 13 height 13
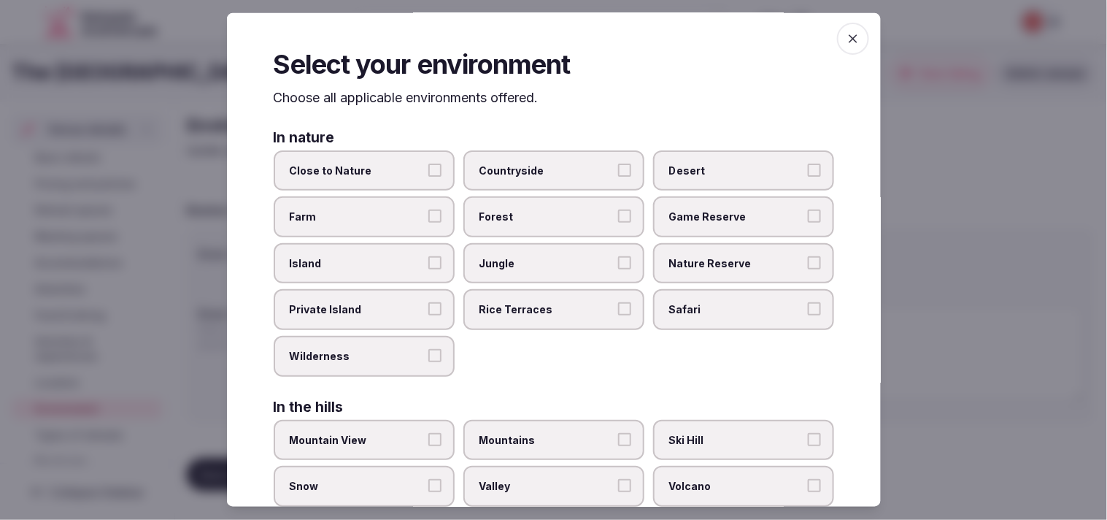
scroll to position [0, 0]
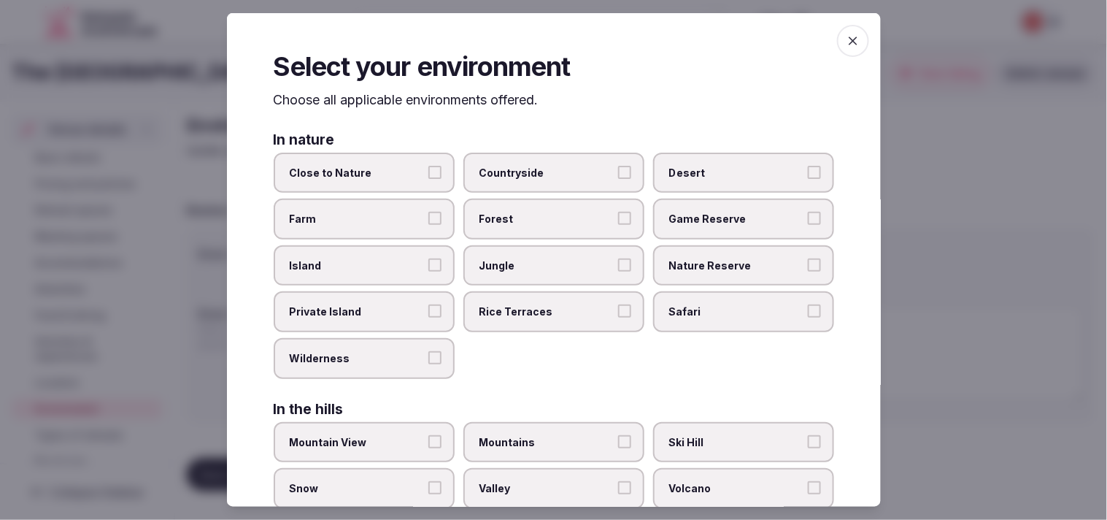
click at [547, 45] on icon "button" at bounding box center [853, 41] width 15 height 15
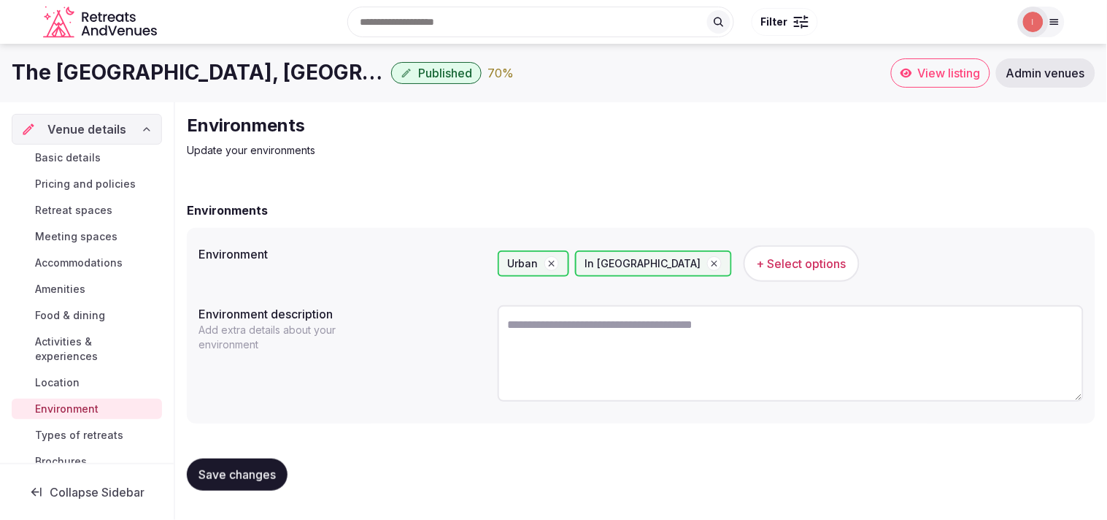
drag, startPoint x: 259, startPoint y: 464, endPoint x: 264, endPoint y: 455, distance: 10.8
click at [258, 462] on button "Save changes" at bounding box center [237, 474] width 101 height 32
click at [62, 439] on span "Types of retreats" at bounding box center [79, 435] width 88 height 15
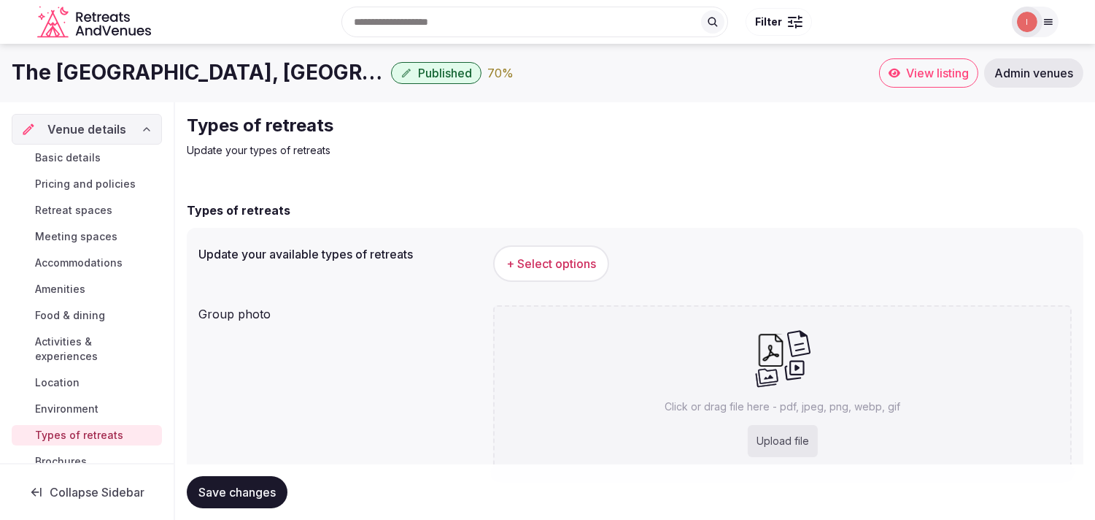
click at [547, 259] on span "+ Select options" at bounding box center [551, 263] width 90 height 16
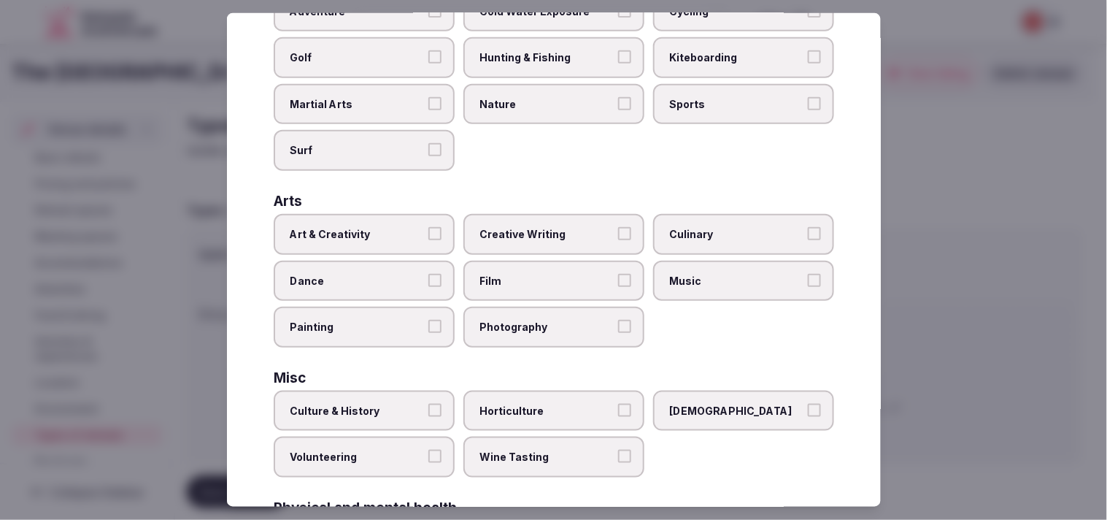
scroll to position [162, 0]
click at [544, 244] on label "Creative Writing" at bounding box center [553, 233] width 181 height 41
click at [547, 239] on button "Creative Writing" at bounding box center [624, 232] width 13 height 13
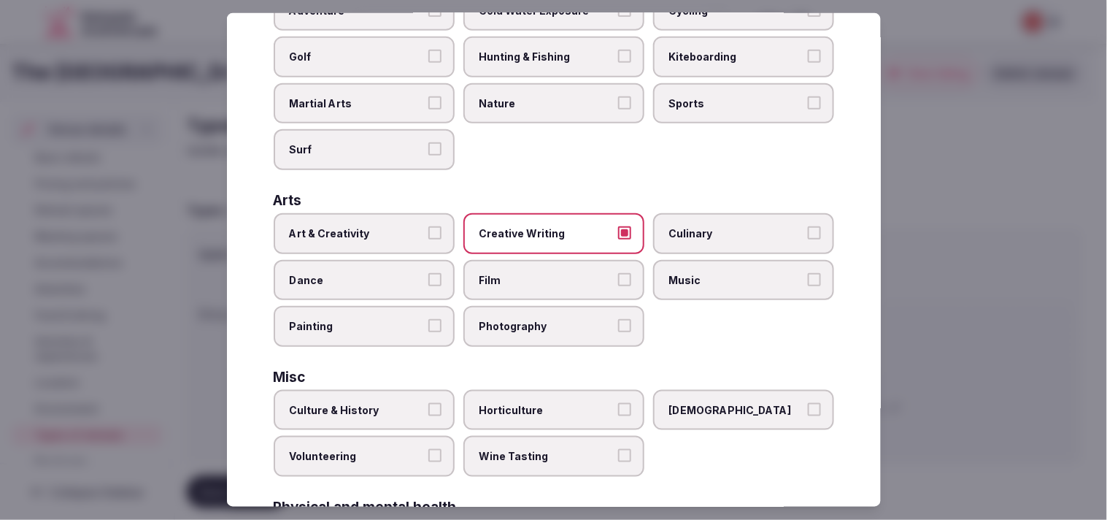
click at [547, 226] on span "Creative Writing" at bounding box center [546, 233] width 134 height 15
click at [547, 226] on button "Creative Writing" at bounding box center [624, 232] width 13 height 13
click at [416, 215] on label "Art & Creativity" at bounding box center [364, 233] width 181 height 41
click at [428, 226] on button "Art & Creativity" at bounding box center [434, 232] width 13 height 13
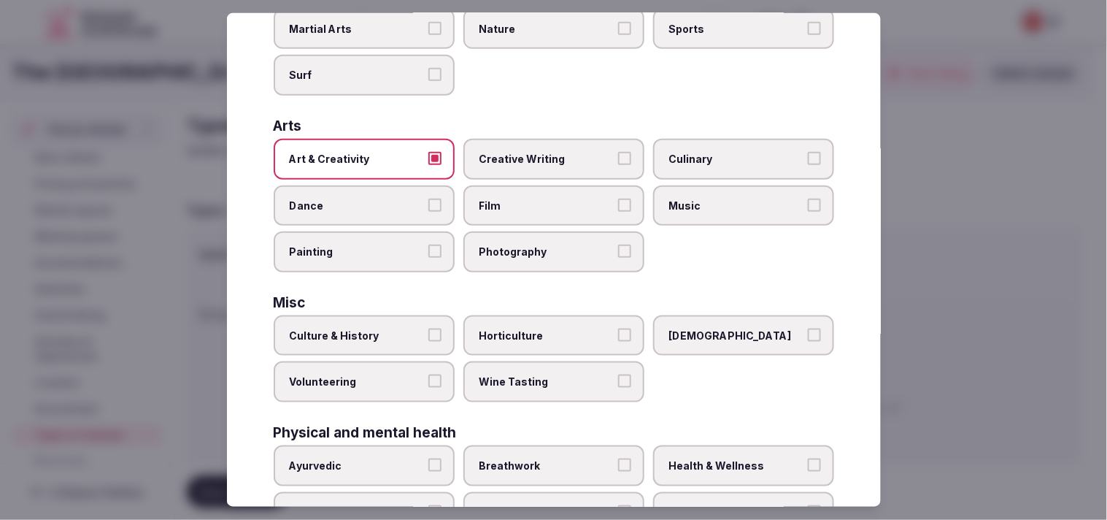
scroll to position [243, 0]
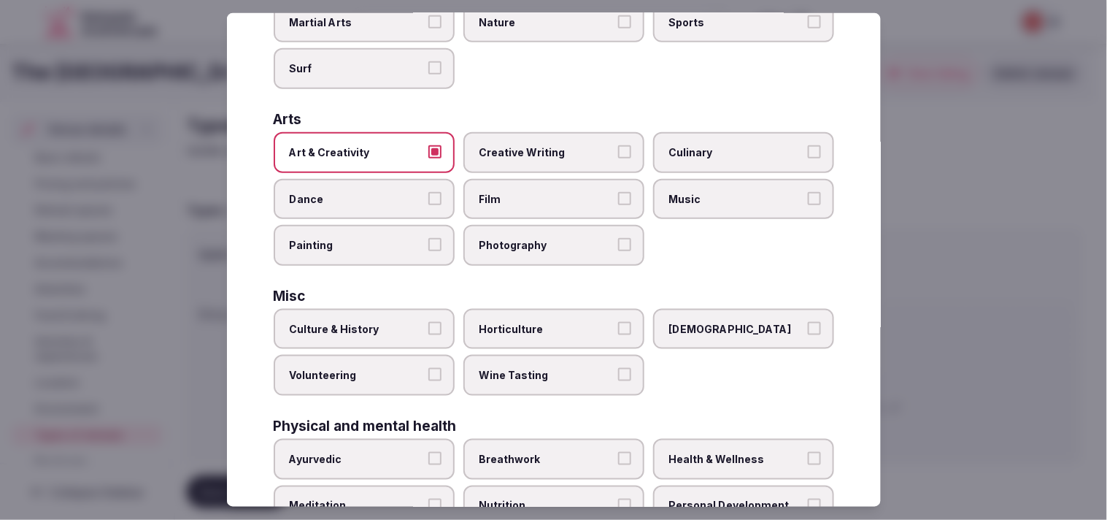
click at [442, 322] on label "Culture & History" at bounding box center [364, 329] width 181 height 41
click at [441, 322] on button "Culture & History" at bounding box center [434, 328] width 13 height 13
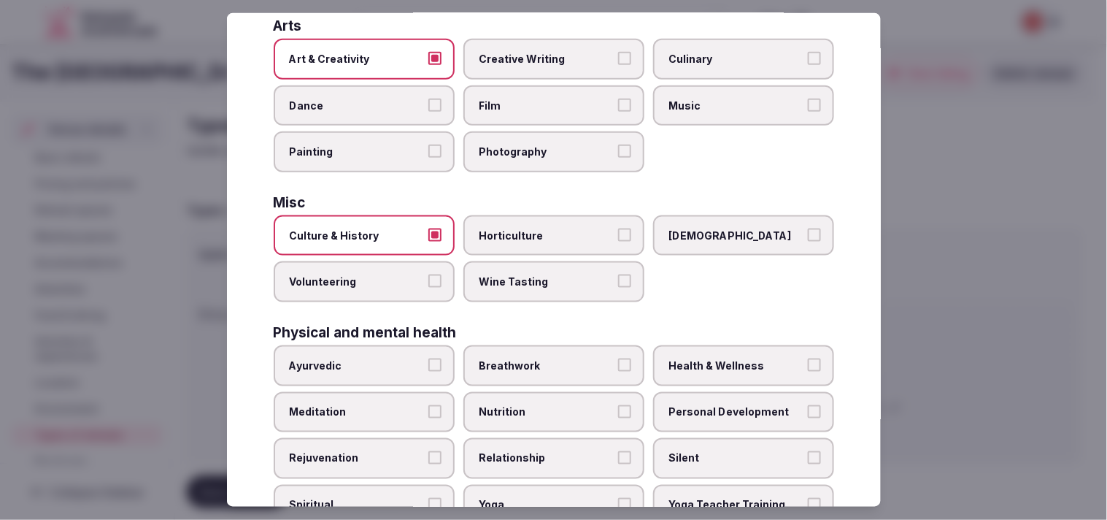
scroll to position [486, 0]
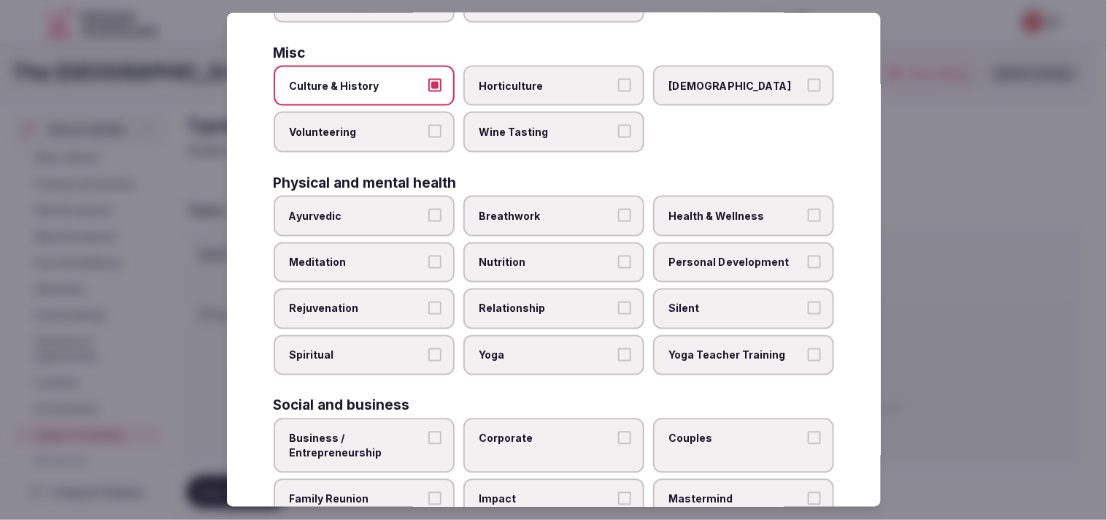
click at [547, 255] on span "Personal Development" at bounding box center [736, 262] width 134 height 15
click at [547, 255] on button "Personal Development" at bounding box center [814, 261] width 13 height 13
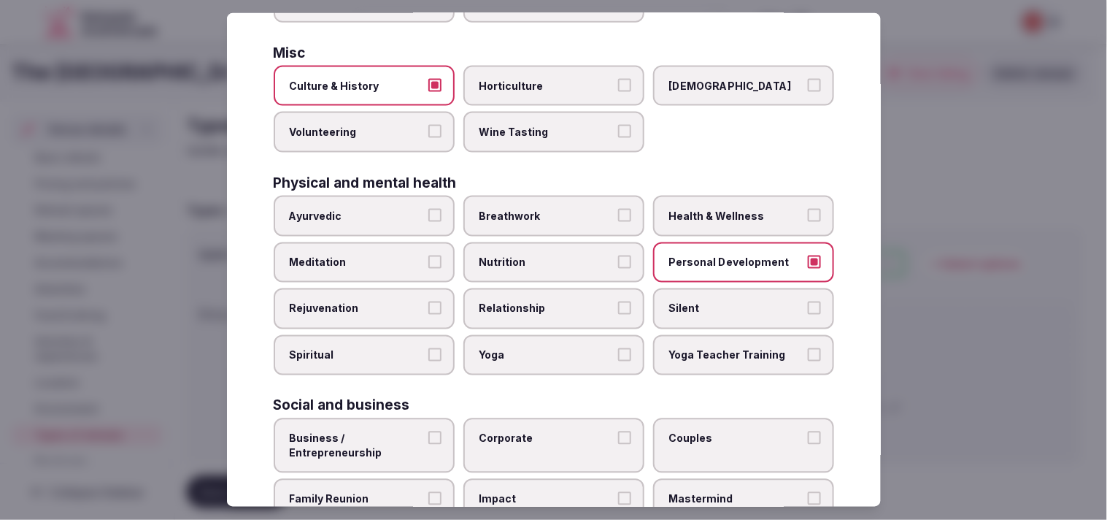
click at [547, 301] on span "Relationship" at bounding box center [546, 308] width 134 height 15
click at [547, 301] on button "Relationship" at bounding box center [624, 307] width 13 height 13
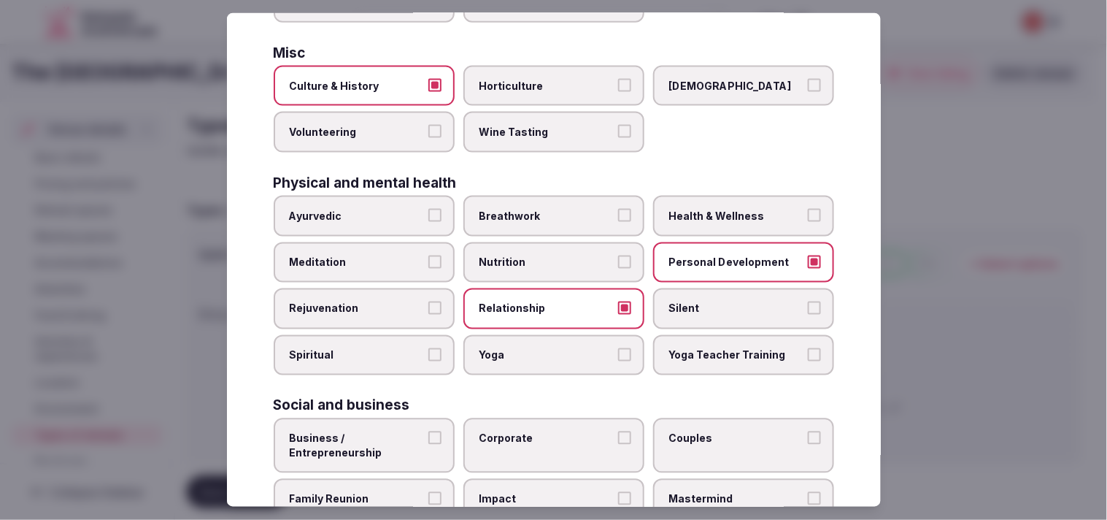
click at [547, 209] on span "Health & Wellness" at bounding box center [736, 216] width 134 height 15
click at [547, 209] on button "Health & Wellness" at bounding box center [814, 215] width 13 height 13
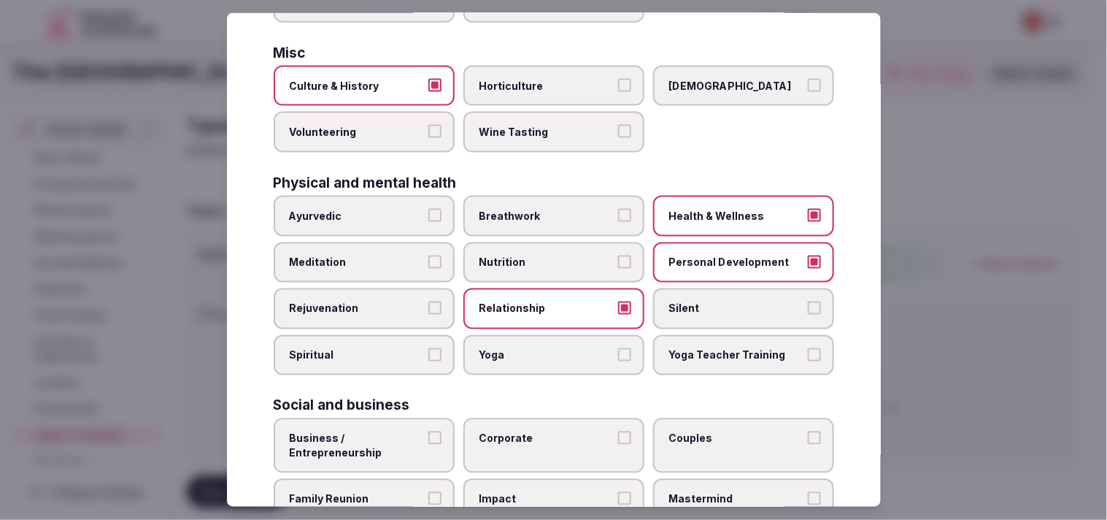
scroll to position [558, 0]
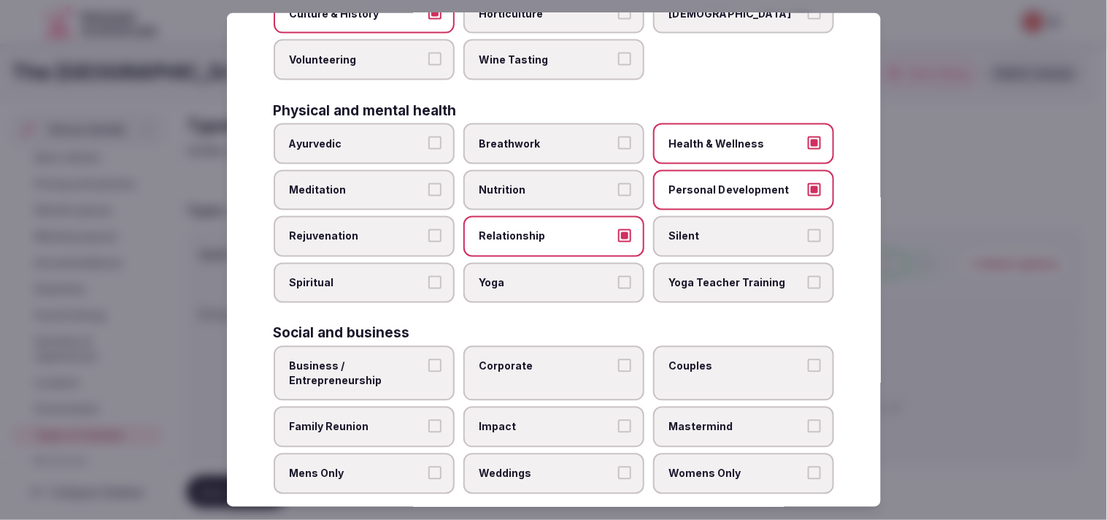
drag, startPoint x: 409, startPoint y: 347, endPoint x: 425, endPoint y: 345, distance: 15.4
click at [411, 359] on span "Business / Entrepreneurship" at bounding box center [357, 373] width 134 height 28
click at [428, 359] on button "Business / Entrepreneurship" at bounding box center [434, 365] width 13 height 13
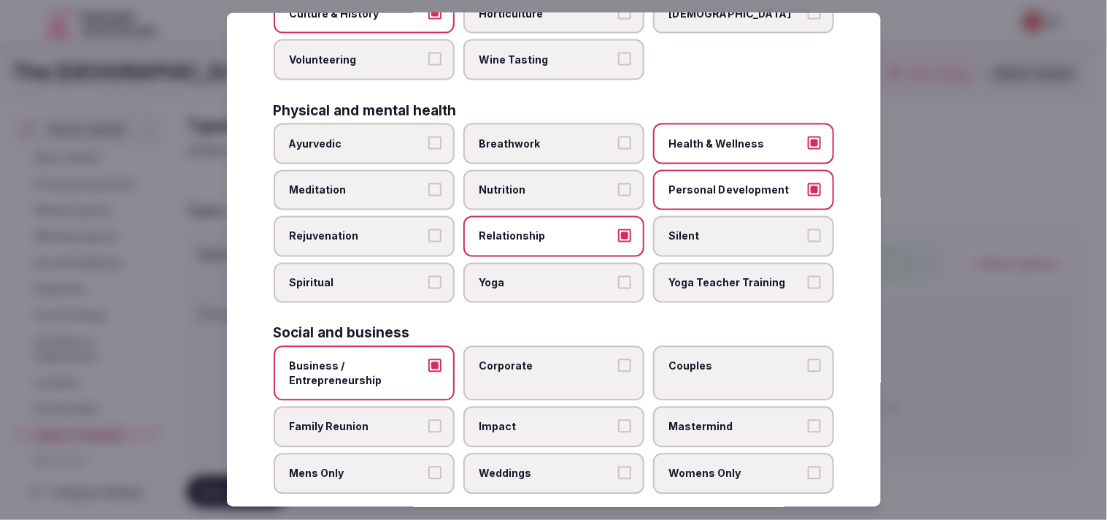
click at [547, 359] on button "Corporate" at bounding box center [624, 365] width 13 height 13
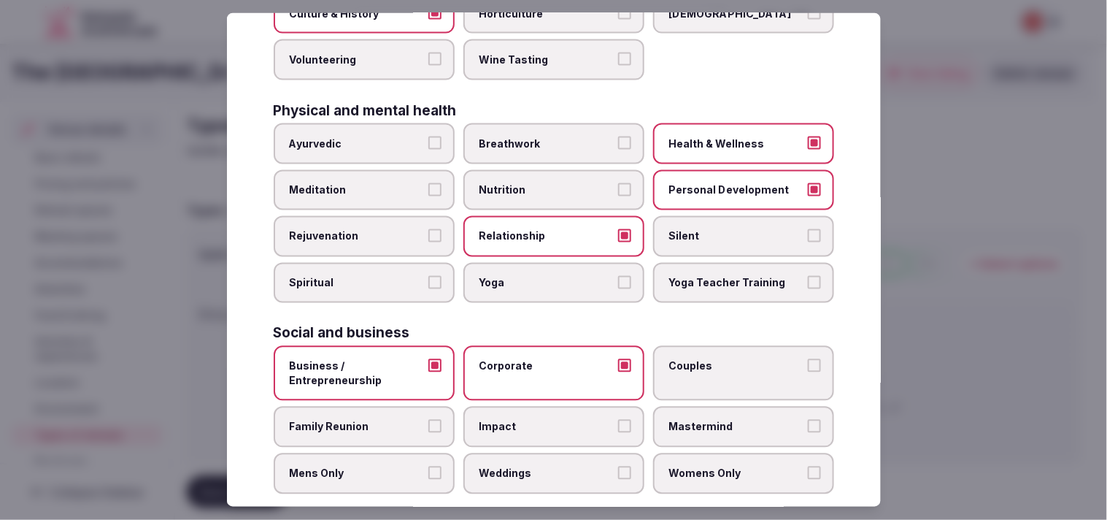
click at [429, 420] on button "Family Reunion" at bounding box center [434, 426] width 13 height 13
click at [547, 361] on label "Couples" at bounding box center [743, 373] width 181 height 55
click at [547, 361] on button "Couples" at bounding box center [814, 365] width 13 height 13
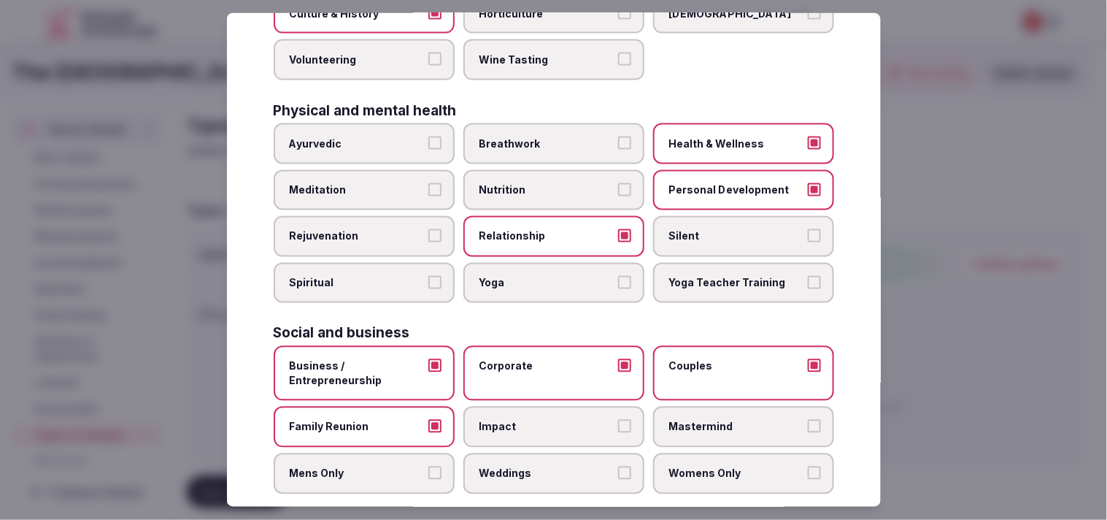
click at [547, 466] on span "Weddings" at bounding box center [546, 473] width 134 height 15
click at [547, 466] on button "Weddings" at bounding box center [624, 472] width 13 height 13
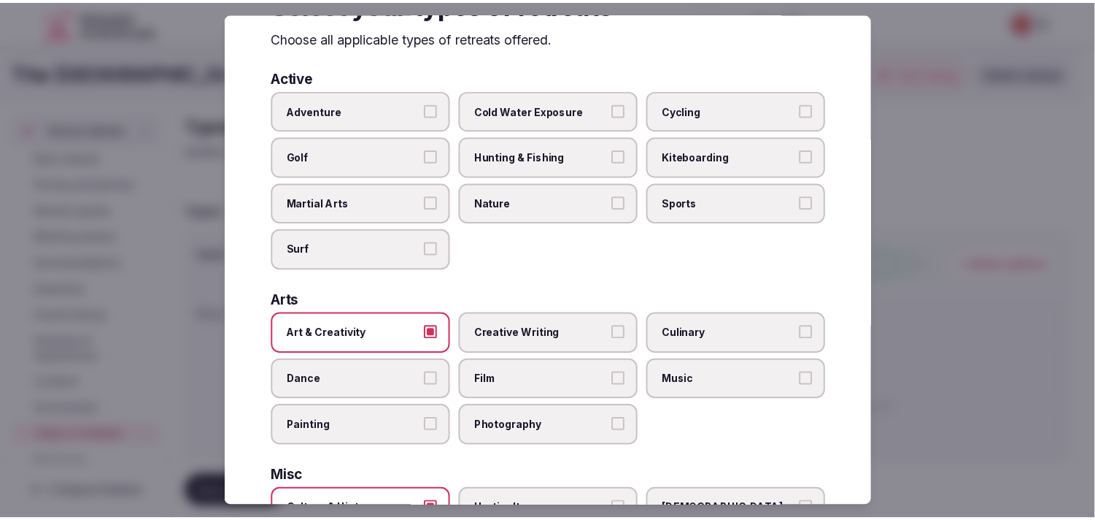
scroll to position [0, 0]
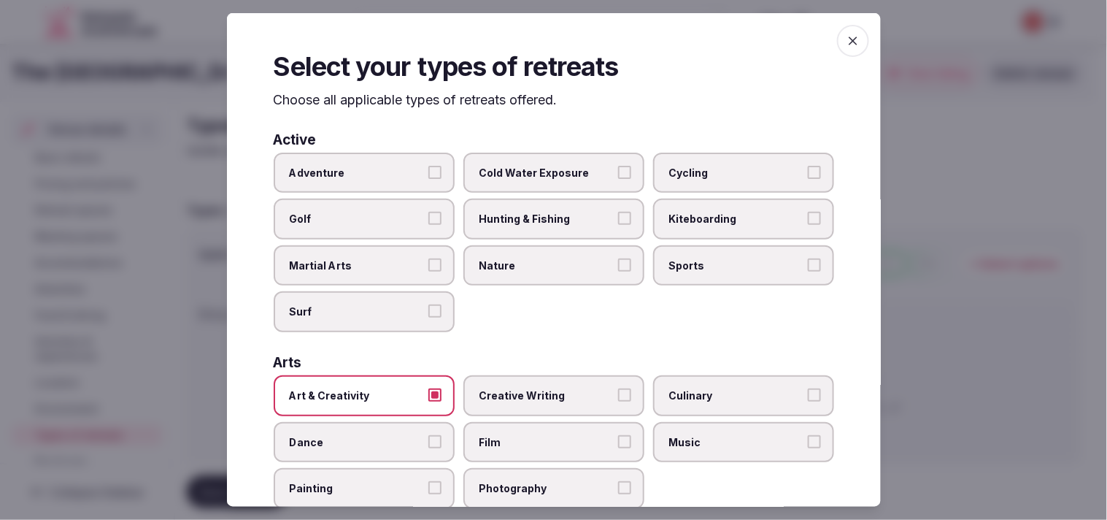
click at [547, 36] on icon "button" at bounding box center [853, 41] width 15 height 15
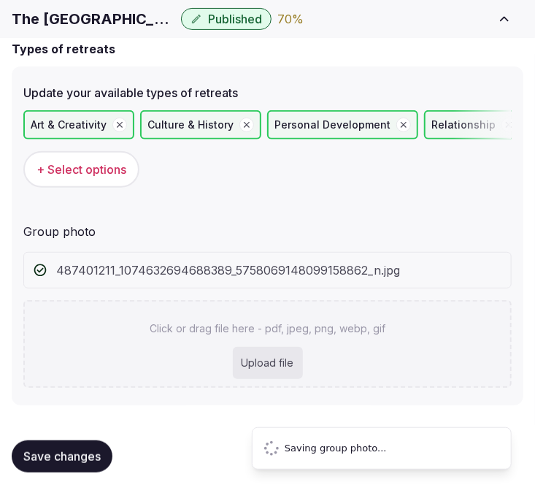
scroll to position [54, 0]
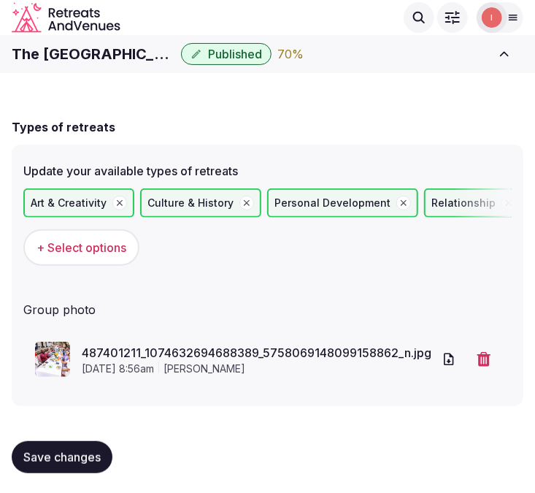
click at [68, 457] on span "Save changes" at bounding box center [61, 456] width 77 height 15
click at [47, 441] on button "Save changes" at bounding box center [62, 457] width 101 height 32
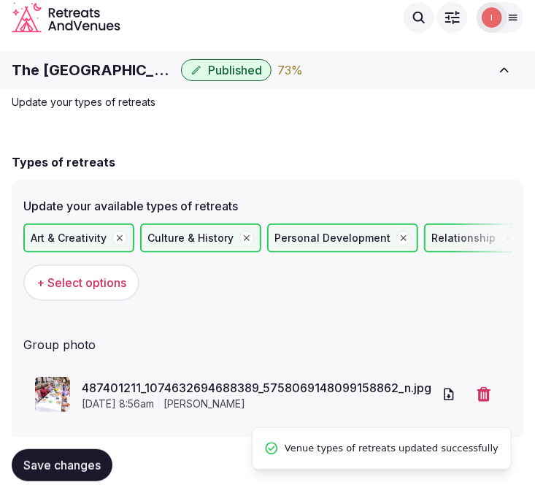
scroll to position [0, 0]
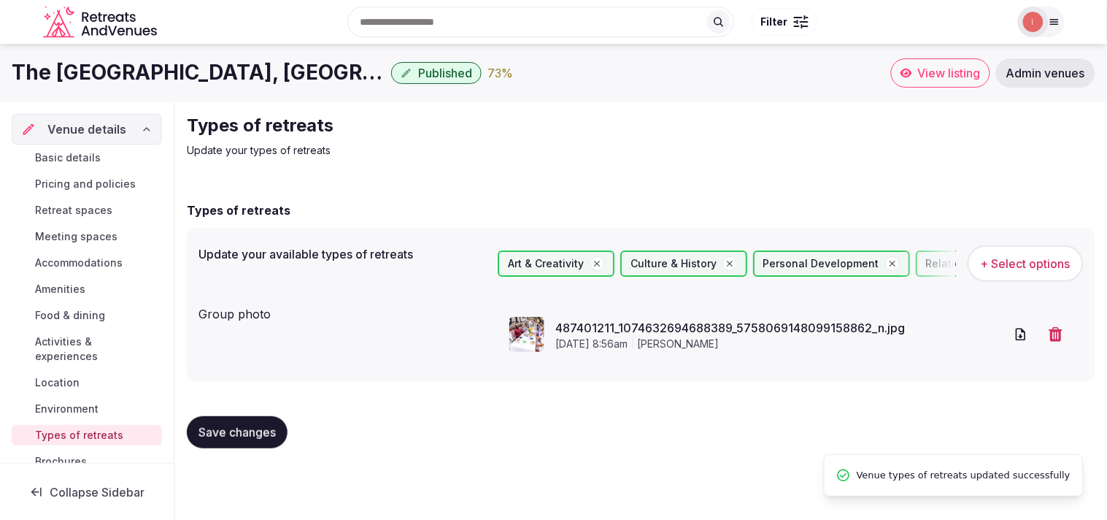
click at [207, 71] on h1 "The [GEOGRAPHIC_DATA], [GEOGRAPHIC_DATA]" at bounding box center [199, 72] width 374 height 28
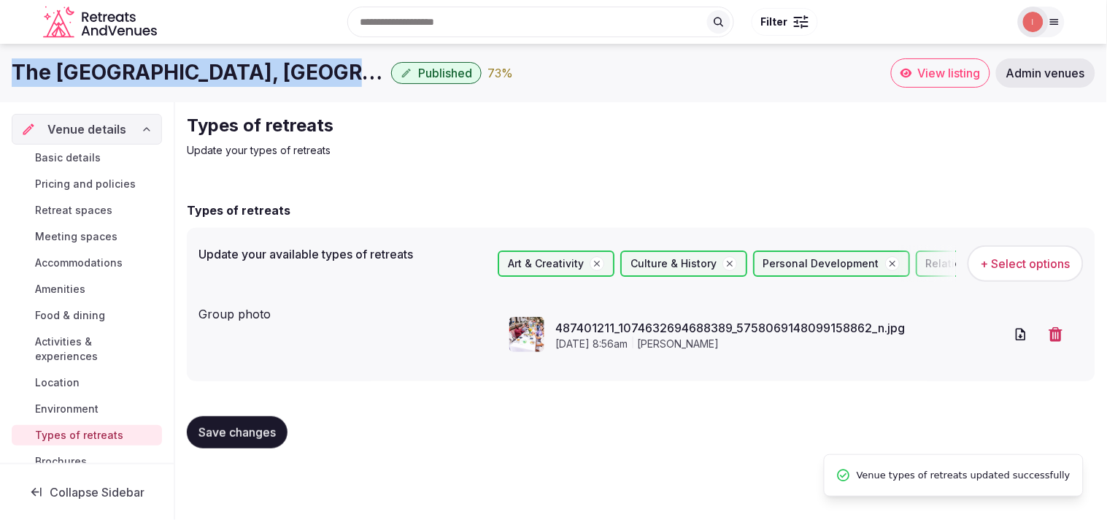
click at [207, 71] on h1 "The [GEOGRAPHIC_DATA], [GEOGRAPHIC_DATA]" at bounding box center [199, 72] width 374 height 28
copy div "The [GEOGRAPHIC_DATA], [GEOGRAPHIC_DATA]"
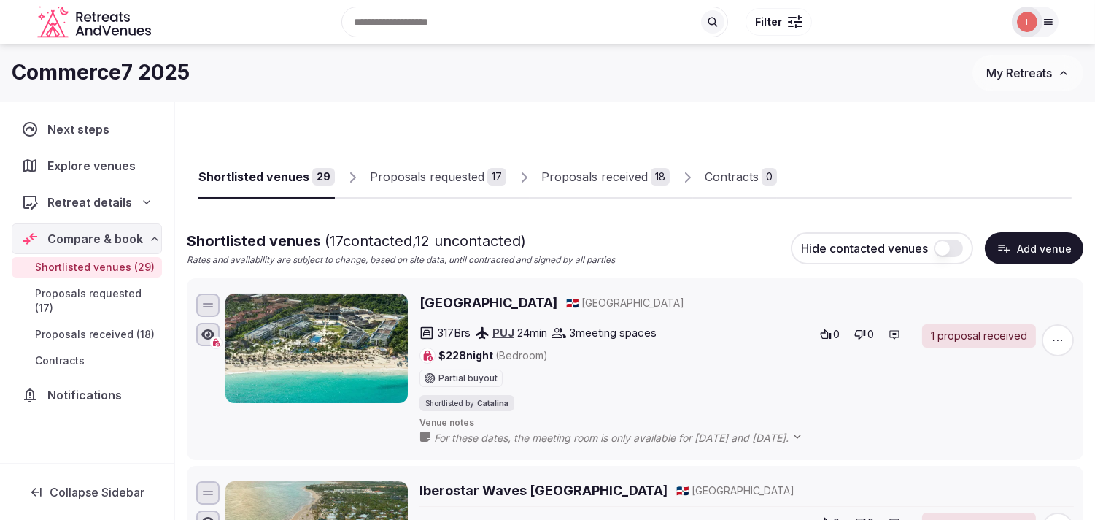
click at [534, 238] on button "Add venue" at bounding box center [1034, 248] width 99 height 32
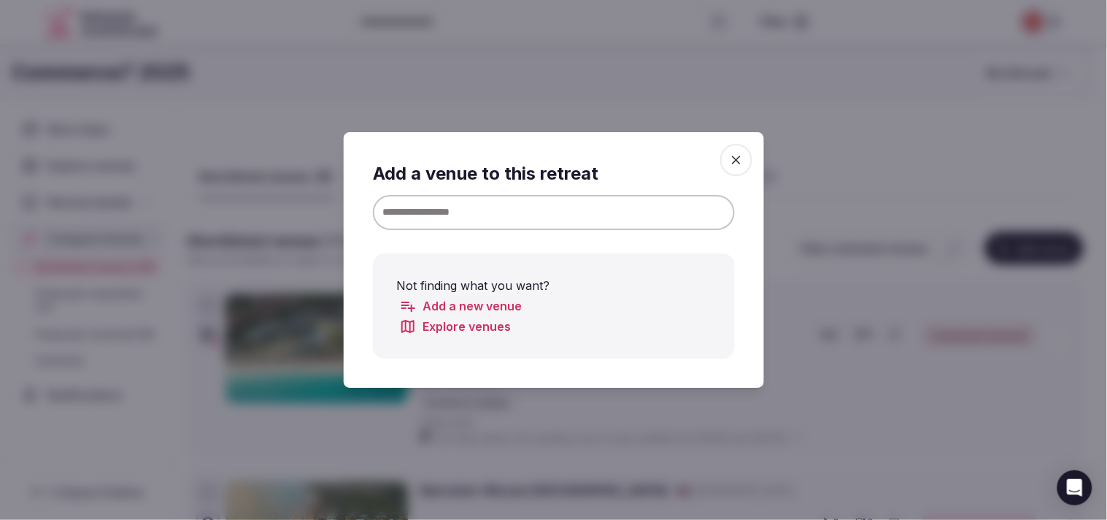
click at [534, 202] on input at bounding box center [554, 212] width 362 height 35
paste input "**********"
click at [534, 202] on input at bounding box center [554, 212] width 362 height 35
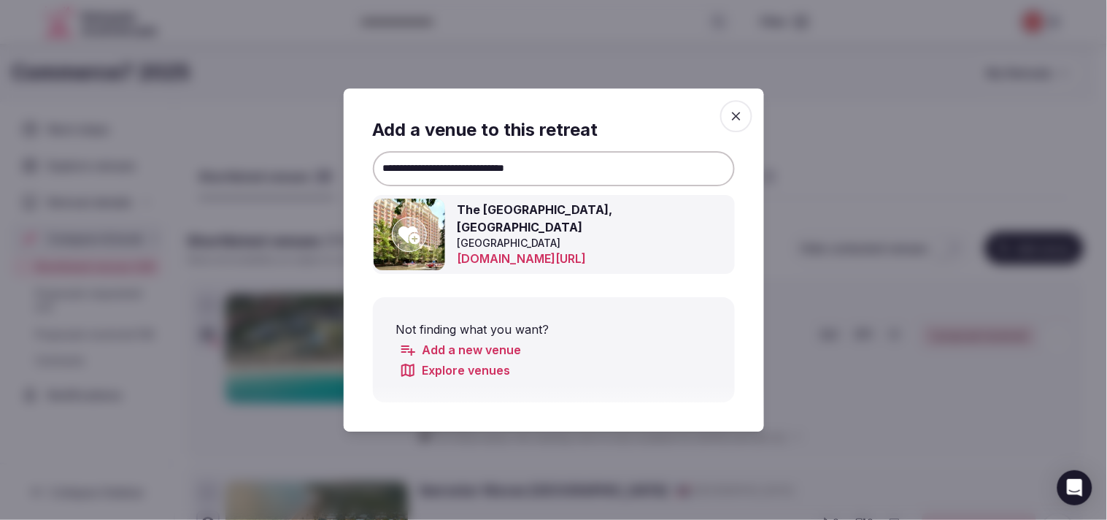
type input "**********"
click at [411, 227] on icon at bounding box center [409, 235] width 22 height 18
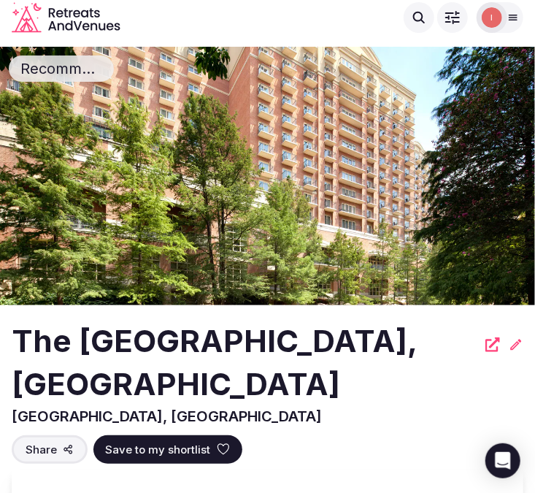
click at [139, 362] on h2 "The [GEOGRAPHIC_DATA], [GEOGRAPHIC_DATA]" at bounding box center [244, 363] width 465 height 86
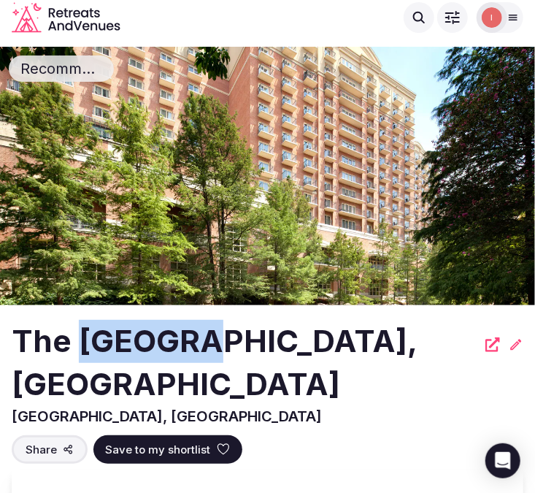
click at [139, 362] on h2 "The [GEOGRAPHIC_DATA], [GEOGRAPHIC_DATA]" at bounding box center [244, 363] width 465 height 86
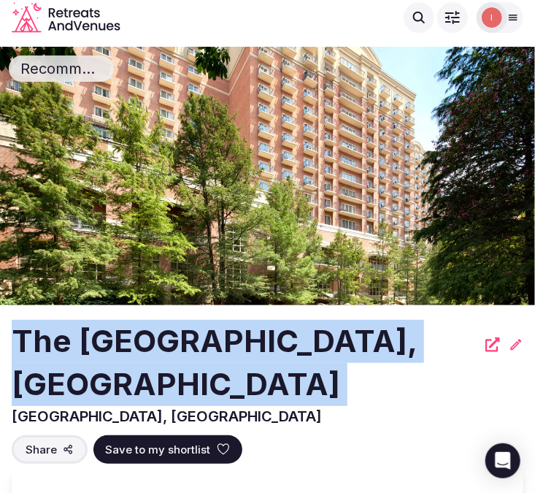
click at [139, 360] on h2 "The [GEOGRAPHIC_DATA], [GEOGRAPHIC_DATA]" at bounding box center [244, 363] width 465 height 86
copy div "The [GEOGRAPHIC_DATA], [GEOGRAPHIC_DATA]"
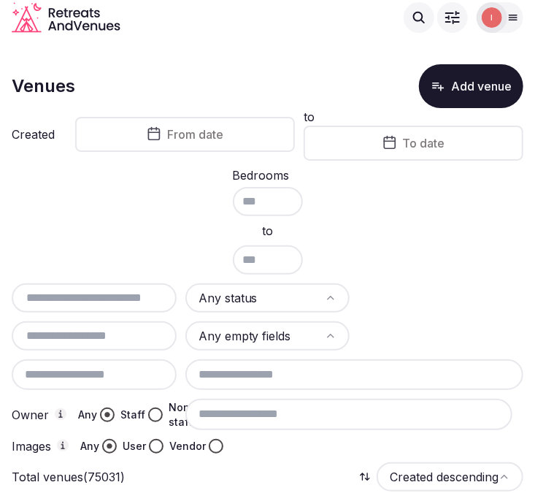
click at [89, 296] on input "text" at bounding box center [94, 298] width 153 height 18
paste input "**********"
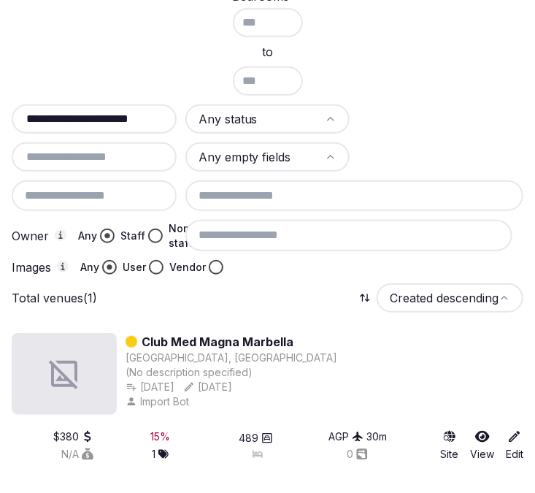
scroll to position [182, 0]
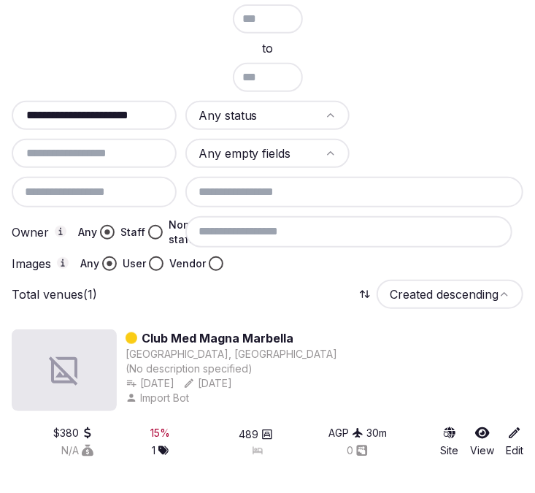
type input "**********"
click at [266, 331] on link "Club Med Magna Marbella" at bounding box center [218, 338] width 152 height 18
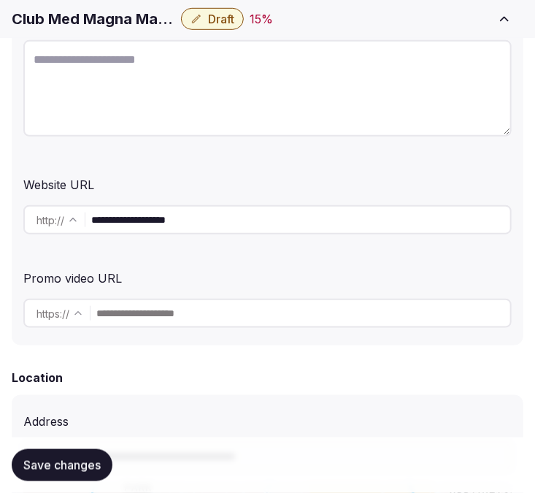
scroll to position [324, 0]
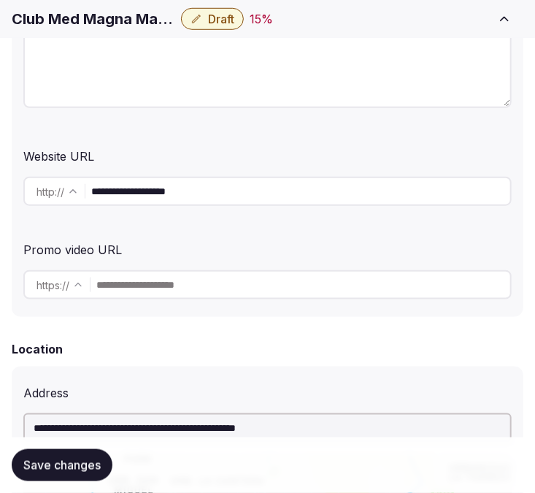
click at [230, 186] on input "**********" at bounding box center [300, 191] width 419 height 29
click at [468, 143] on div "Website URL" at bounding box center [267, 153] width 488 height 23
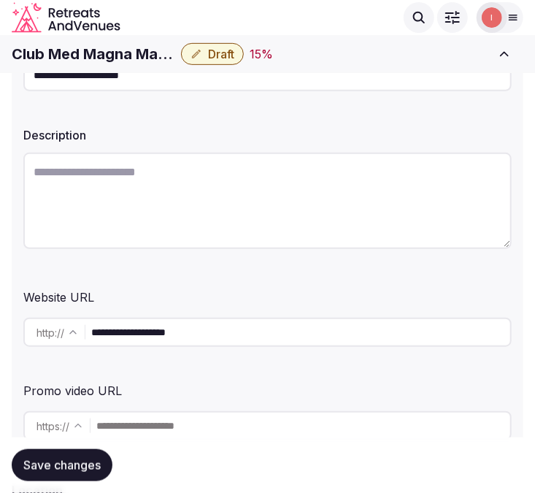
scroll to position [81, 0]
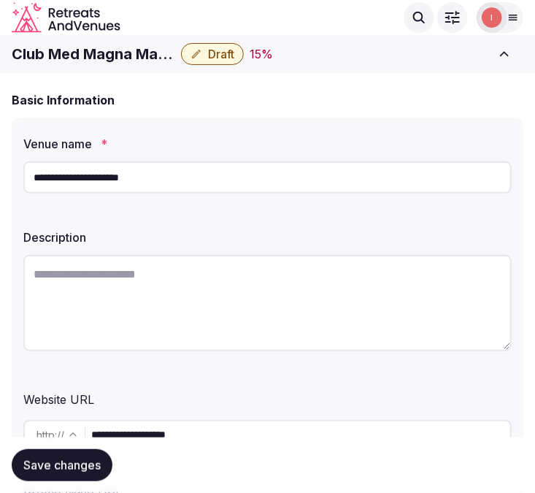
click at [155, 429] on input "**********" at bounding box center [300, 434] width 419 height 29
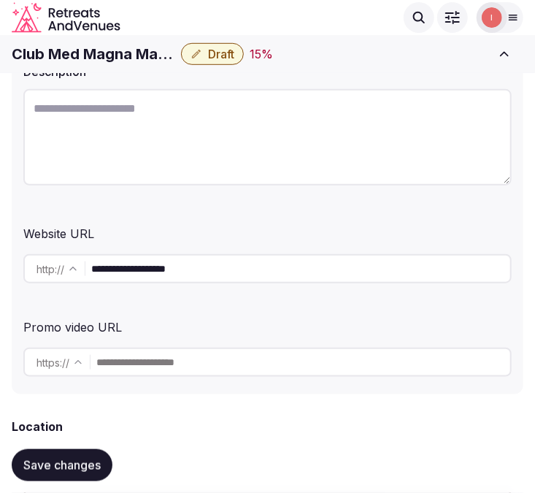
scroll to position [243, 0]
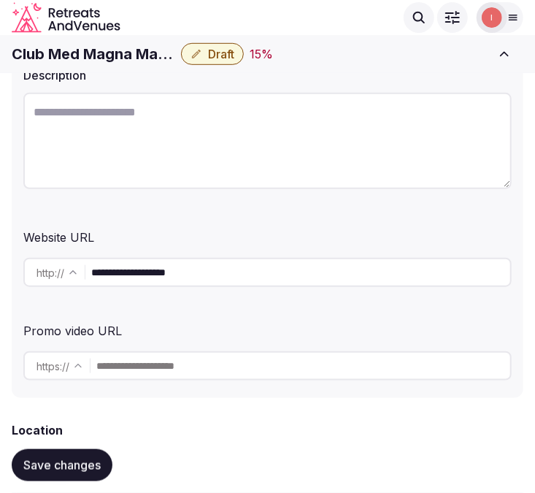
click at [254, 144] on textarea at bounding box center [267, 141] width 488 height 96
paste textarea "**********"
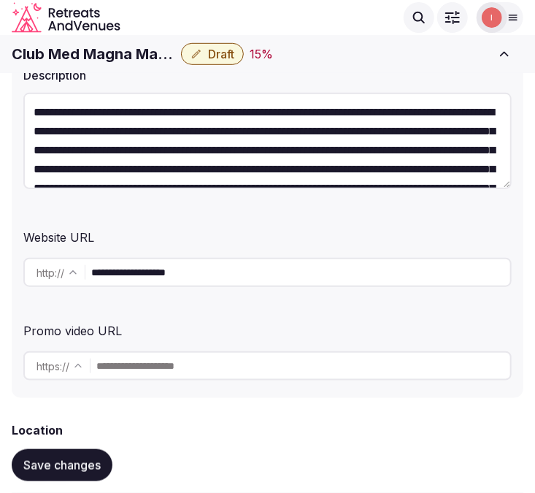
scroll to position [64, 0]
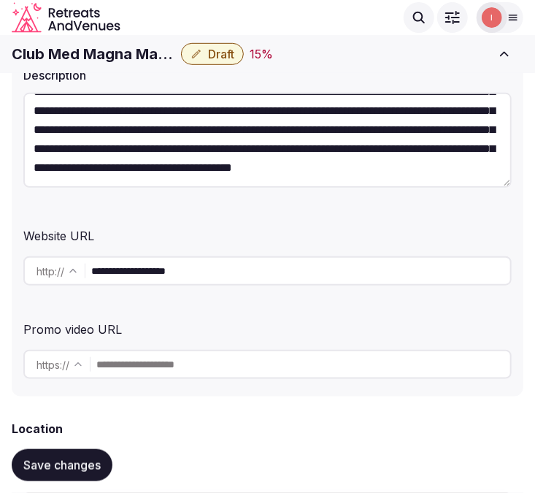
type textarea "**********"
drag, startPoint x: 85, startPoint y: 458, endPoint x: 93, endPoint y: 455, distance: 8.5
click at [86, 458] on span "Save changes" at bounding box center [61, 465] width 77 height 15
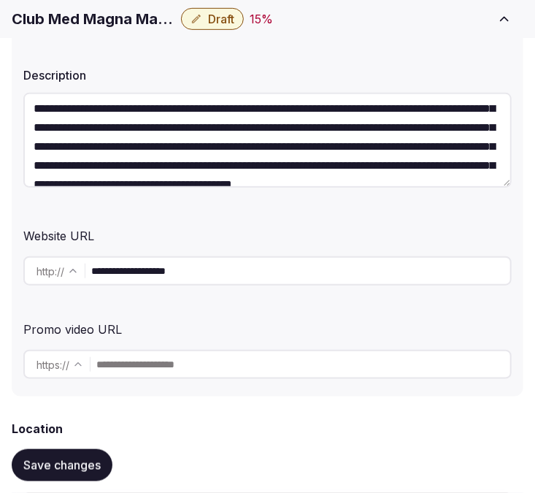
scroll to position [0, 0]
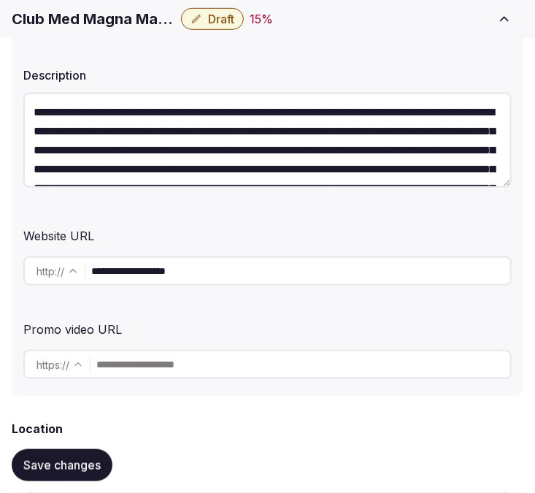
click at [113, 15] on h1 "Club Med Magna Marbella" at bounding box center [93, 19] width 163 height 20
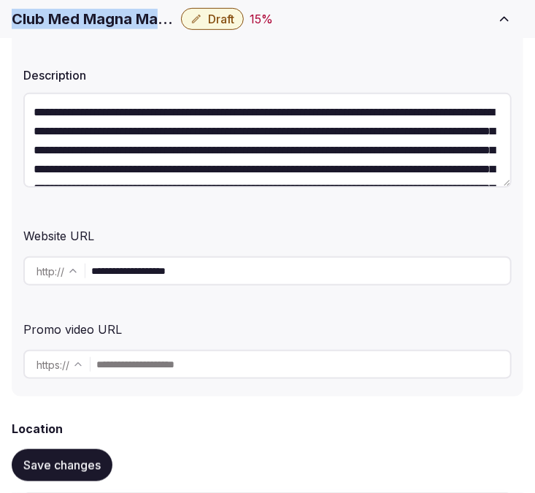
click at [113, 15] on h1 "Club Med Magna Marbella" at bounding box center [93, 19] width 163 height 20
copy div "Club Med Magna Marbella"
